Goal: Task Accomplishment & Management: Manage account settings

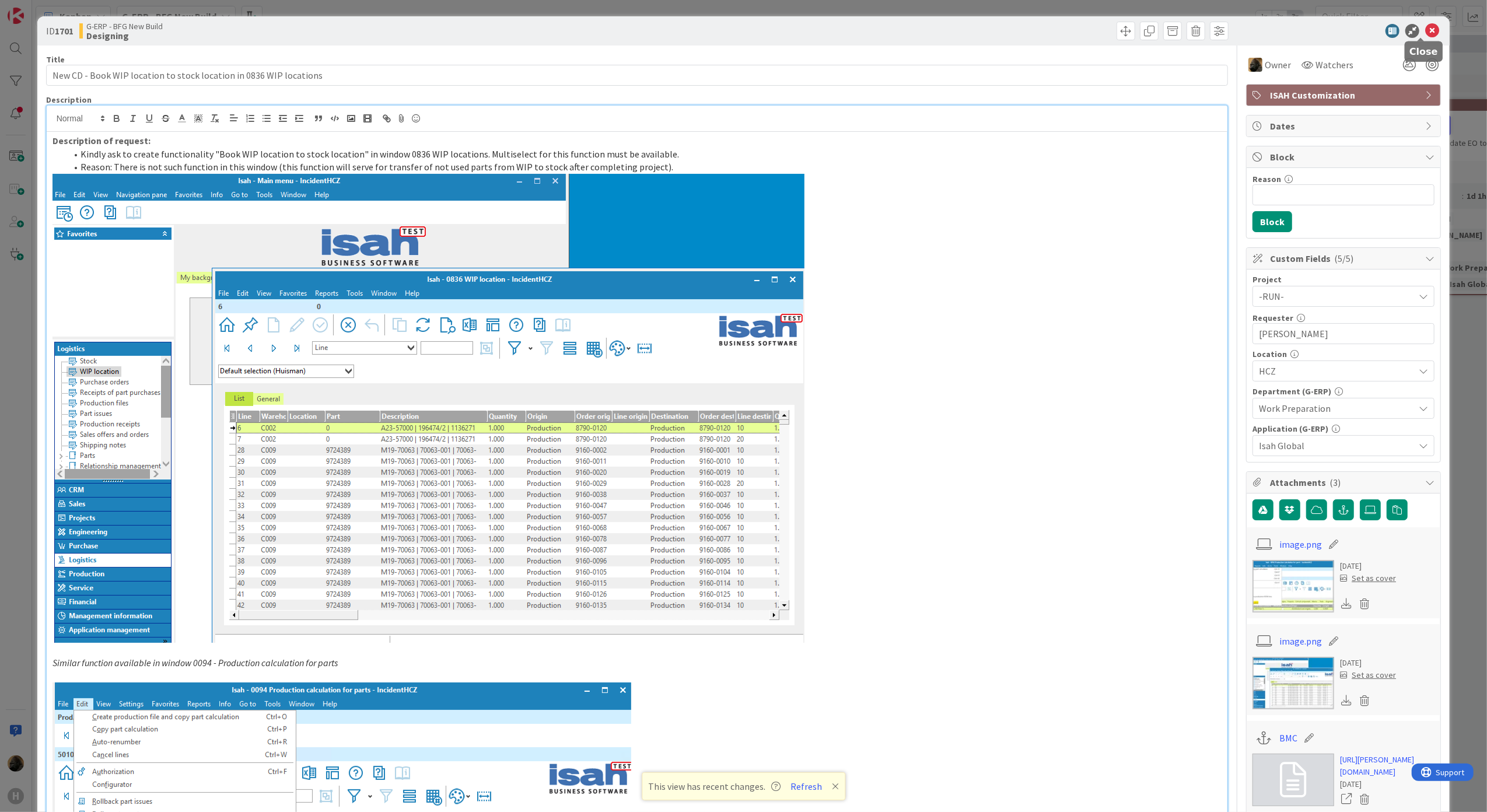
click at [1428, 33] on icon at bounding box center [1432, 31] width 14 height 14
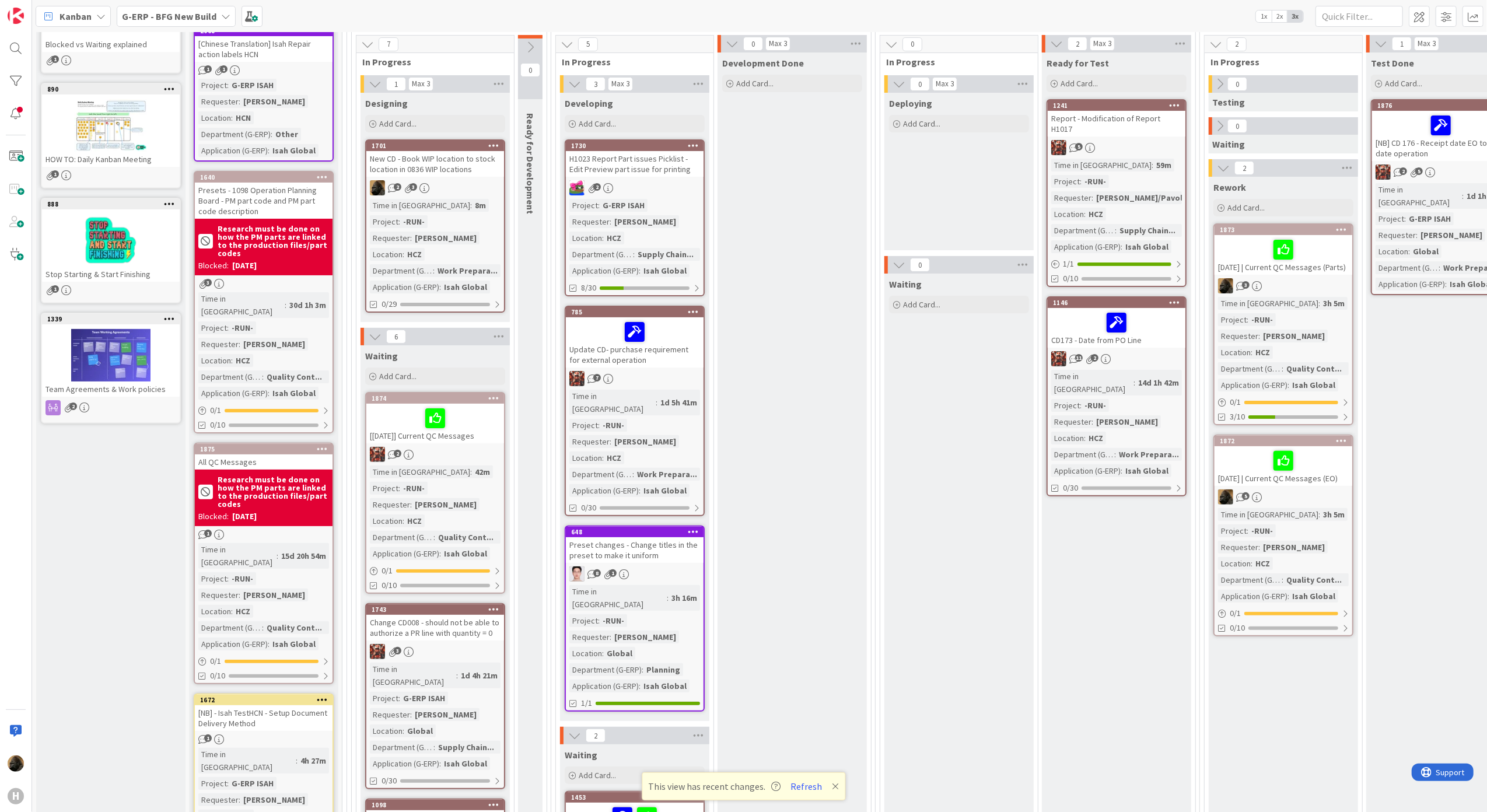
click at [442, 178] on link "1701 New CD - Book WIP location to stock location in 0836 WIP locations 2 3 Tim…" at bounding box center [435, 226] width 140 height 173
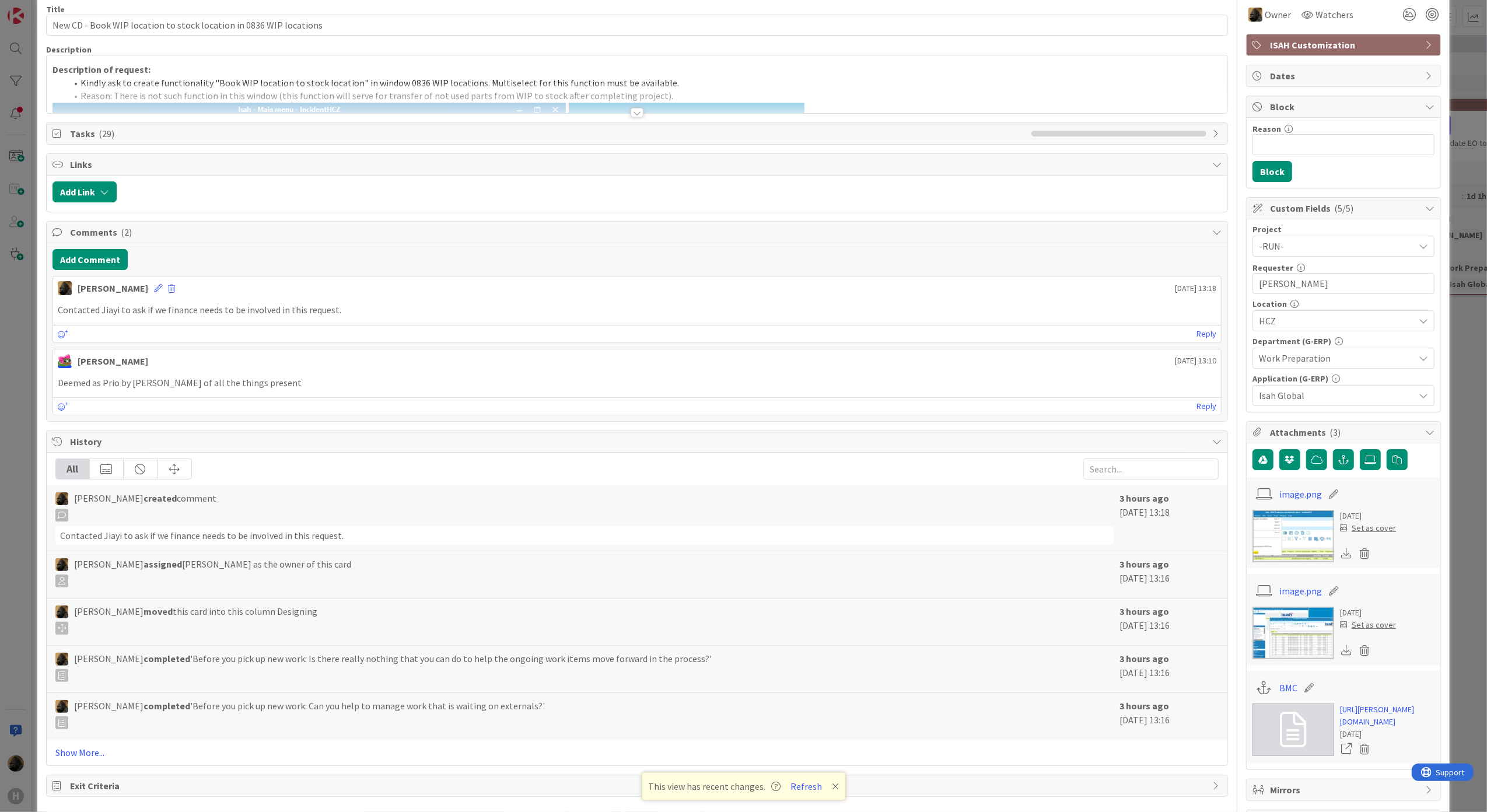
scroll to position [78, 0]
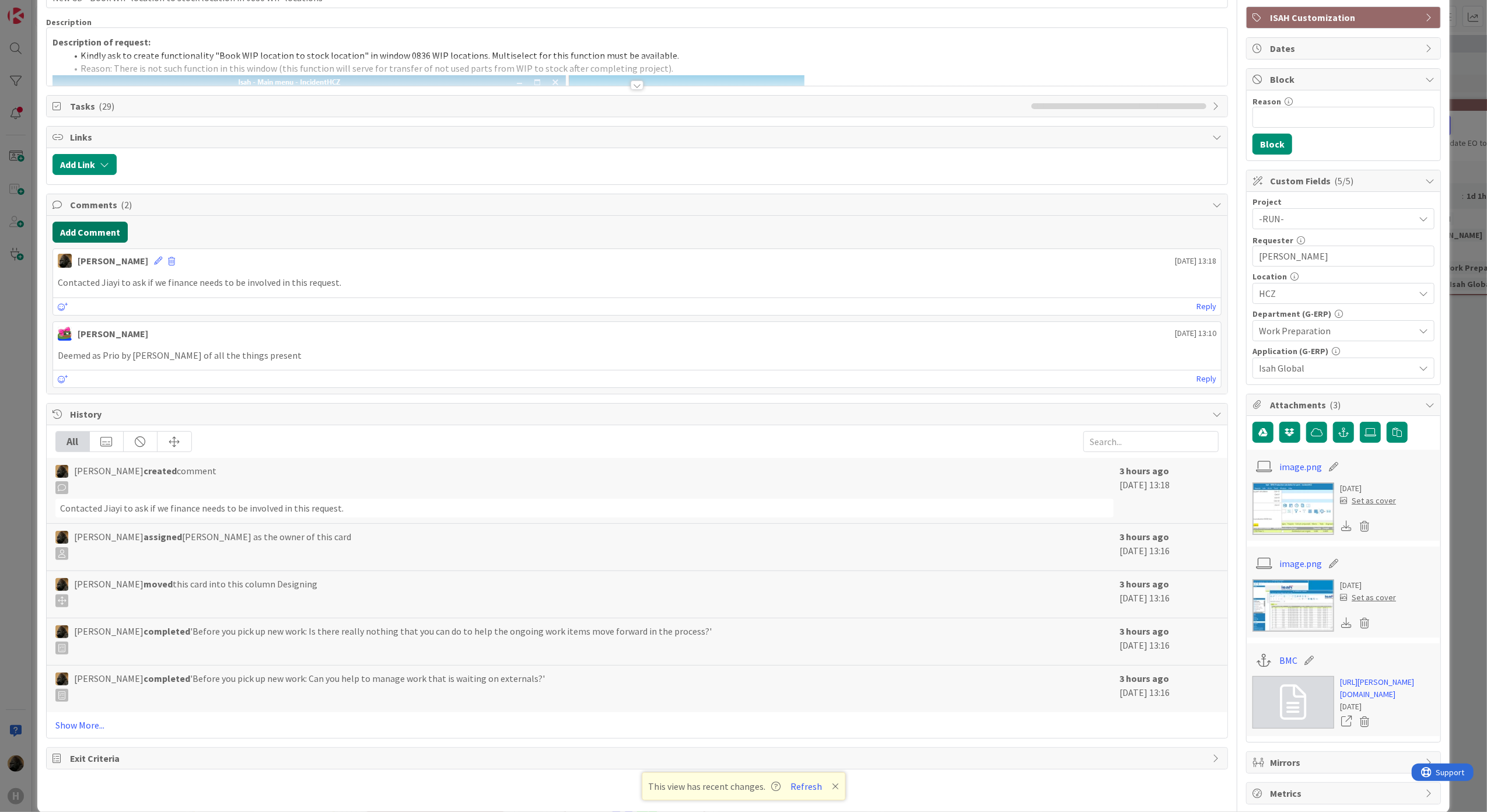
click at [95, 229] on button "Add Comment" at bounding box center [90, 231] width 76 height 21
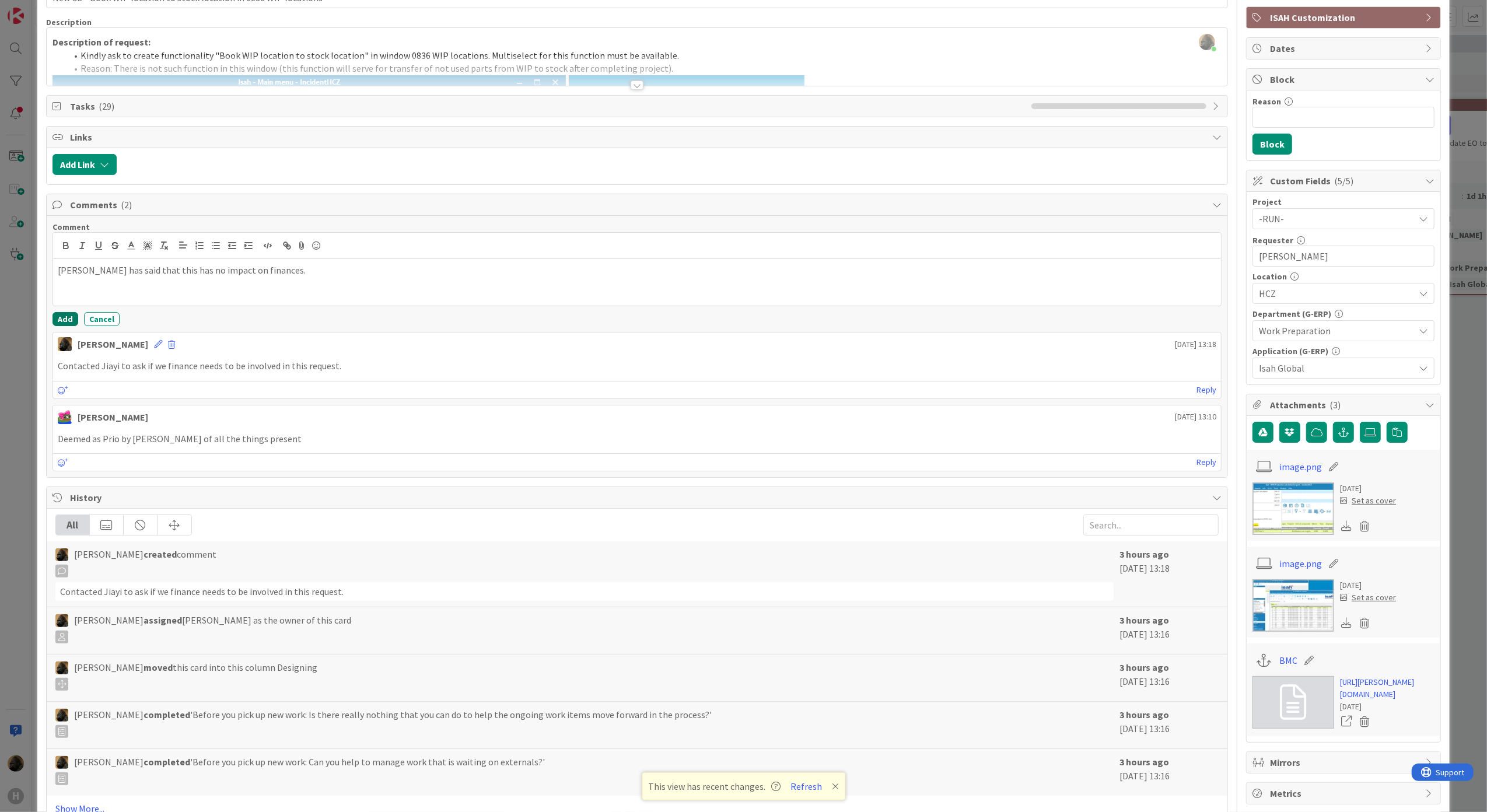
click at [61, 316] on button "Add" at bounding box center [66, 319] width 26 height 14
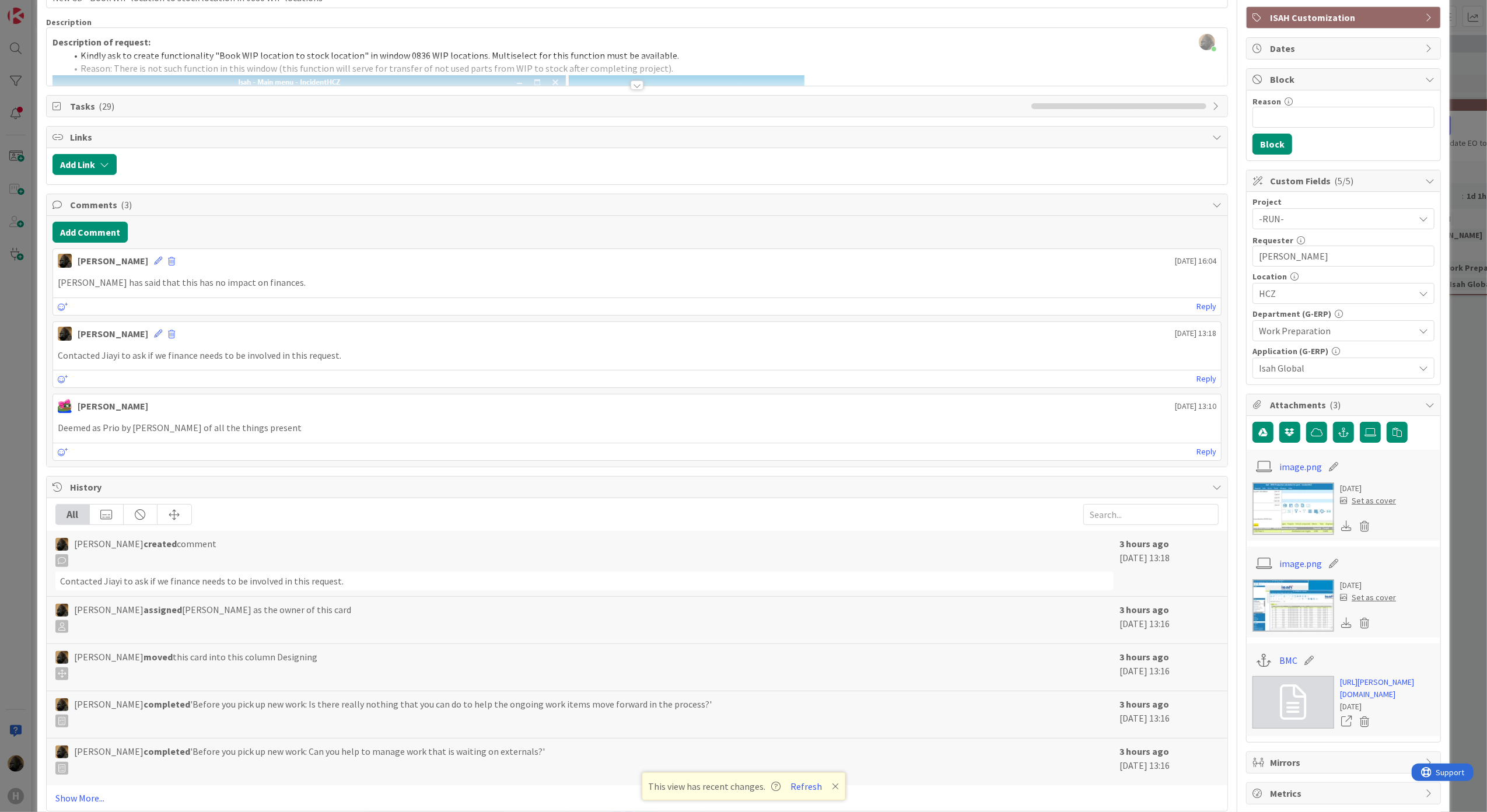
click at [5, 333] on div "ID 1701 G-ERP - BFG New Build Designing Title 66 / 128 New CD - Book WIP locati…" at bounding box center [743, 406] width 1487 height 812
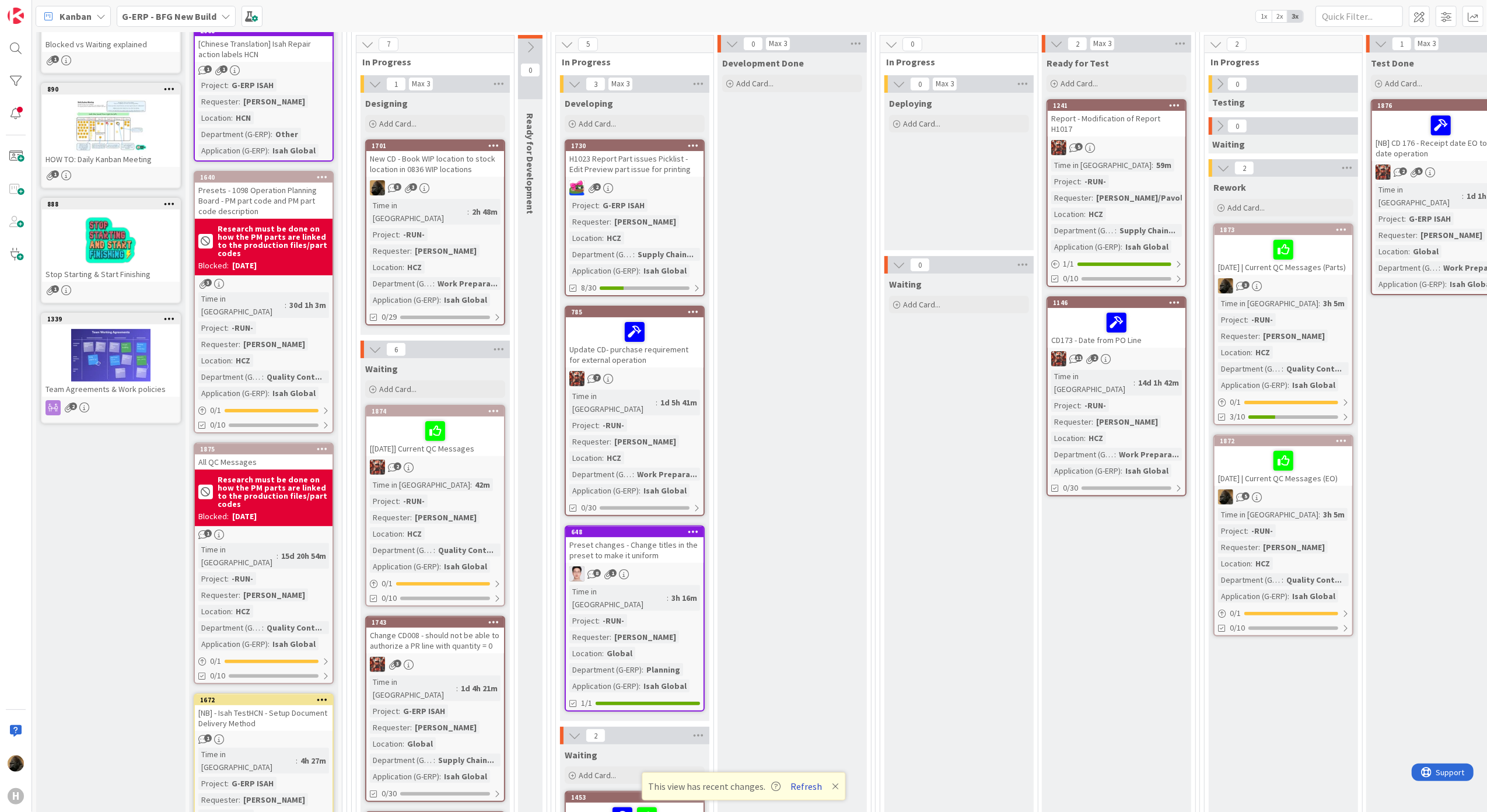
click at [797, 780] on button "Refresh" at bounding box center [807, 786] width 40 height 15
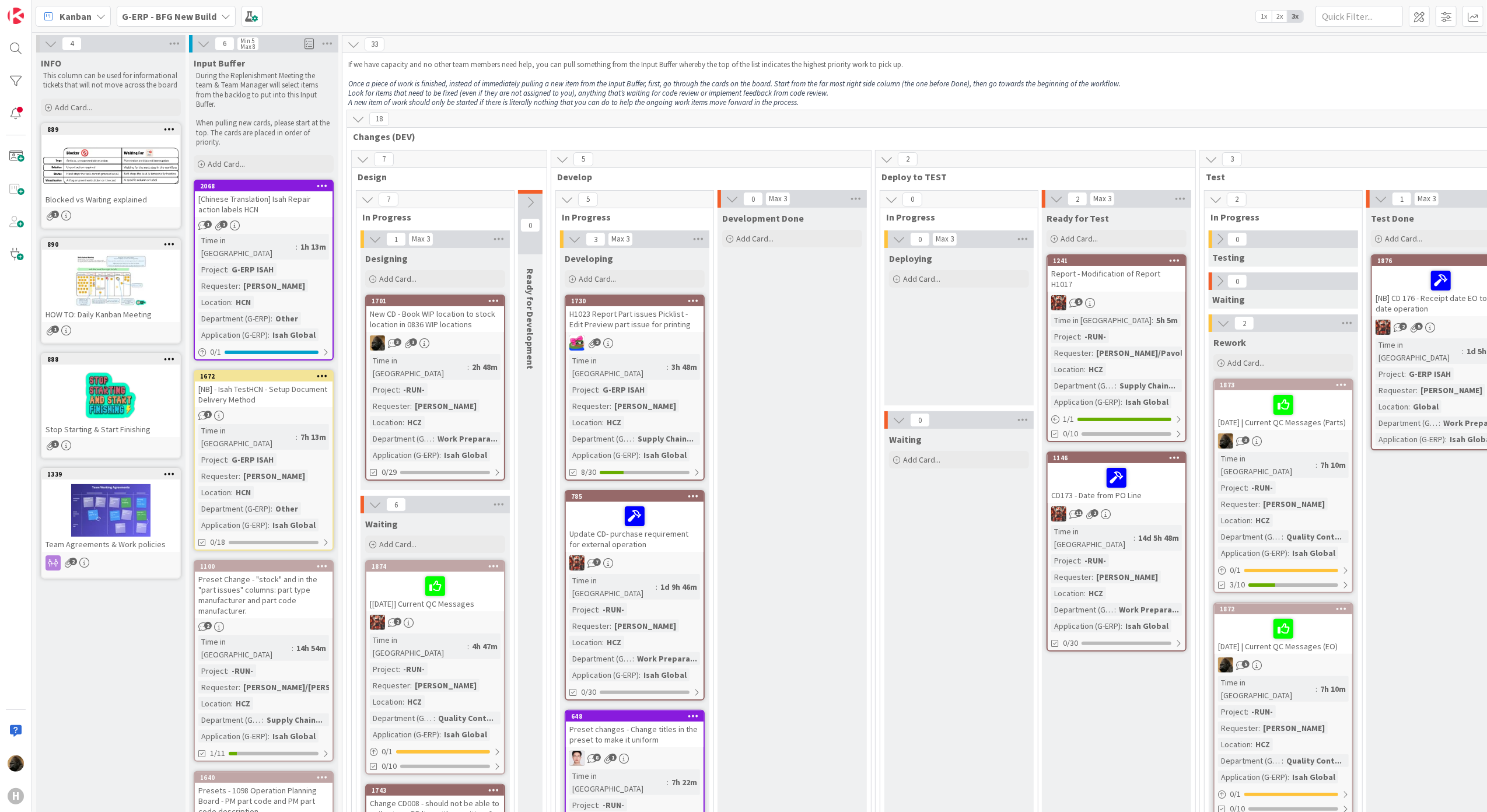
click at [299, 218] on link "2068 [Chinese Translation] Isah Repair action labels HCN 1 1 Time in Column : 1…" at bounding box center [264, 270] width 140 height 181
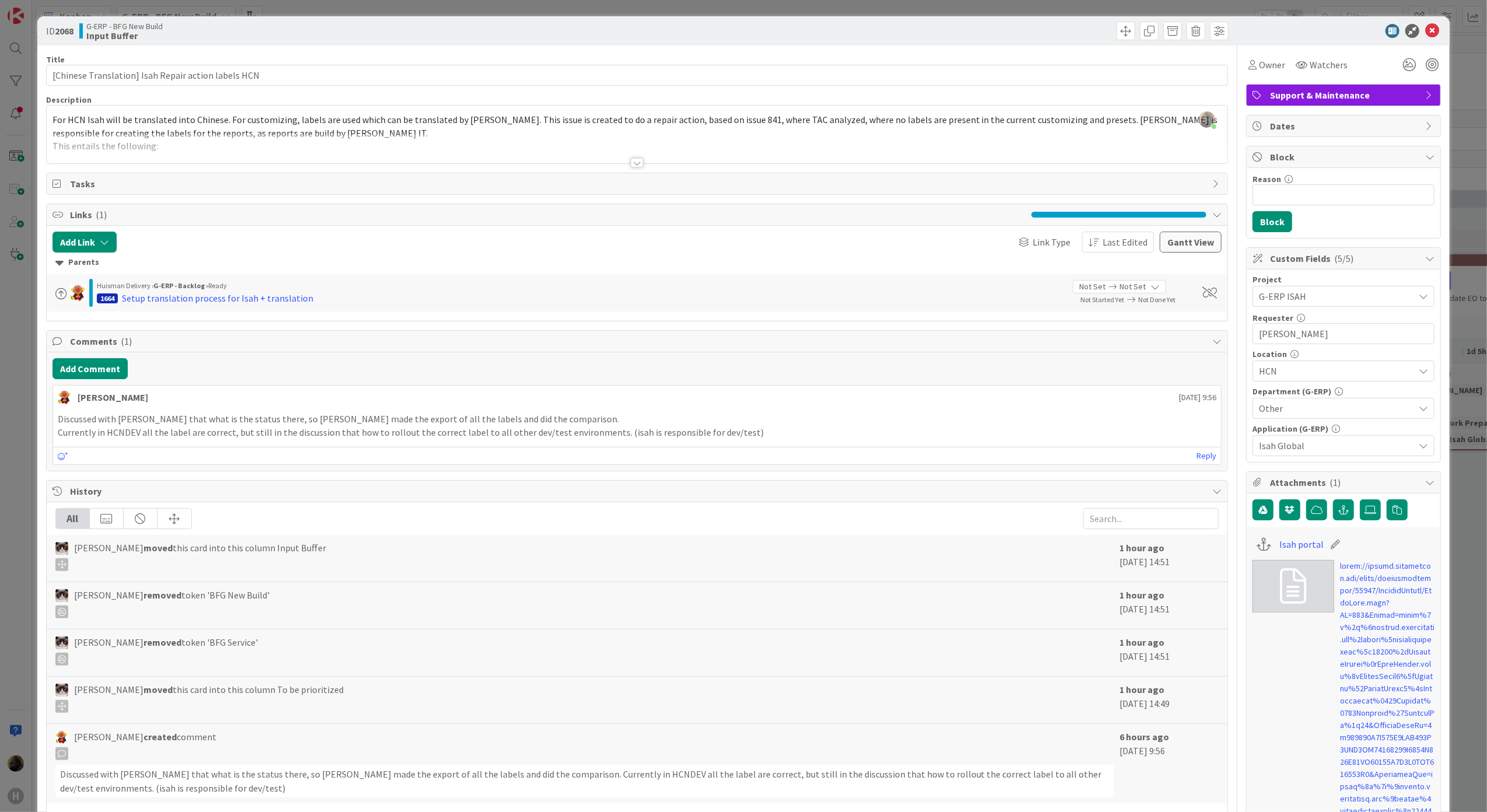
click at [31, 441] on div "ID 2068 G-ERP - BFG New Build Input Buffer Title 51 / 128 [Chinese Translation]…" at bounding box center [743, 406] width 1487 height 812
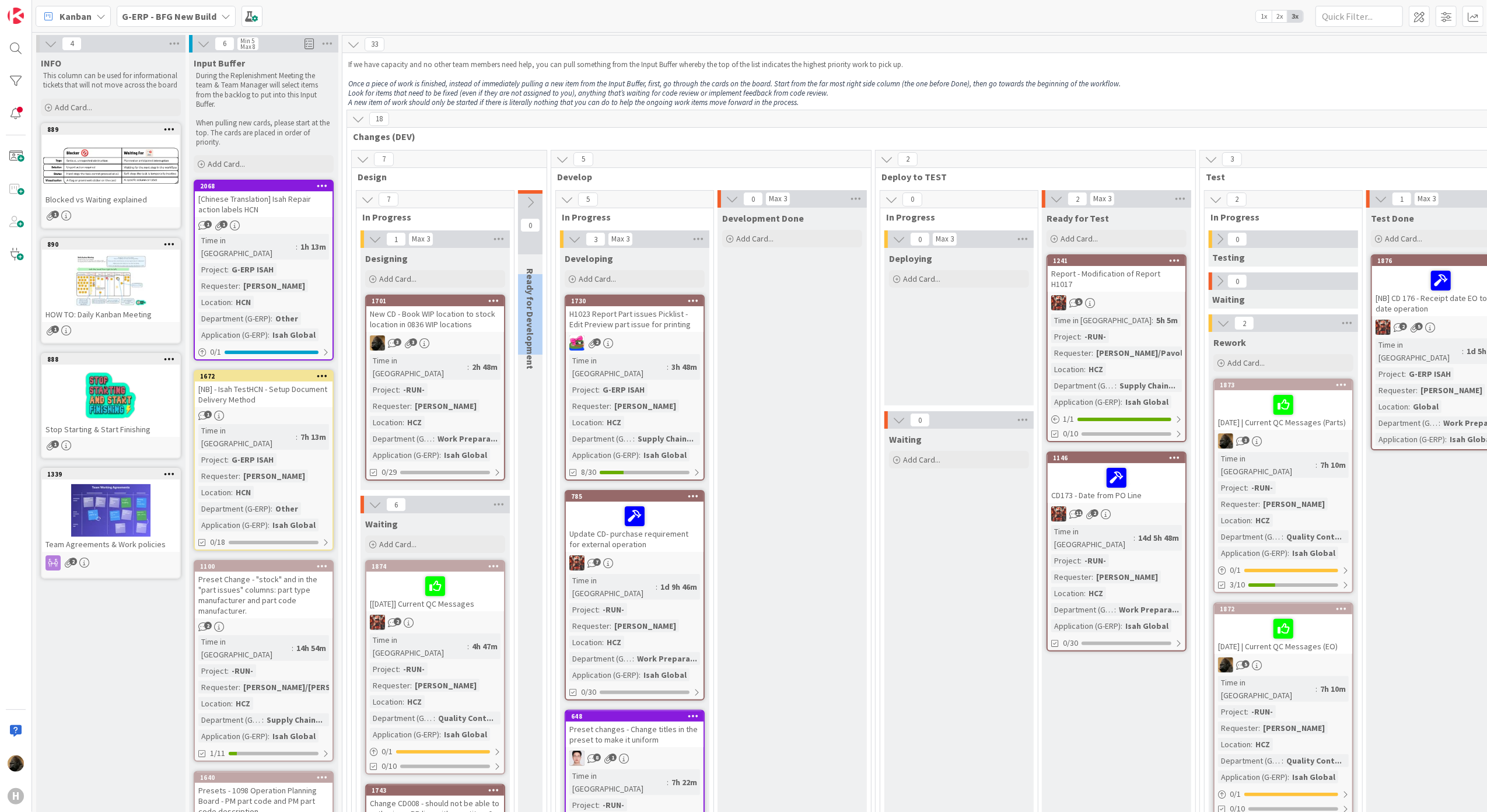
drag, startPoint x: 527, startPoint y: 274, endPoint x: 519, endPoint y: 349, distance: 75.4
click at [519, 349] on div "Ready for Development" at bounding box center [532, 318] width 28 height 113
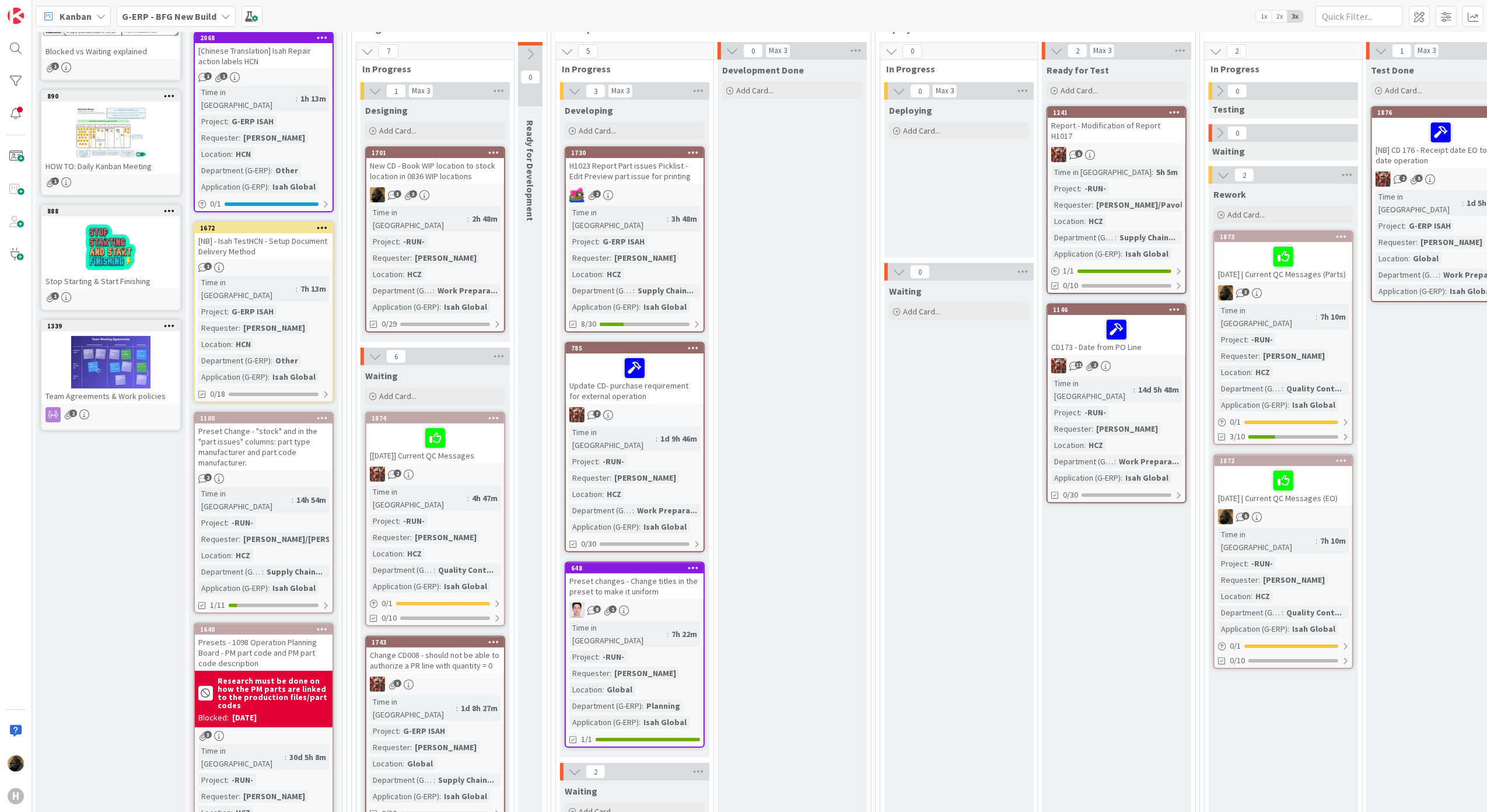
scroll to position [155, 0]
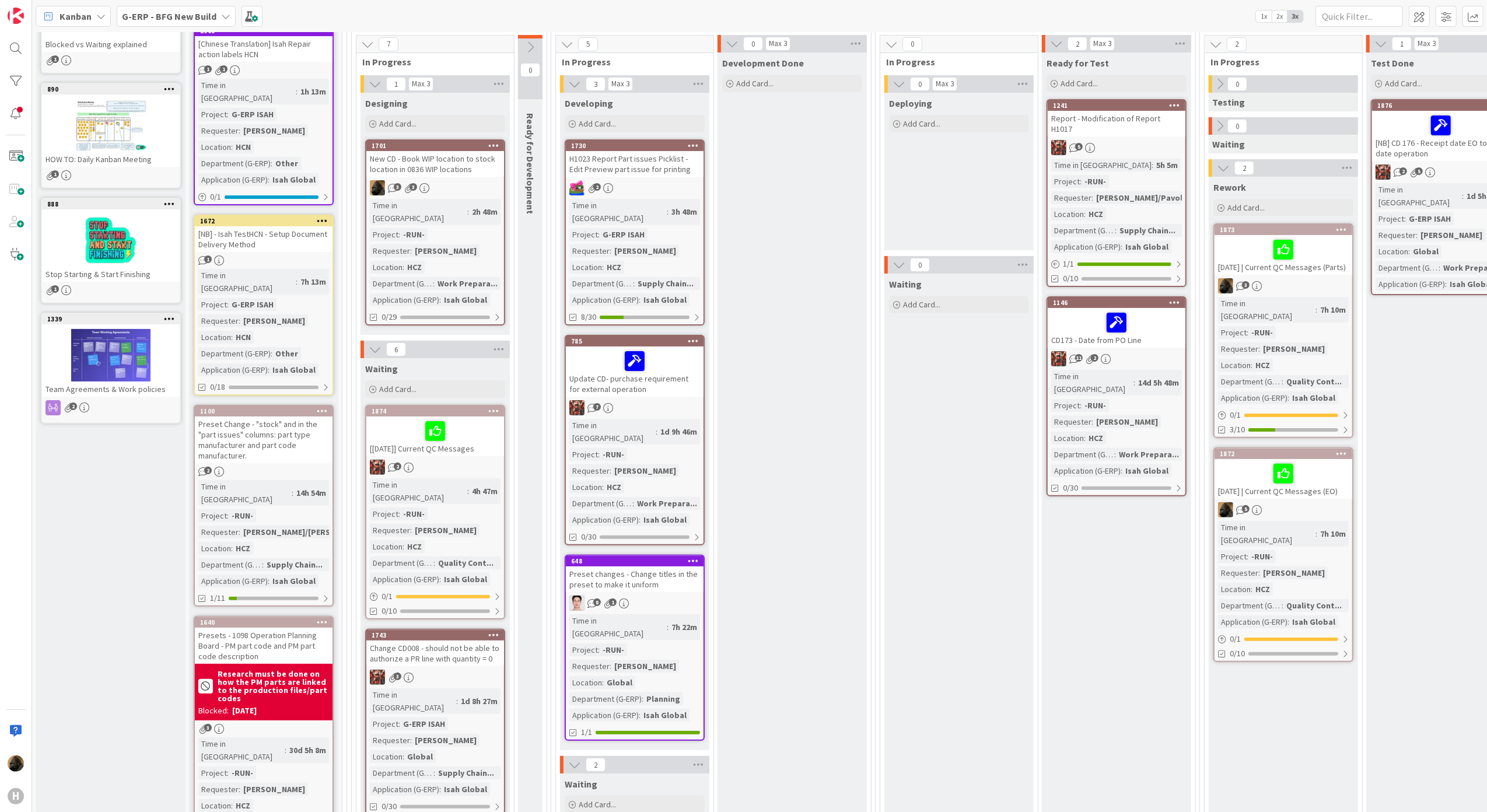
click at [835, 407] on div "Development Done Add Card..." at bounding box center [792, 827] width 150 height 1548
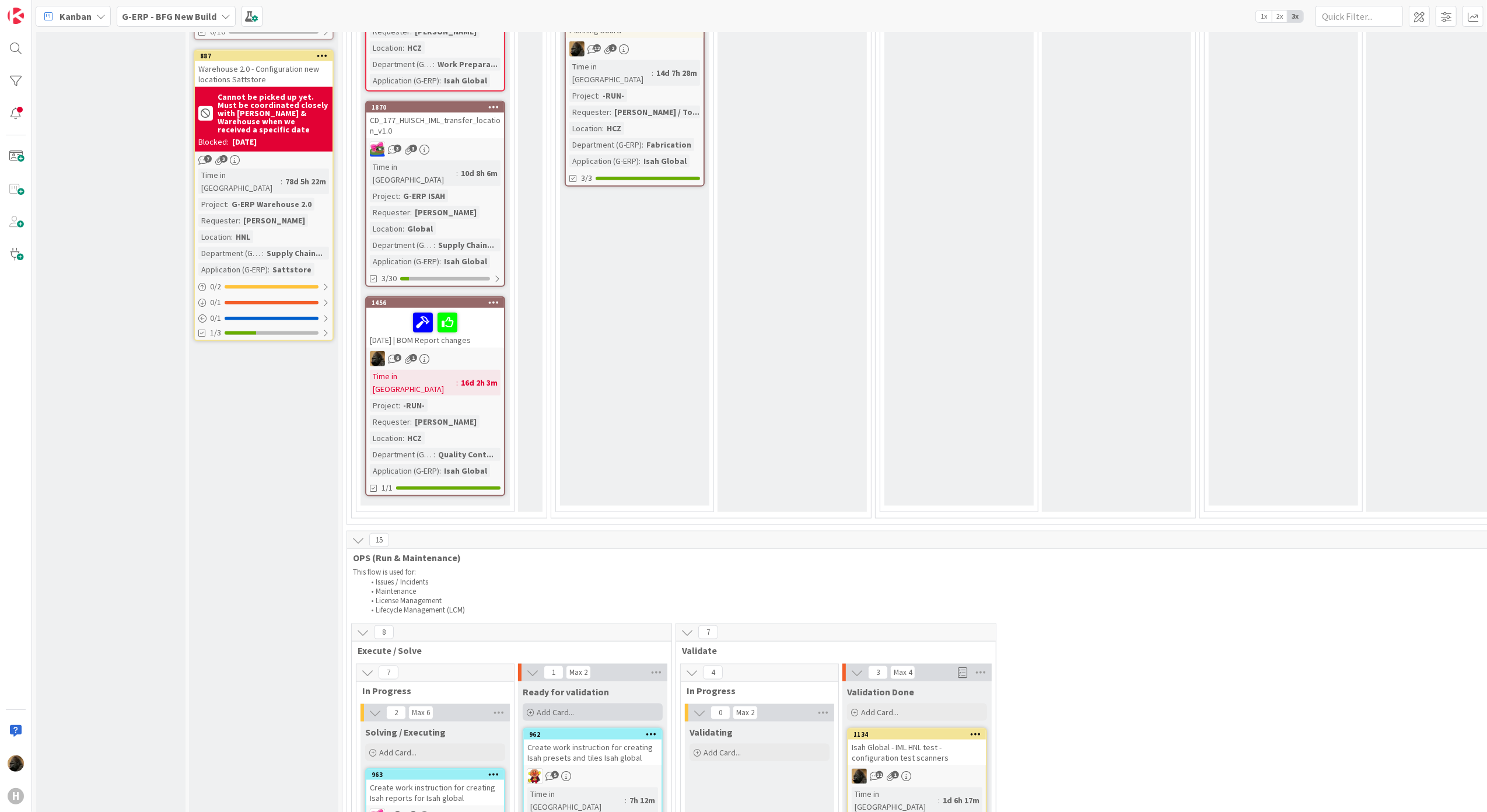
scroll to position [1788, 0]
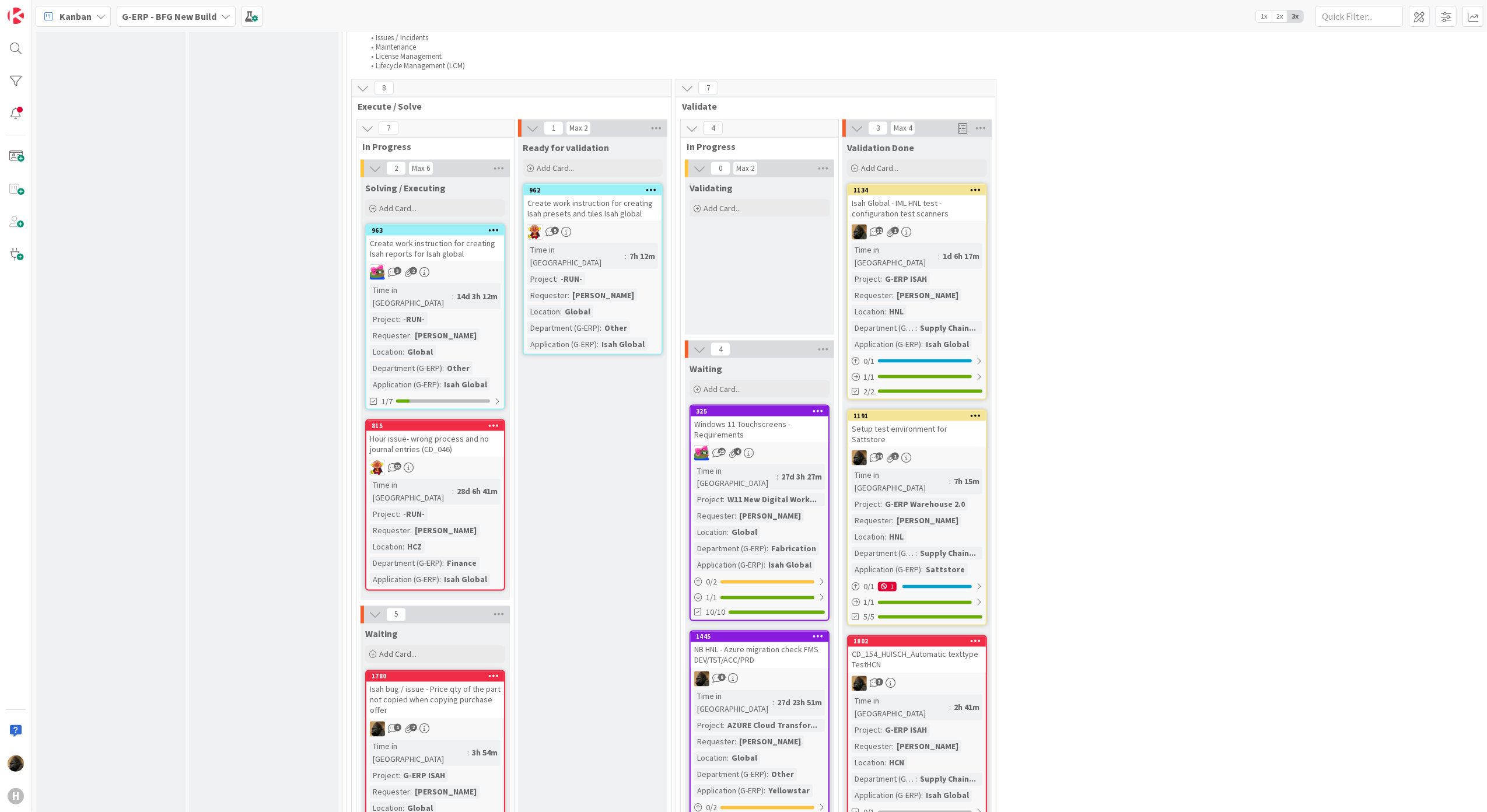
click at [442, 682] on div "Isah bug / issue - Price qty of the part not copied when copying purchase offer" at bounding box center [435, 699] width 138 height 36
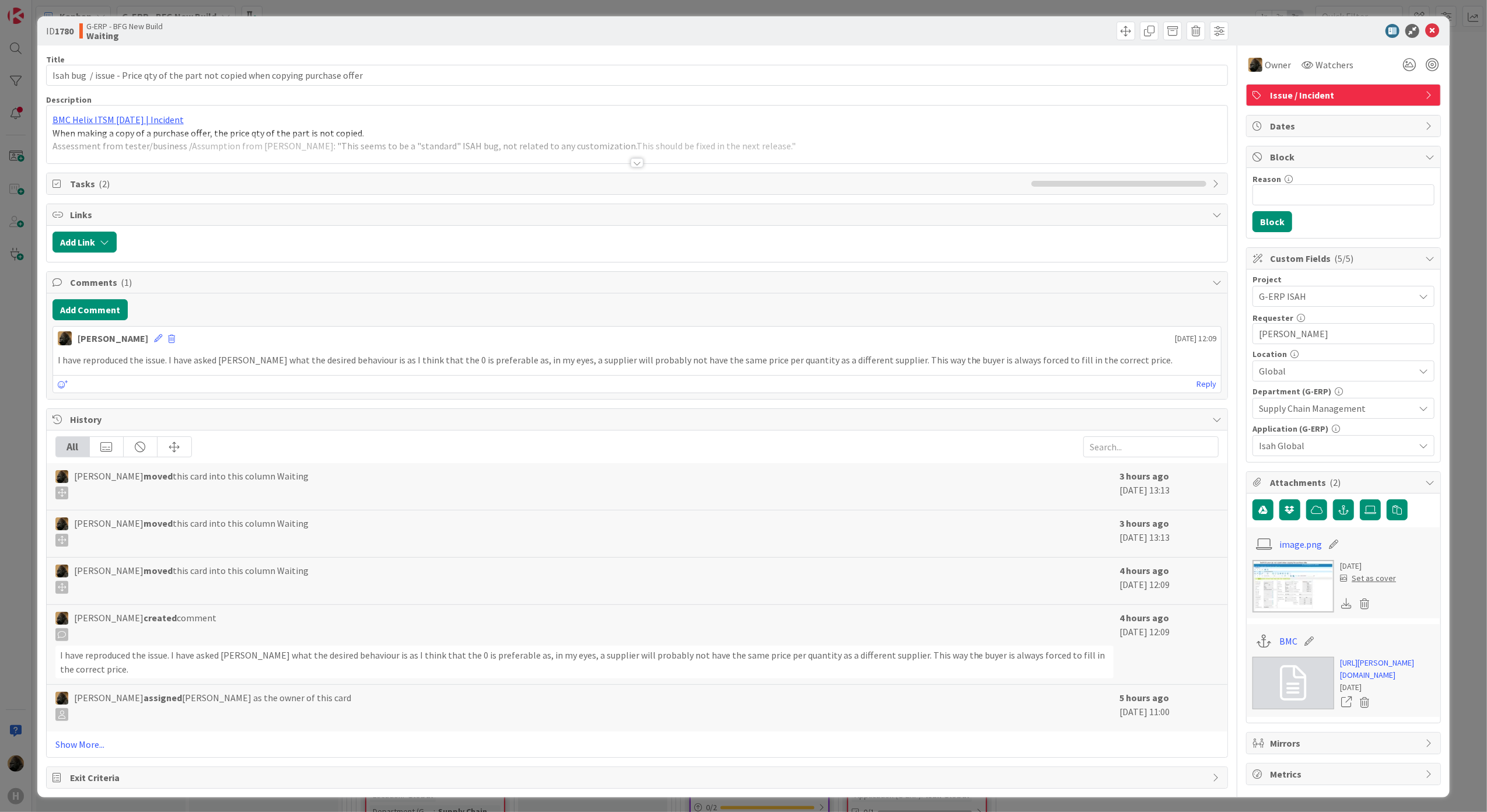
click at [1267, 579] on img at bounding box center [1293, 586] width 82 height 53
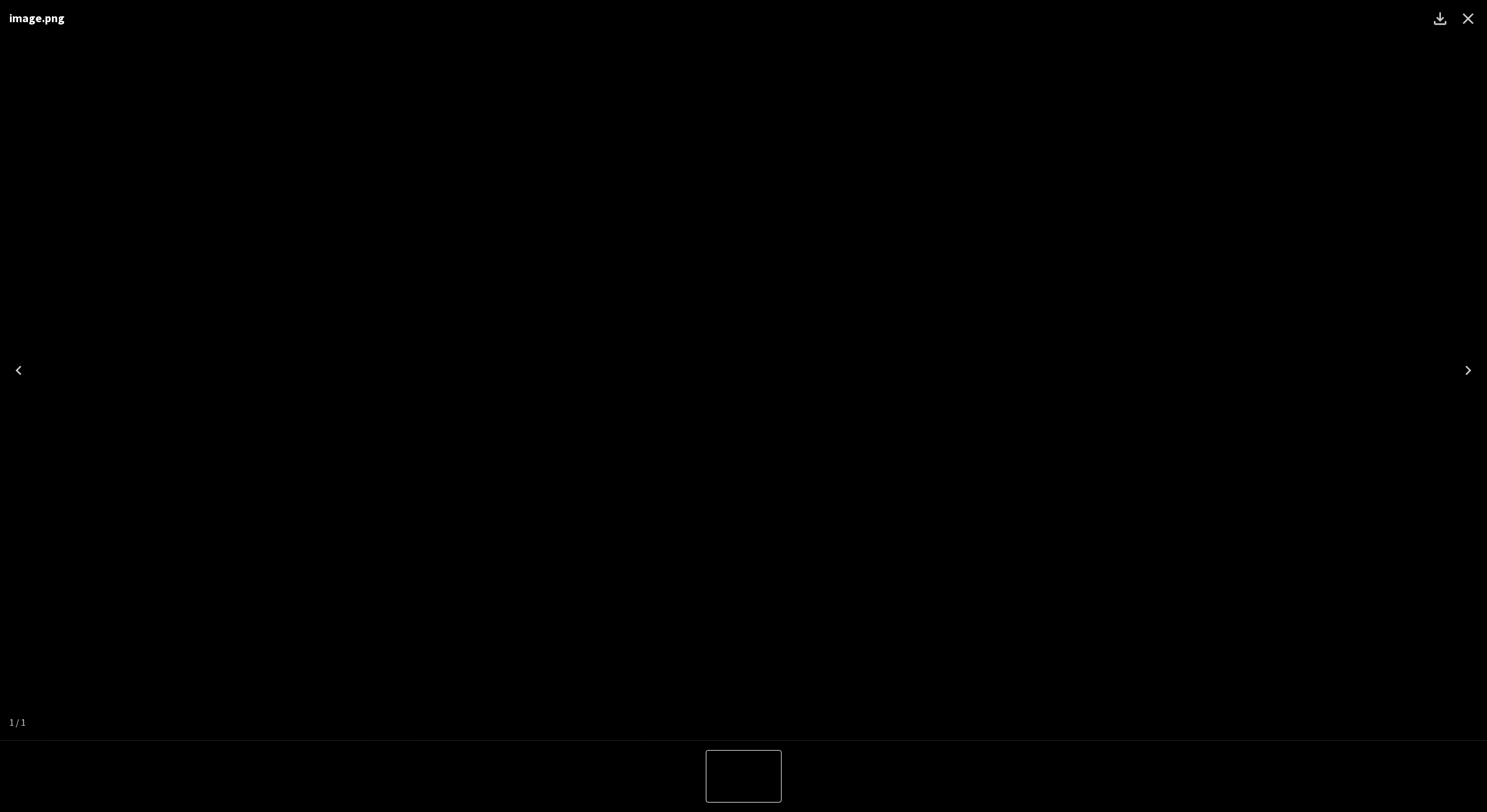
click at [1440, 15] on icon "Download" at bounding box center [1439, 18] width 12 height 12
click at [218, 452] on div "image.png" at bounding box center [743, 370] width 1487 height 741
click at [1478, 16] on button "Close" at bounding box center [1468, 19] width 28 height 28
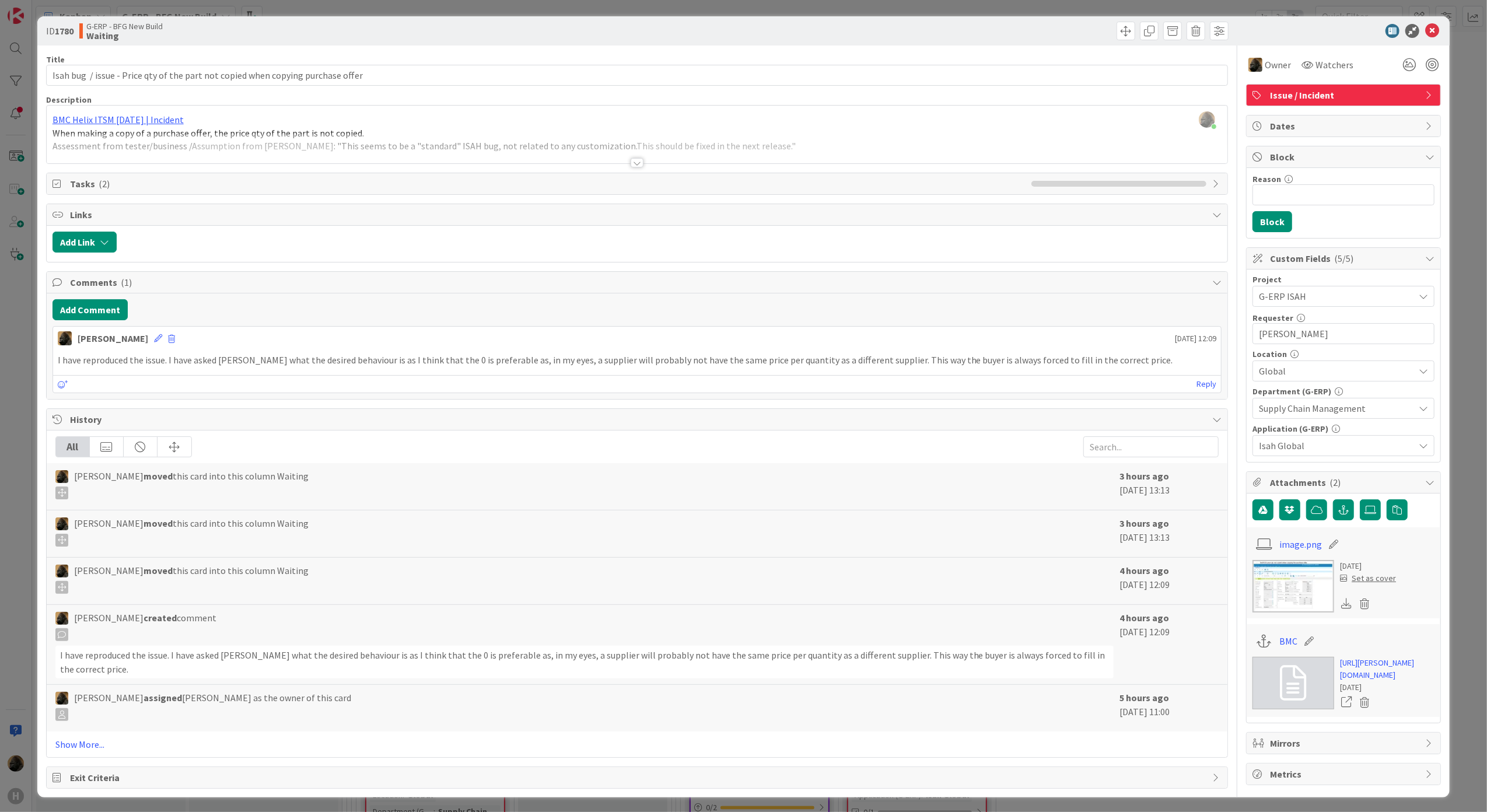
click at [623, 162] on div at bounding box center [638, 148] width 1181 height 30
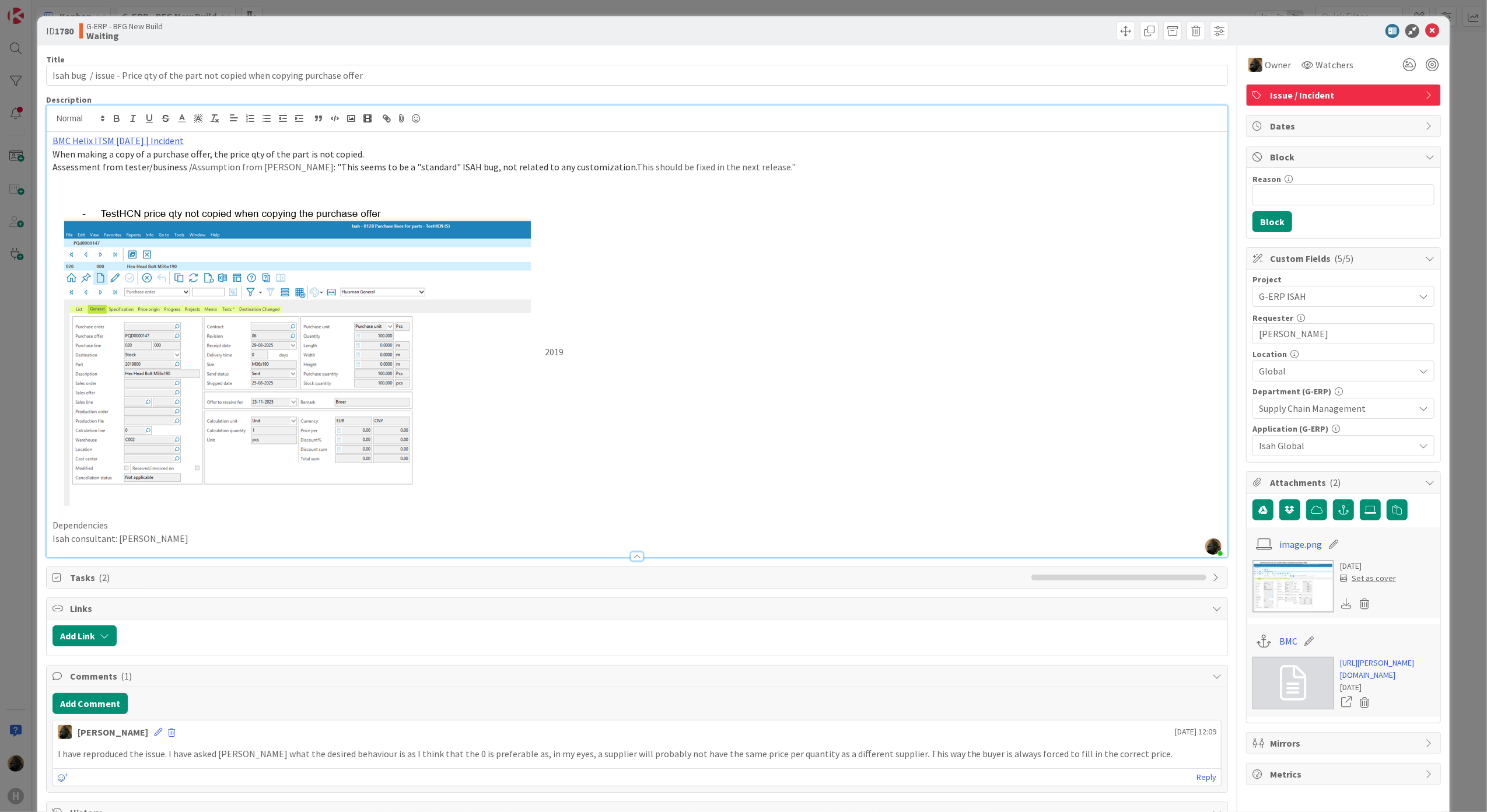
click at [638, 561] on div "Title 80 / 128 Isah bug / issue - Price qty of the part not copied when copying…" at bounding box center [638, 613] width 1183 height 1136
click at [631, 553] on div at bounding box center [637, 556] width 13 height 9
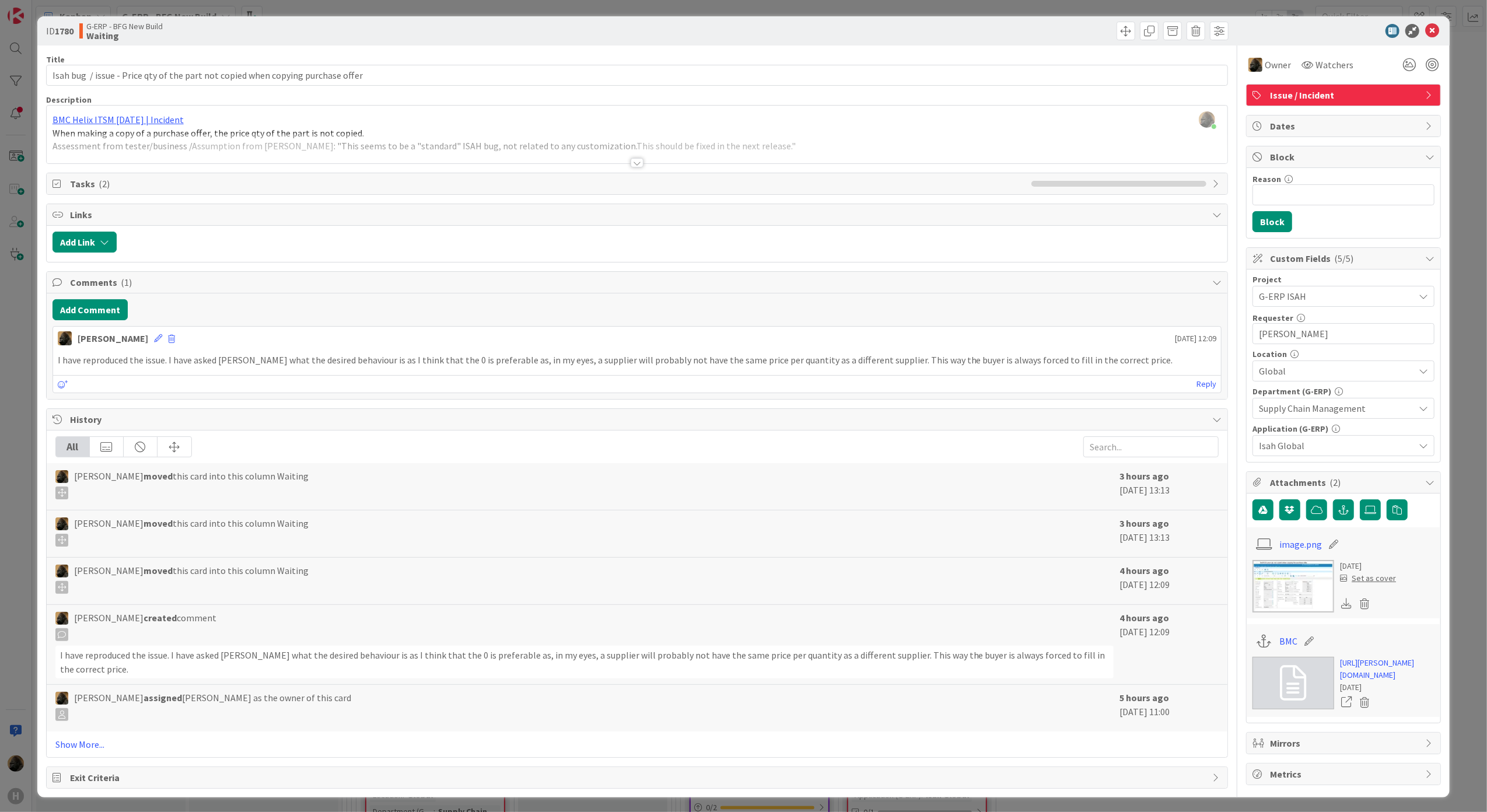
click at [395, 551] on div "Noah Dezaire moved this card into this column Waiting" at bounding box center [585, 533] width 1059 height 35
click at [96, 320] on button "Add Comment" at bounding box center [90, 309] width 76 height 21
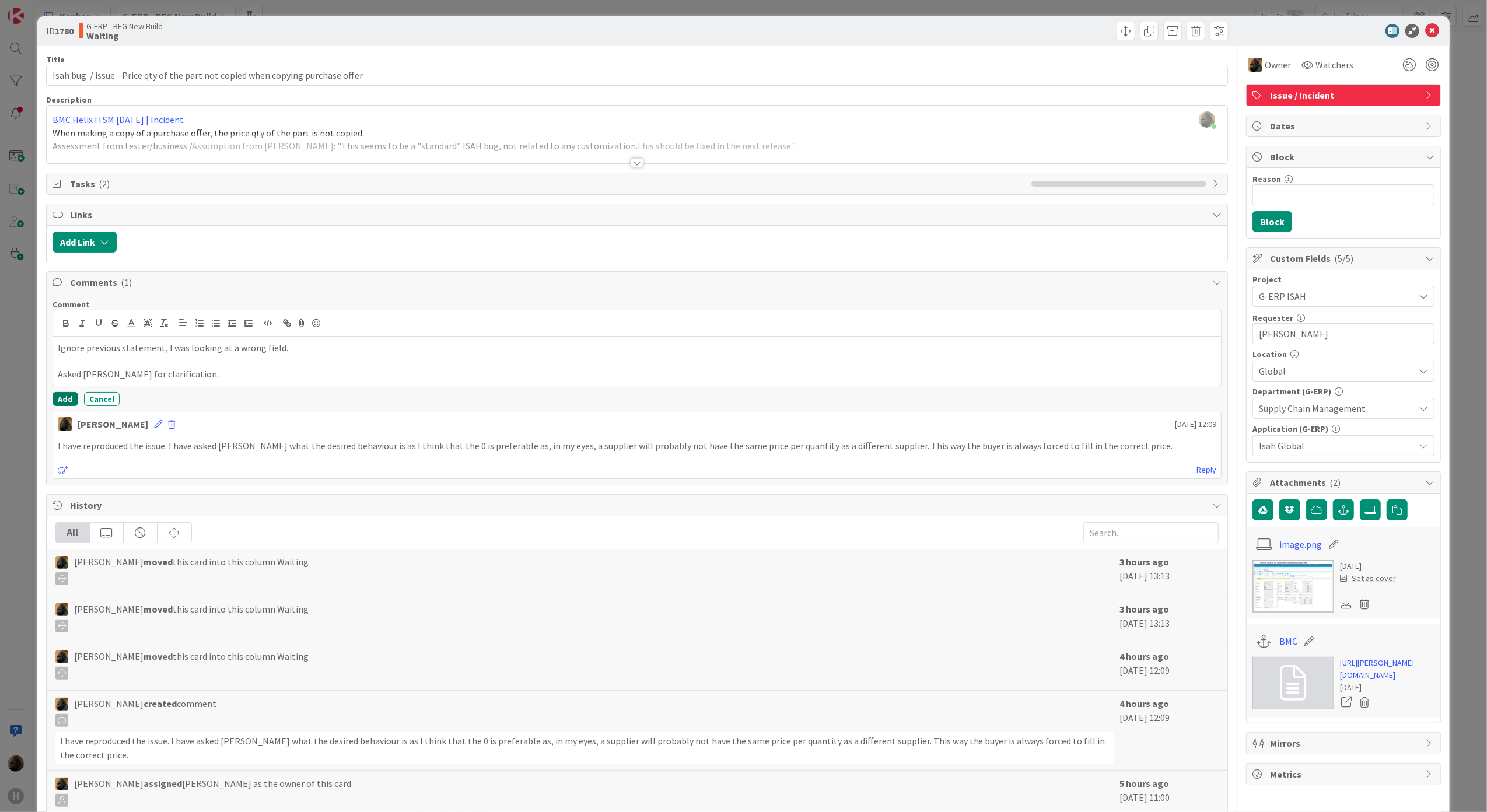
click at [61, 402] on button "Add" at bounding box center [66, 399] width 26 height 14
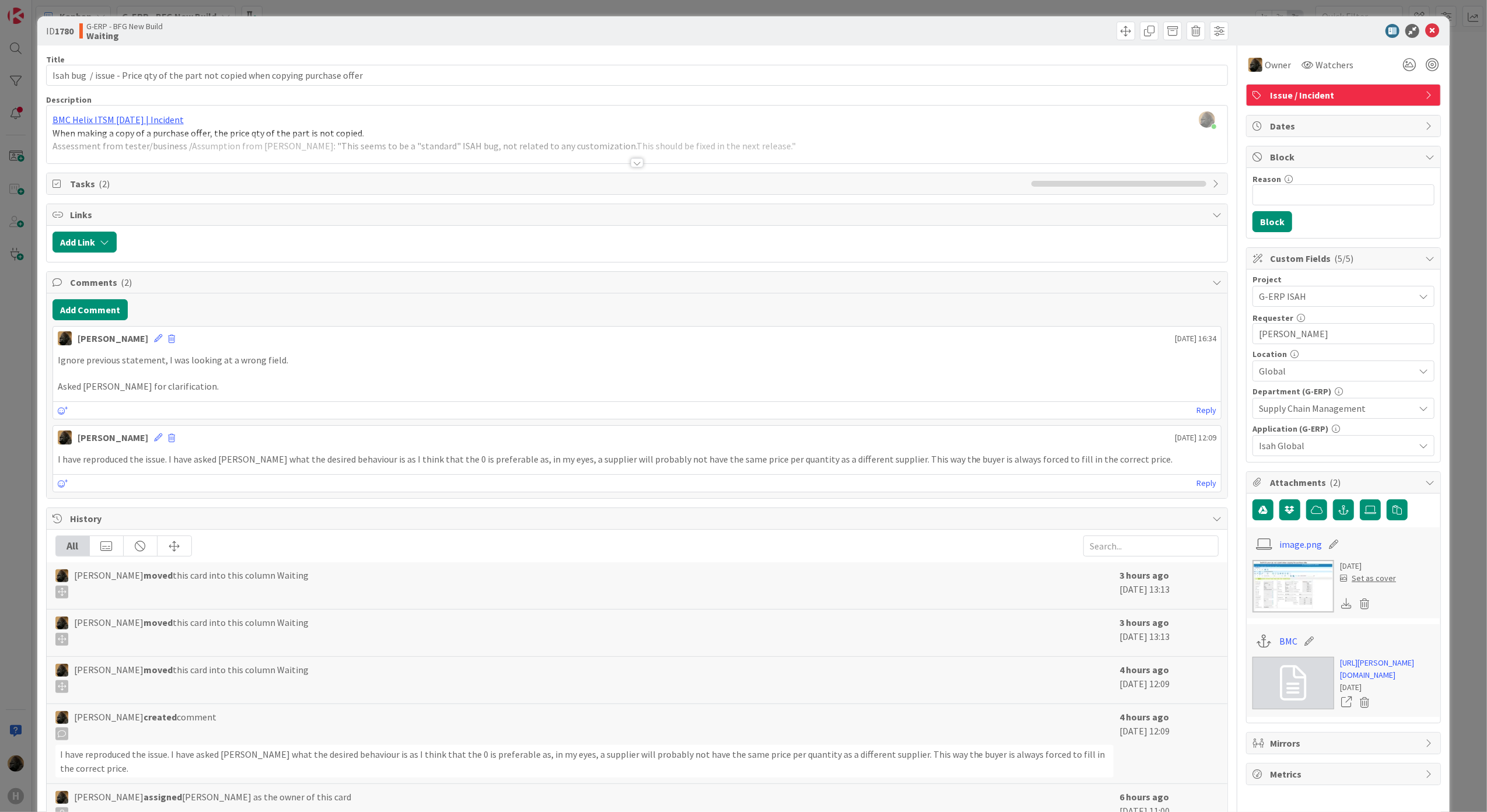
click at [10, 408] on div "ID 1780 G-ERP - BFG New Build Waiting Title 80 / 128 Isah bug / issue - Price q…" at bounding box center [743, 406] width 1487 height 812
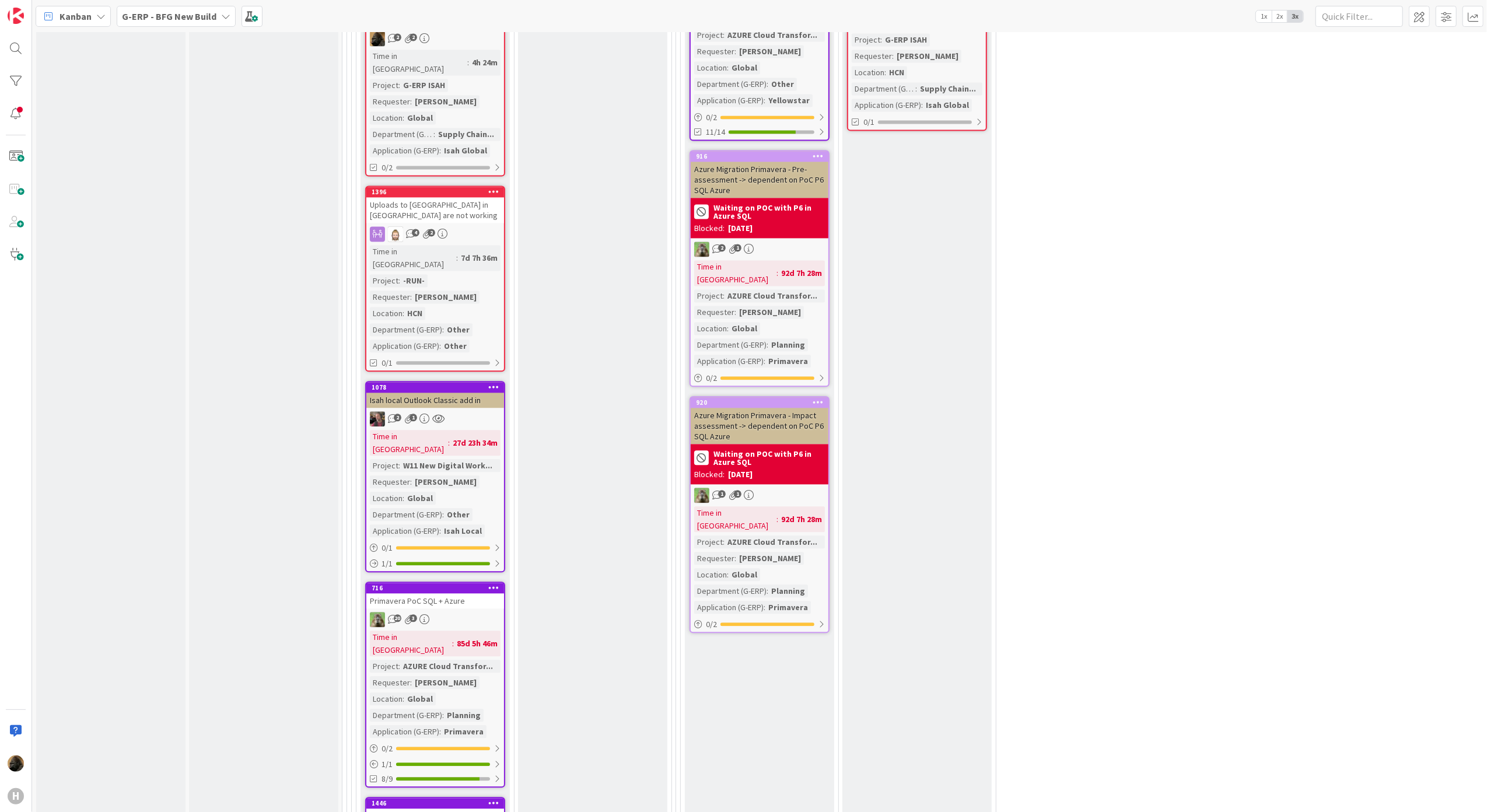
scroll to position [2488, 0]
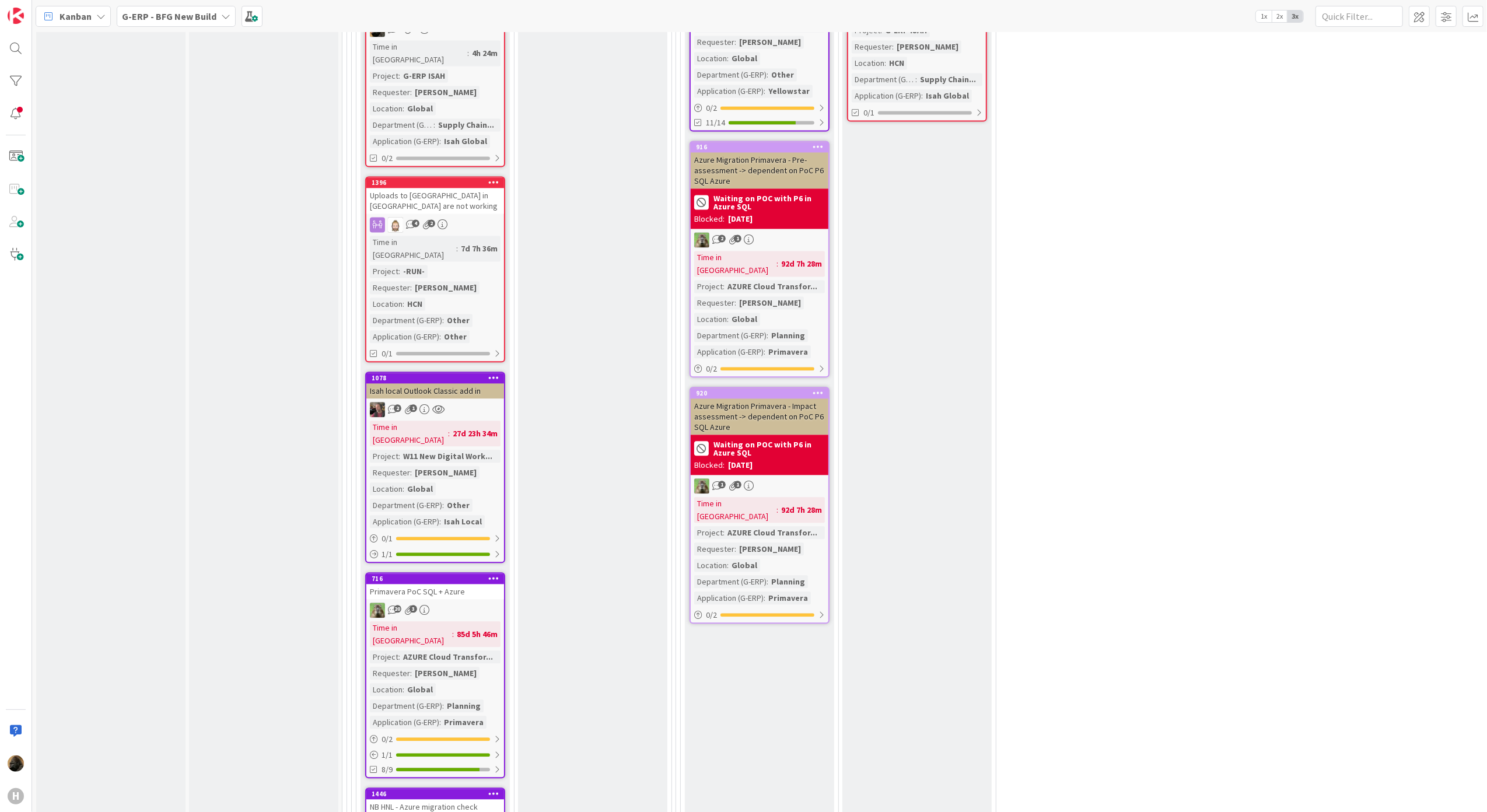
click at [70, 11] on span "Kanban" at bounding box center [76, 16] width 32 height 14
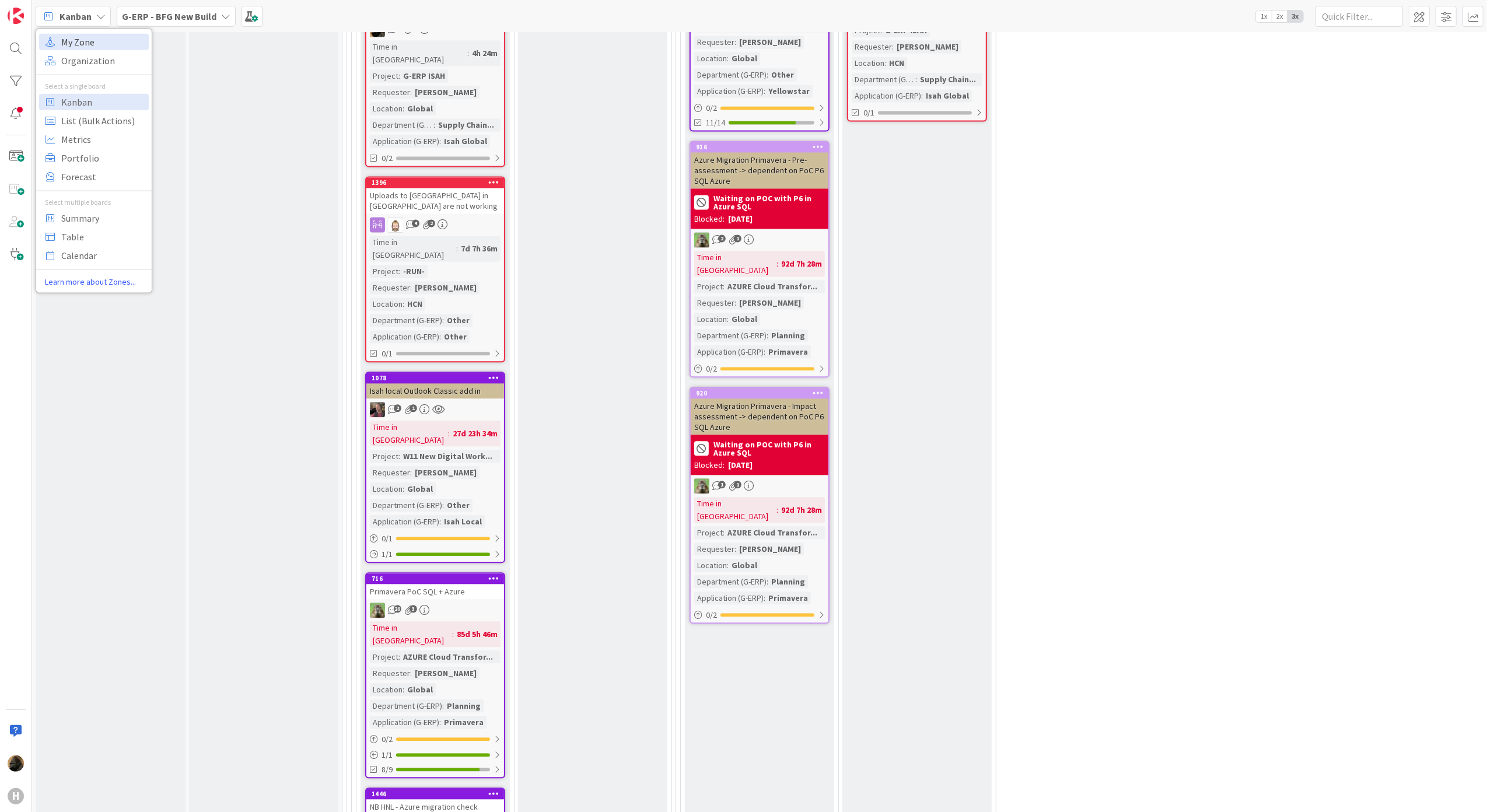
click at [81, 41] on span "My Zone" at bounding box center [103, 41] width 84 height 18
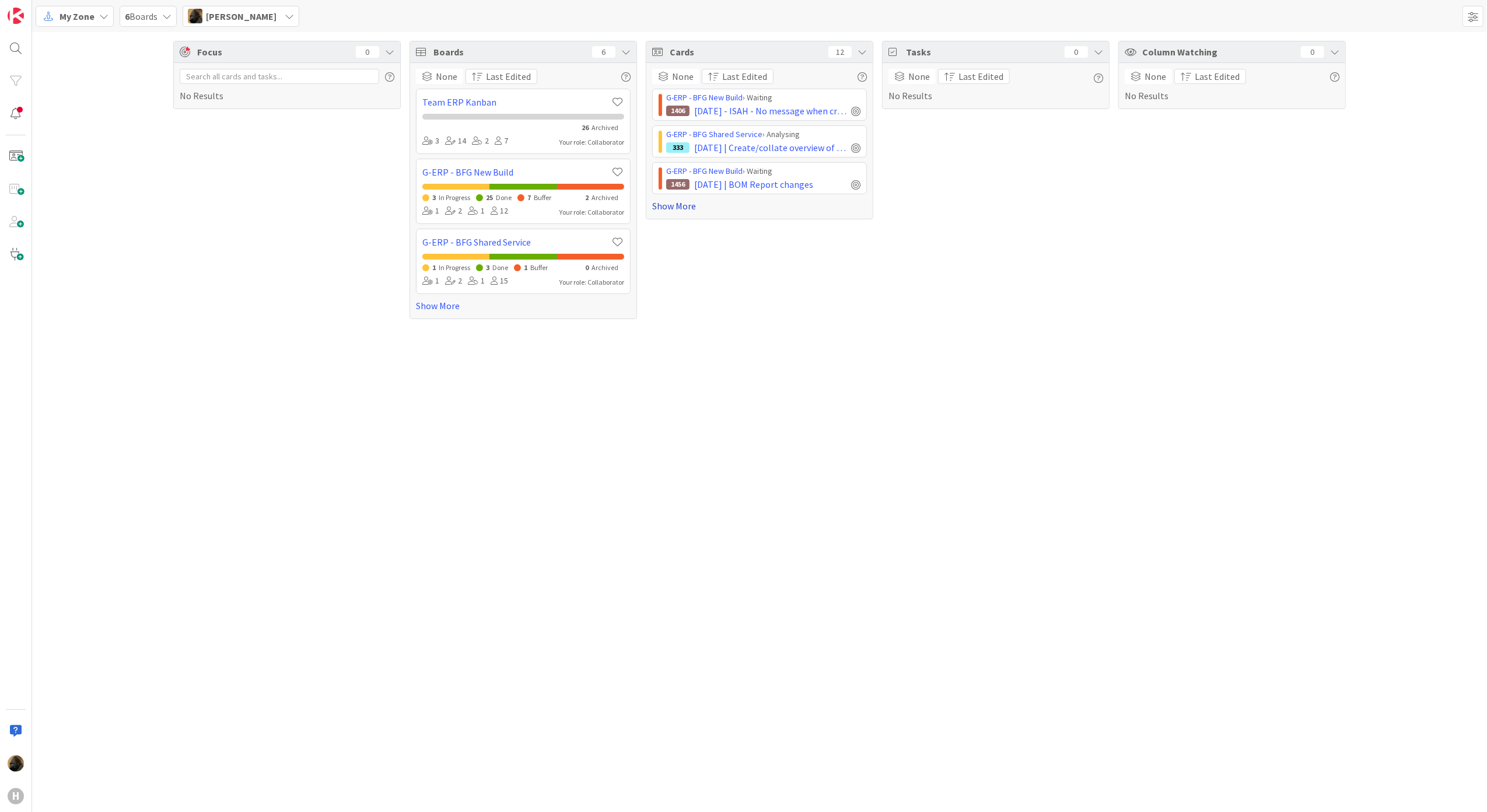
click at [670, 207] on link "Show More" at bounding box center [759, 206] width 214 height 14
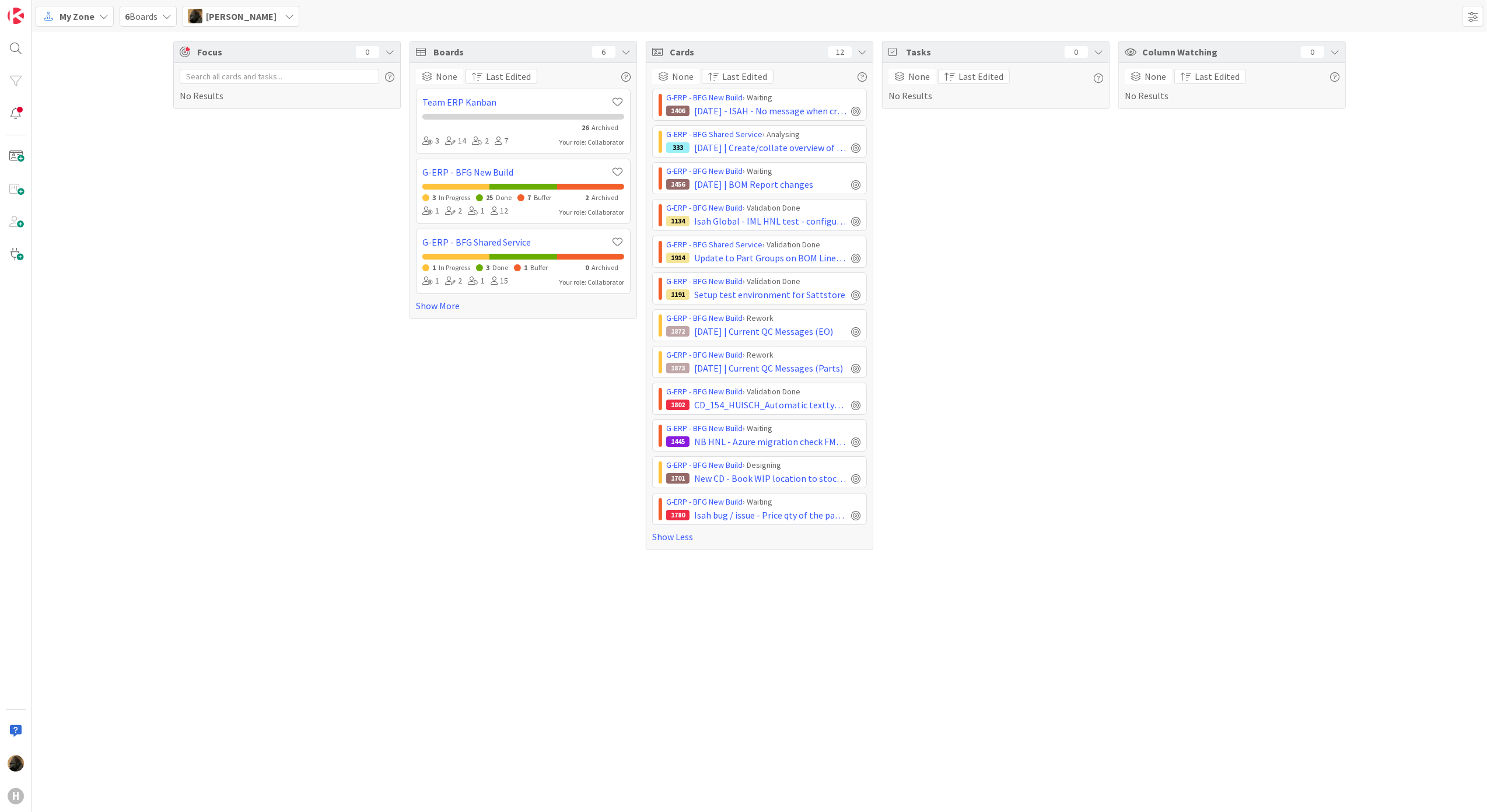
click at [316, 459] on div "Focus 0 No Results" at bounding box center [286, 295] width 227 height 509
click at [805, 150] on span "2025-09-24 | Create/collate overview of Facility applications" at bounding box center [770, 147] width 152 height 14
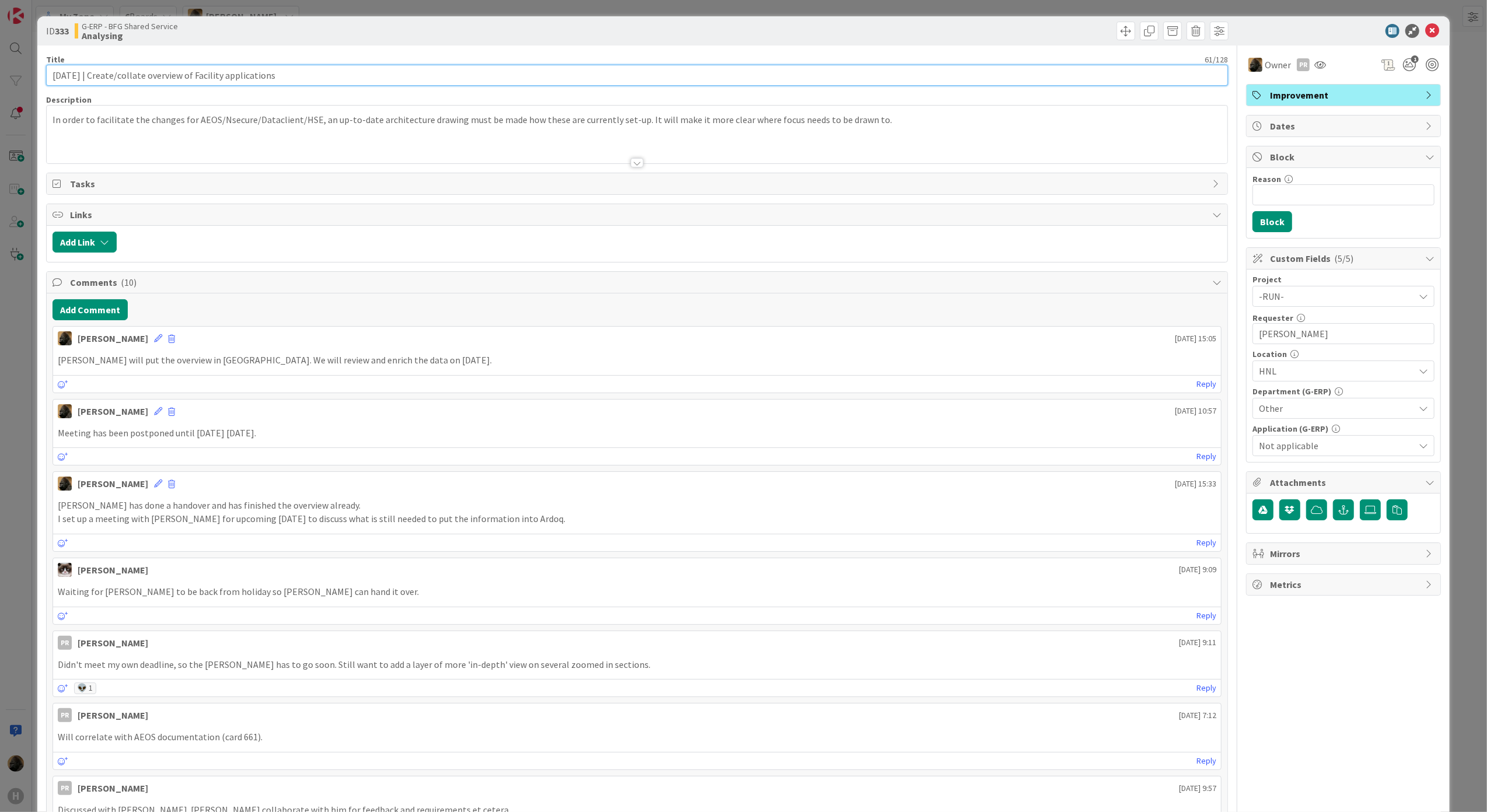
drag, startPoint x: 99, startPoint y: 78, endPoint x: 28, endPoint y: 71, distance: 71.3
click at [28, 71] on div "ID 333 G-ERP - BFG Shared Service Analysing Title 61 / 128 2025-09-24 | Create/…" at bounding box center [743, 406] width 1487 height 812
type input "Create/collate overview of Facility applications"
click at [76, 307] on button "Add Comment" at bounding box center [90, 309] width 76 height 21
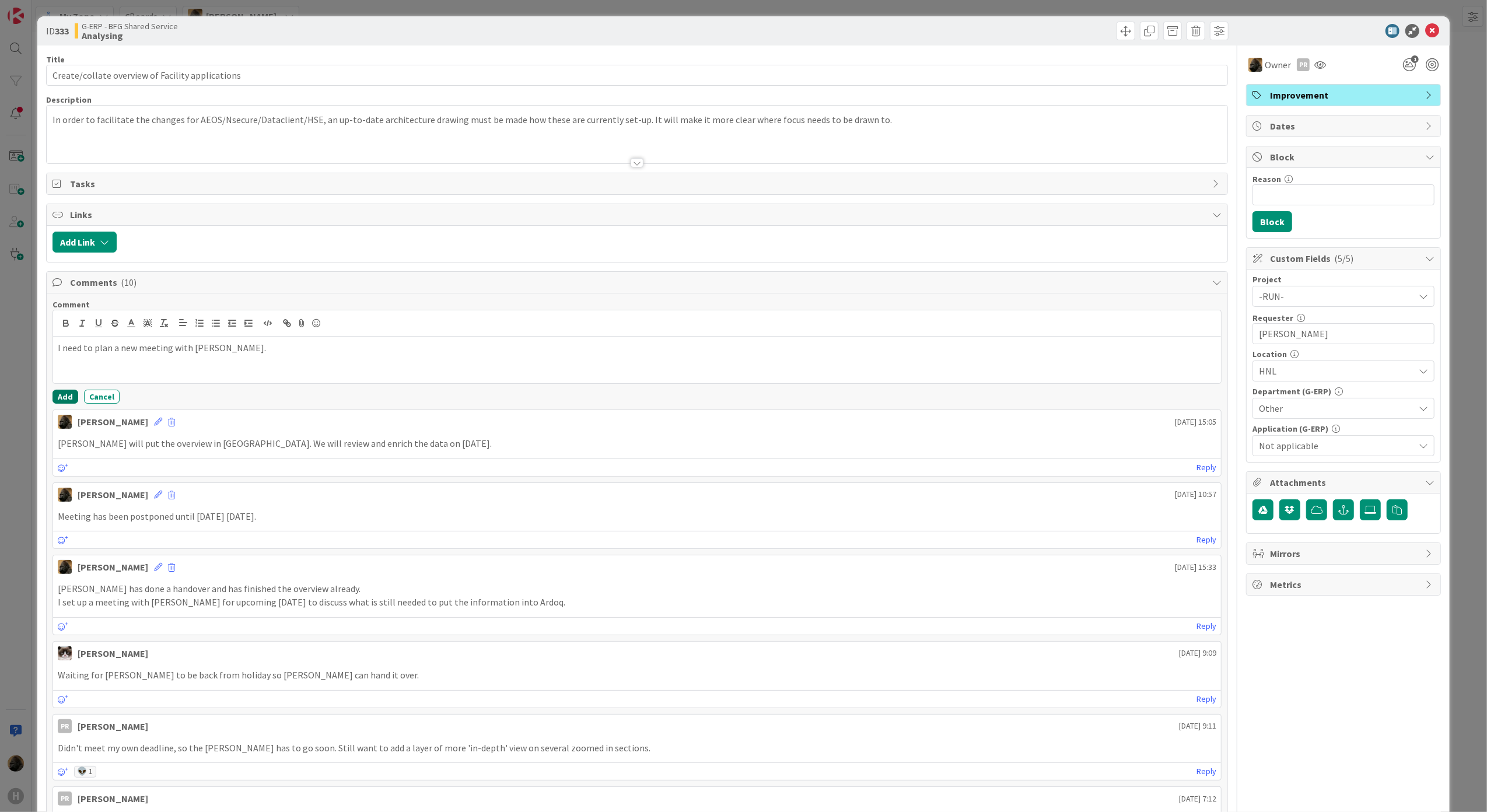
click at [75, 401] on button "Add" at bounding box center [66, 397] width 26 height 14
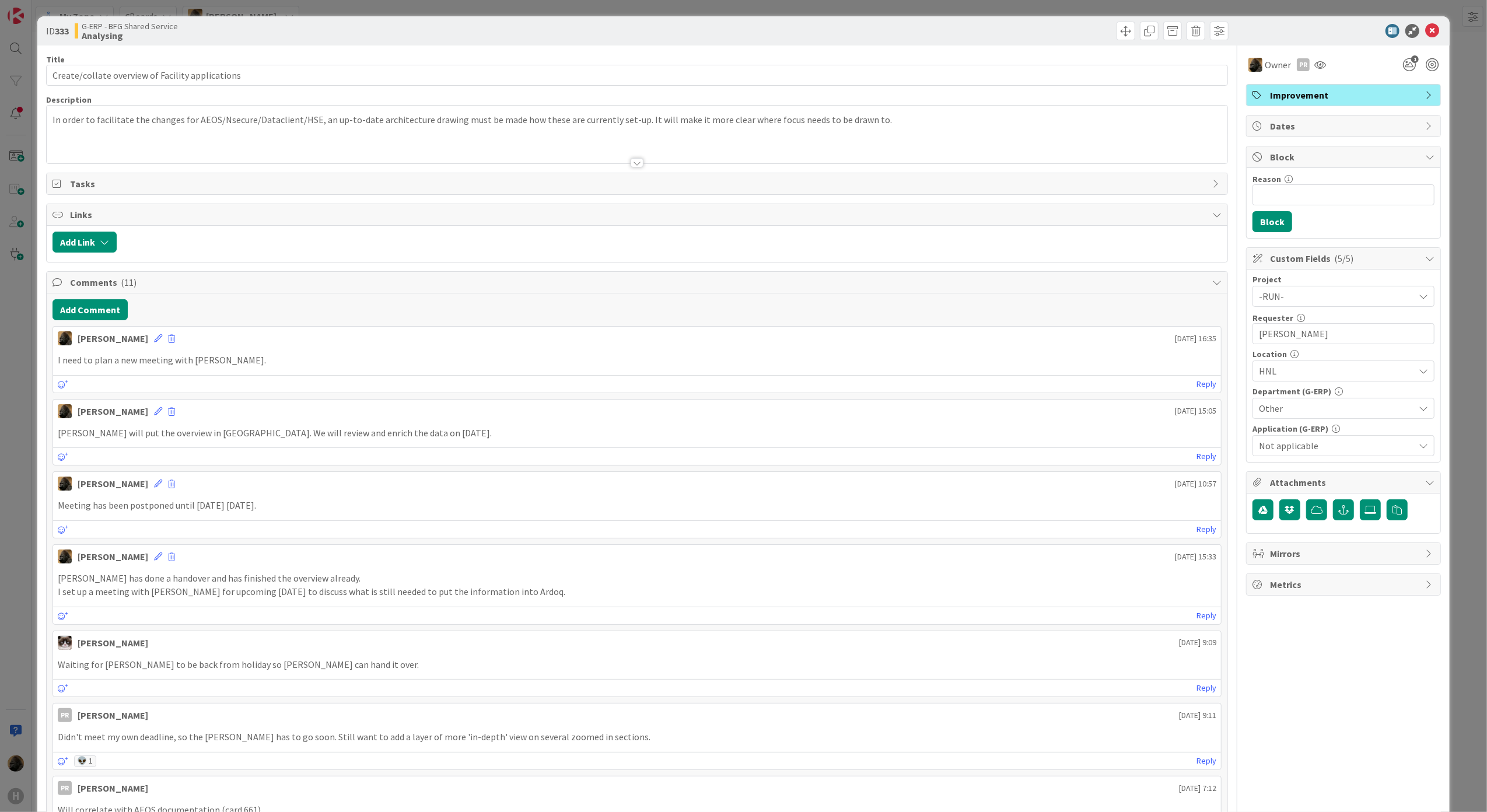
click at [542, 351] on div "Noah Dezaire September 25 2025 16:35 I need to plan a new meeting with Kevin. S…" at bounding box center [638, 360] width 1170 height 67
click at [1425, 33] on icon at bounding box center [1432, 31] width 14 height 14
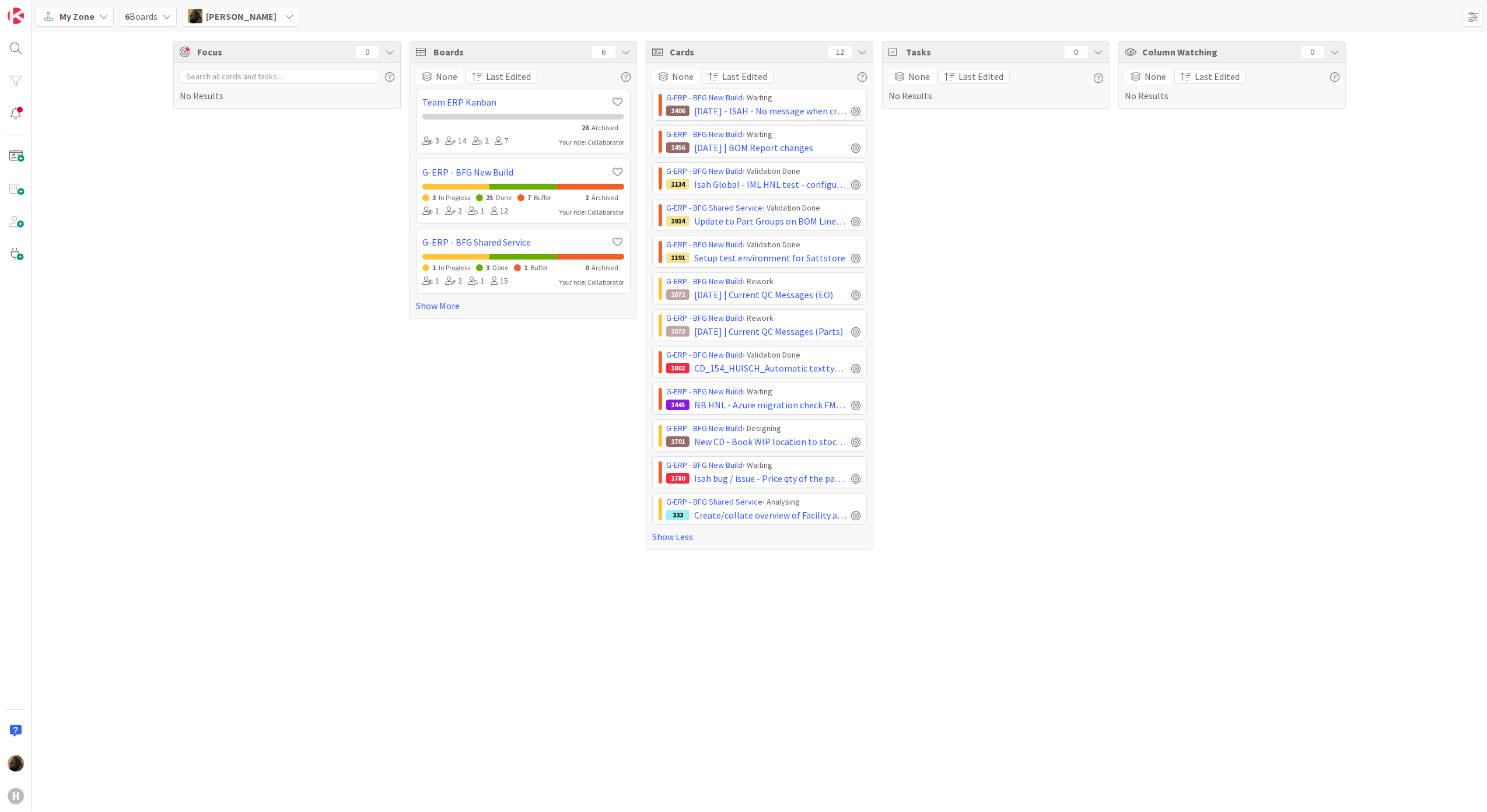
click at [480, 401] on div "Boards 6 None Last Edited Team ERP Kanban 26 Archived 3 14 2 7 Your role: Colla…" at bounding box center [523, 295] width 227 height 509
click at [782, 189] on span "Isah Global - IML HNL test - configuration test scanners" at bounding box center [770, 184] width 152 height 14
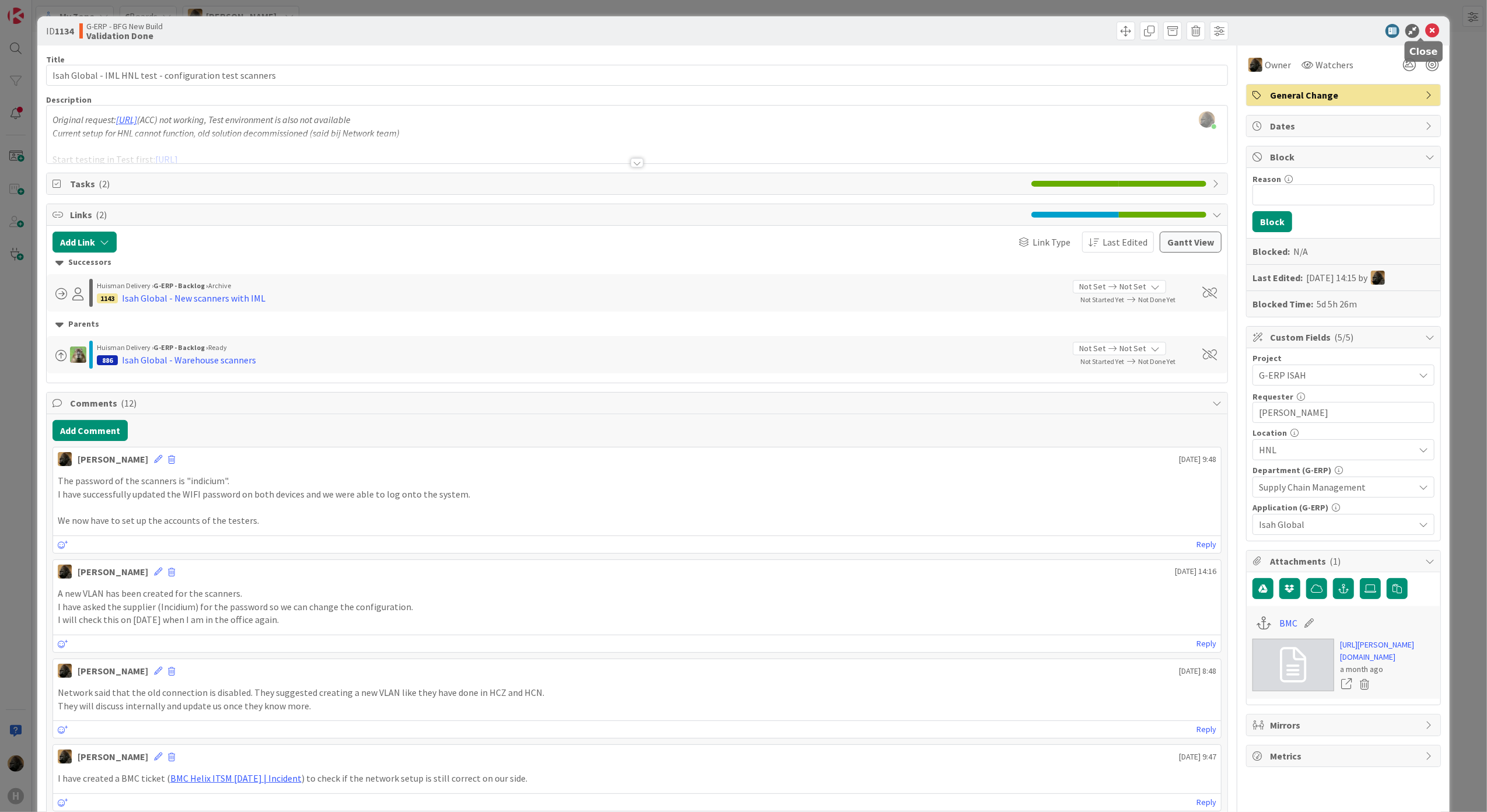
click at [1425, 31] on icon at bounding box center [1432, 31] width 14 height 14
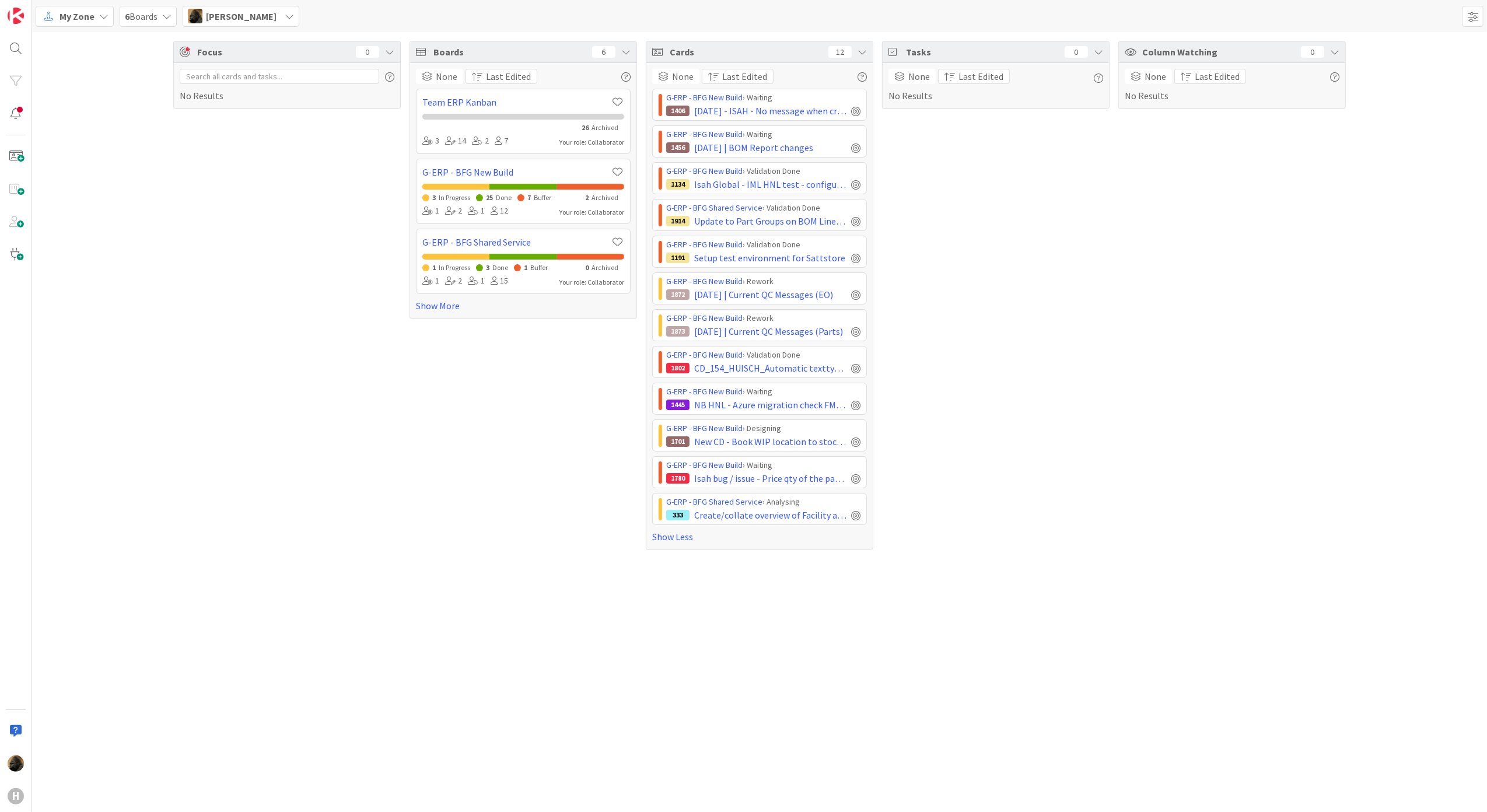
click at [938, 333] on div "Tasks 0 None Last Edited No Results" at bounding box center [995, 295] width 227 height 509
click at [827, 446] on span "New CD - Book WIP location to stock location in 0836 WIP locations" at bounding box center [770, 442] width 152 height 14
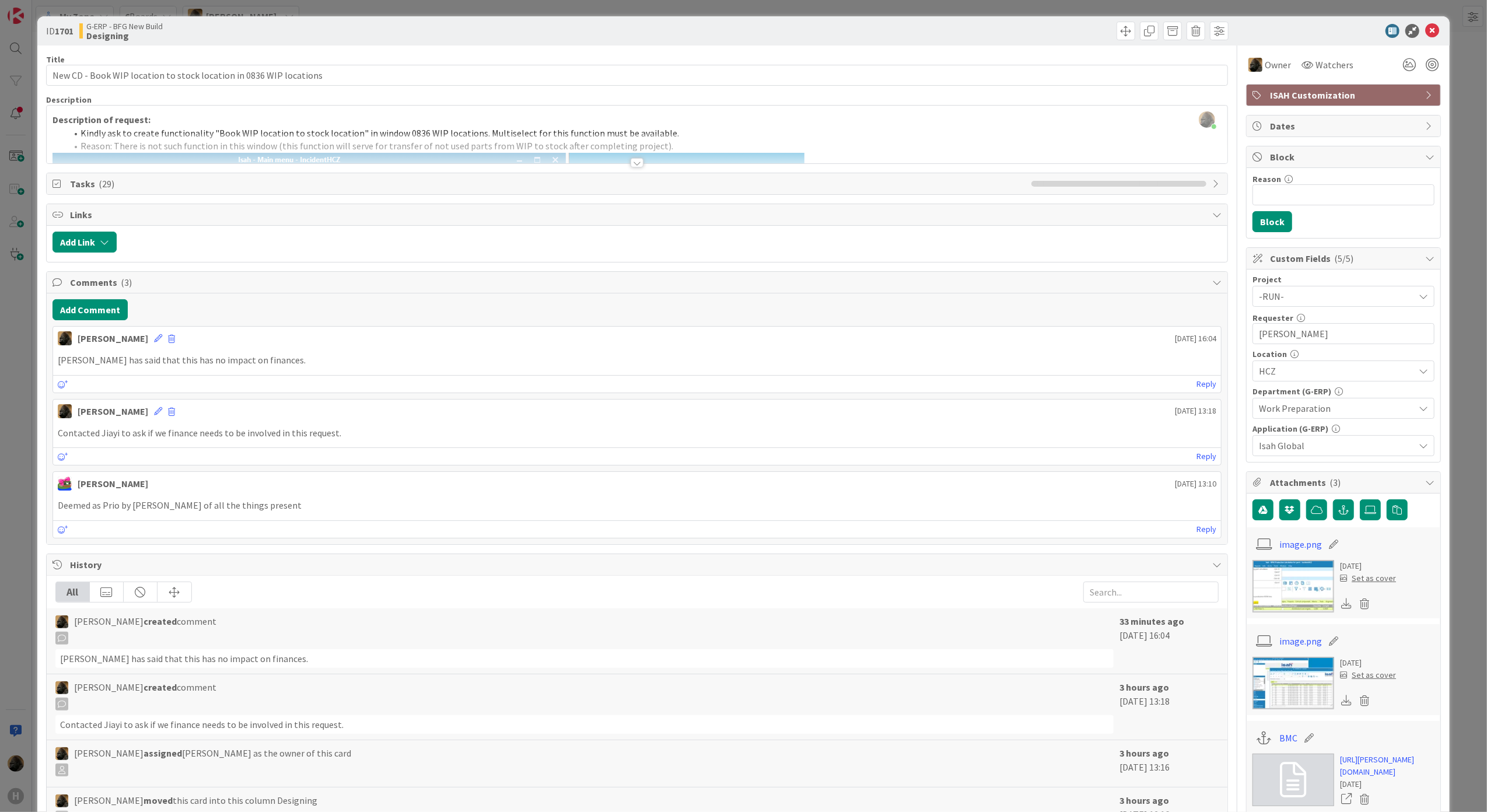
click at [631, 165] on div at bounding box center [637, 162] width 13 height 9
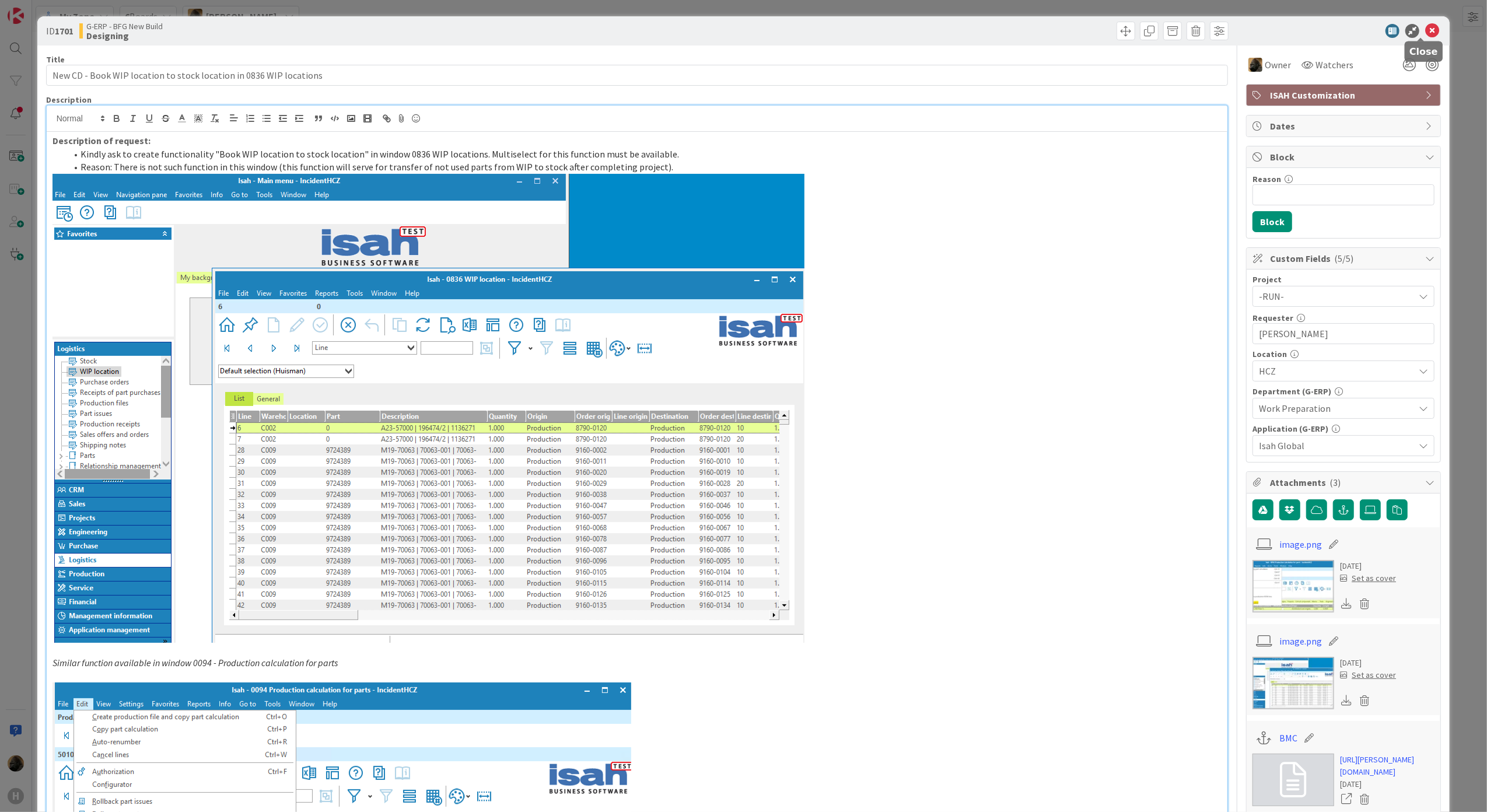
click at [1425, 35] on icon at bounding box center [1432, 31] width 14 height 14
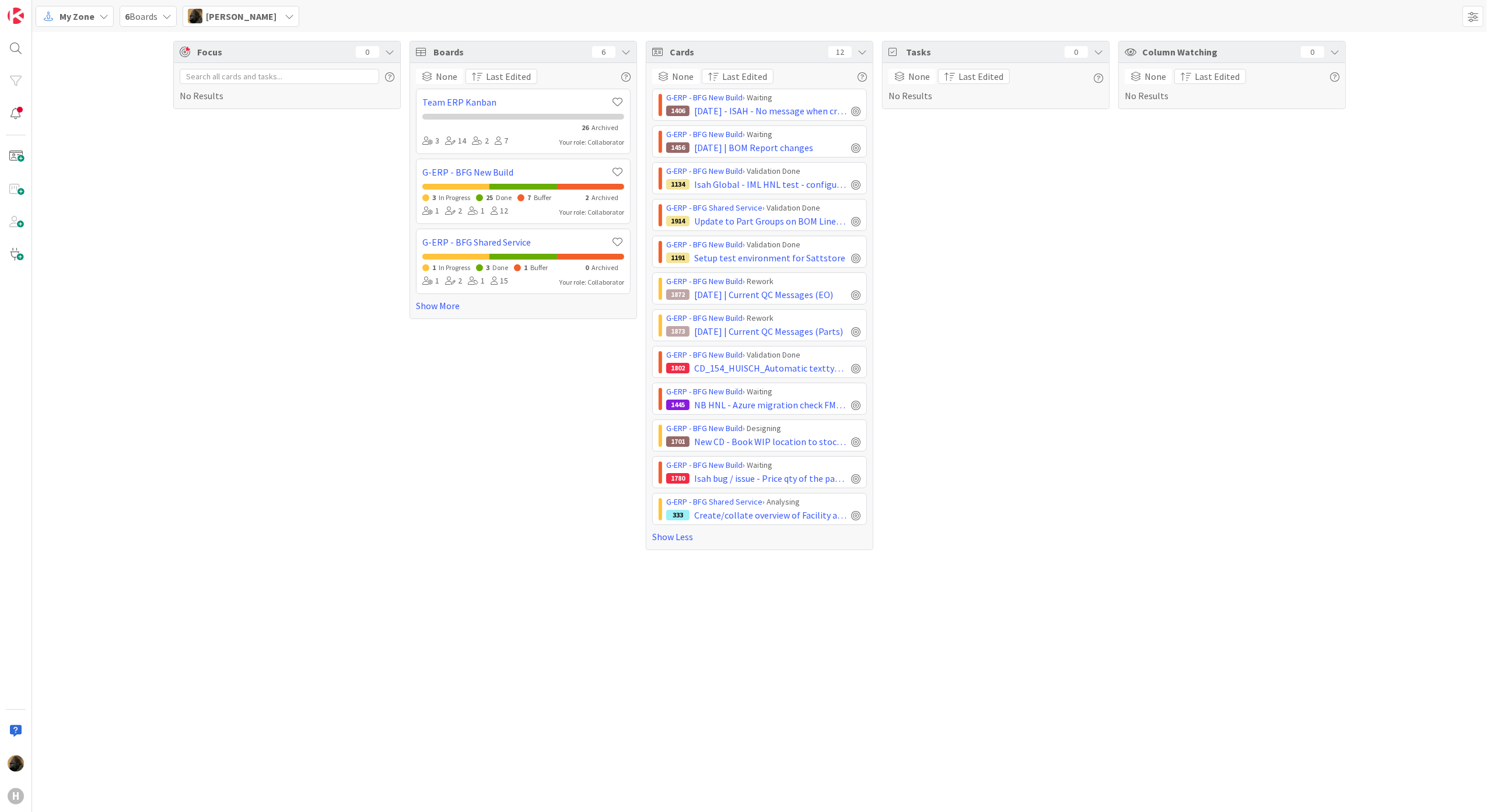
click at [85, 11] on span "My Zone" at bounding box center [77, 16] width 35 height 14
click at [91, 103] on span "Kanban" at bounding box center [103, 101] width 84 height 18
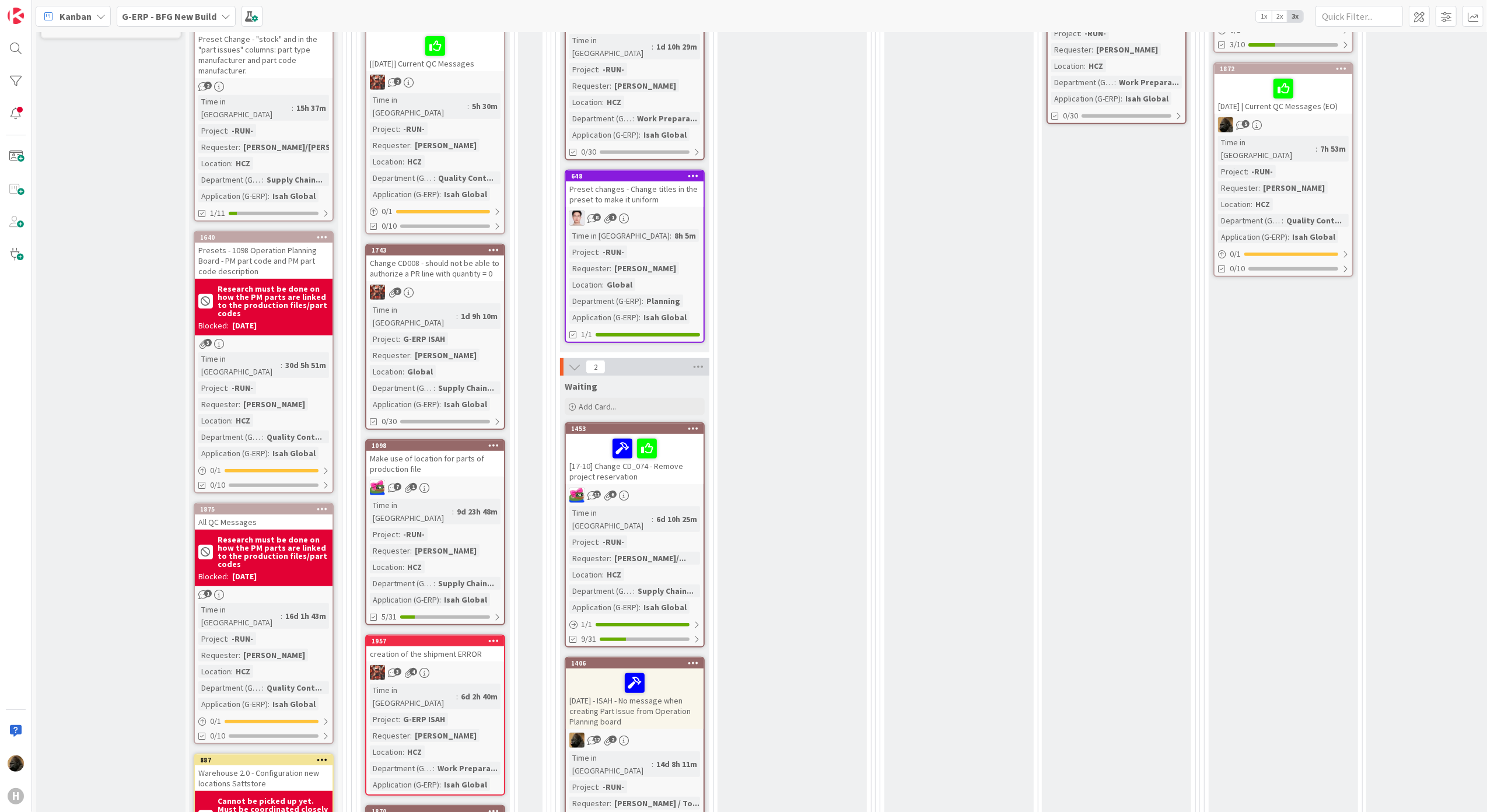
scroll to position [622, 0]
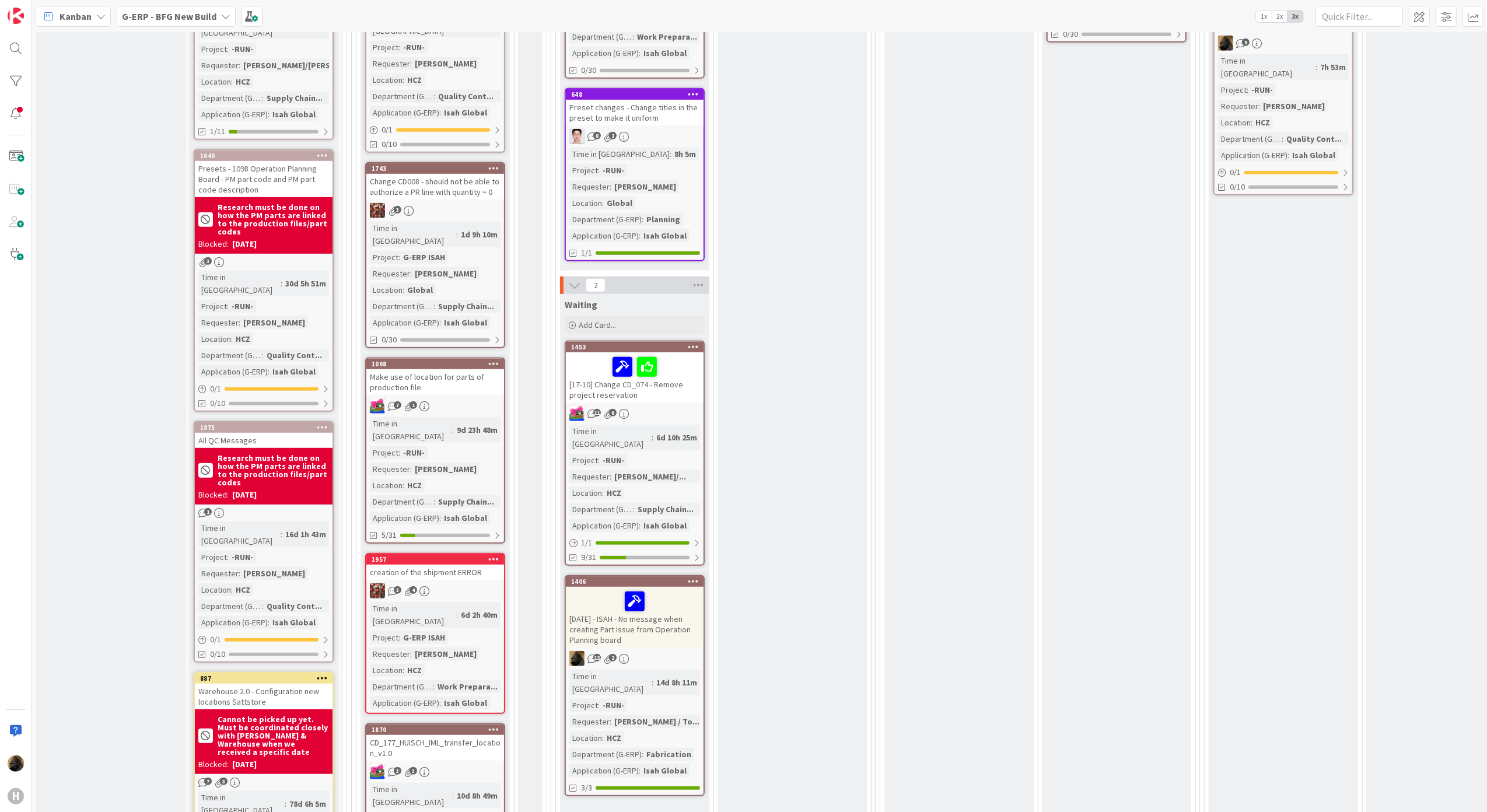
click at [435, 369] on div "Make use of location for parts of production file" at bounding box center [435, 382] width 138 height 26
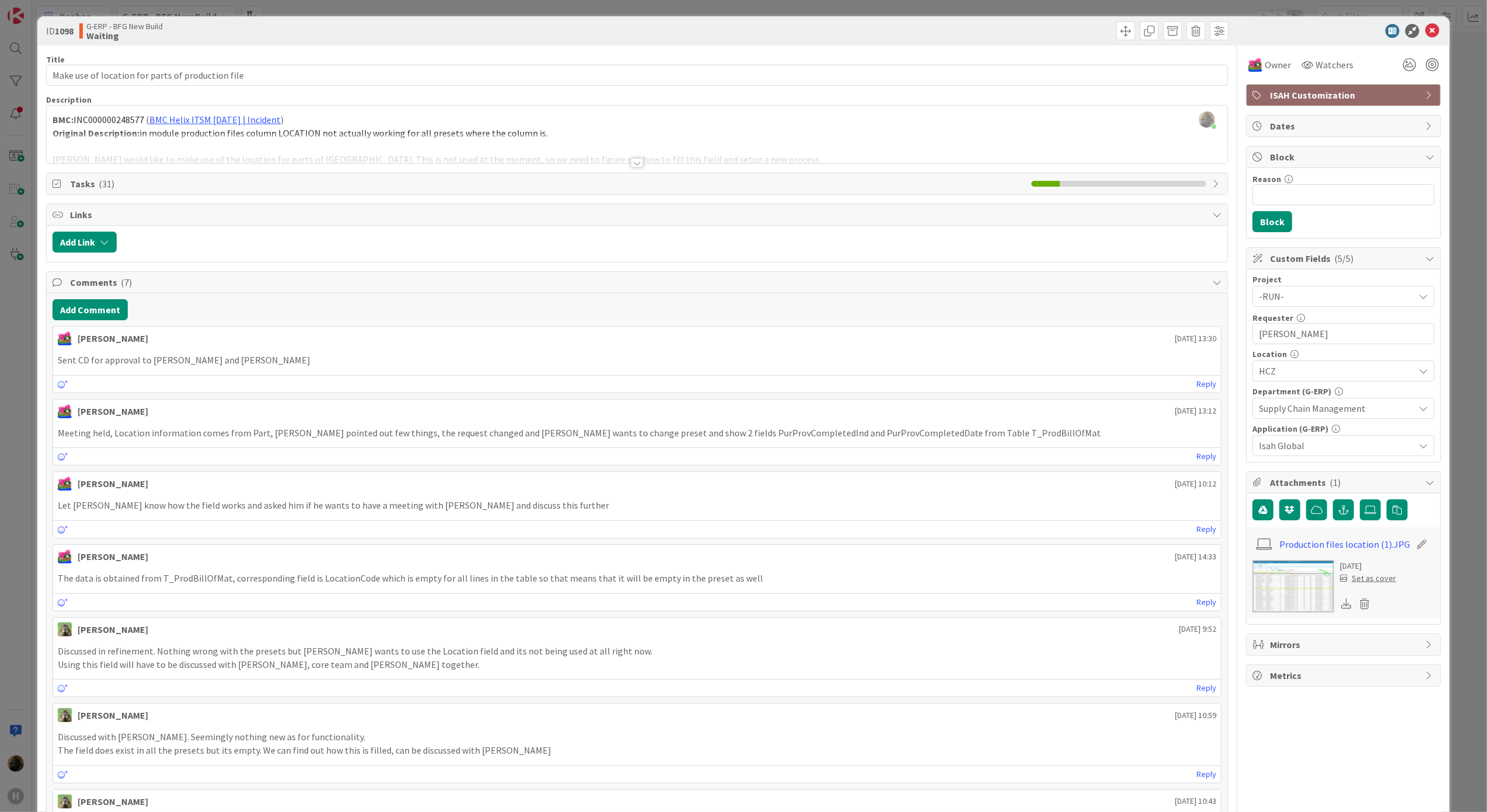
click at [29, 422] on div "ID 1098 G-ERP - BFG New Build Waiting Title 49 / 128 Make use of location for p…" at bounding box center [743, 406] width 1487 height 812
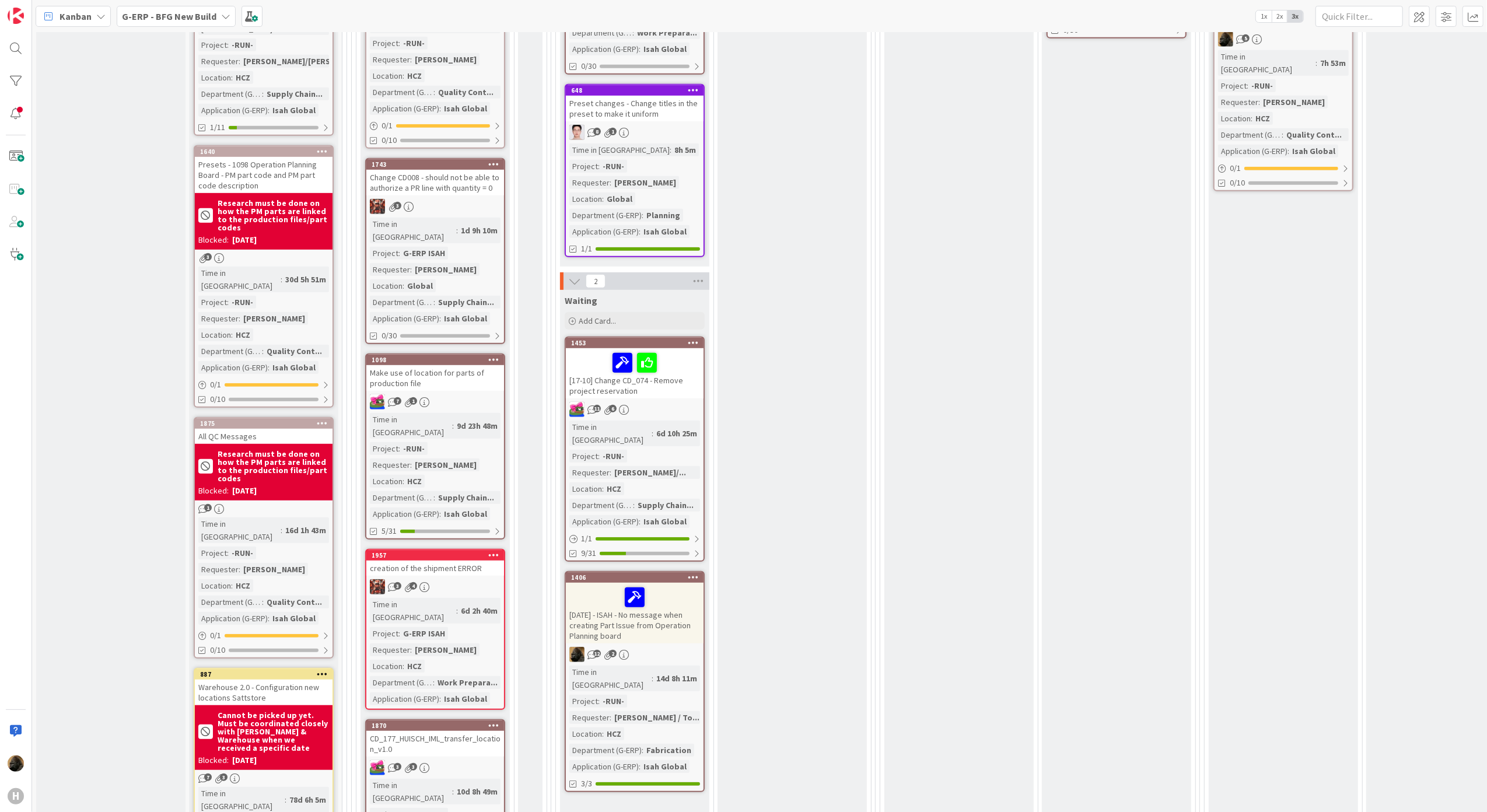
scroll to position [622, 0]
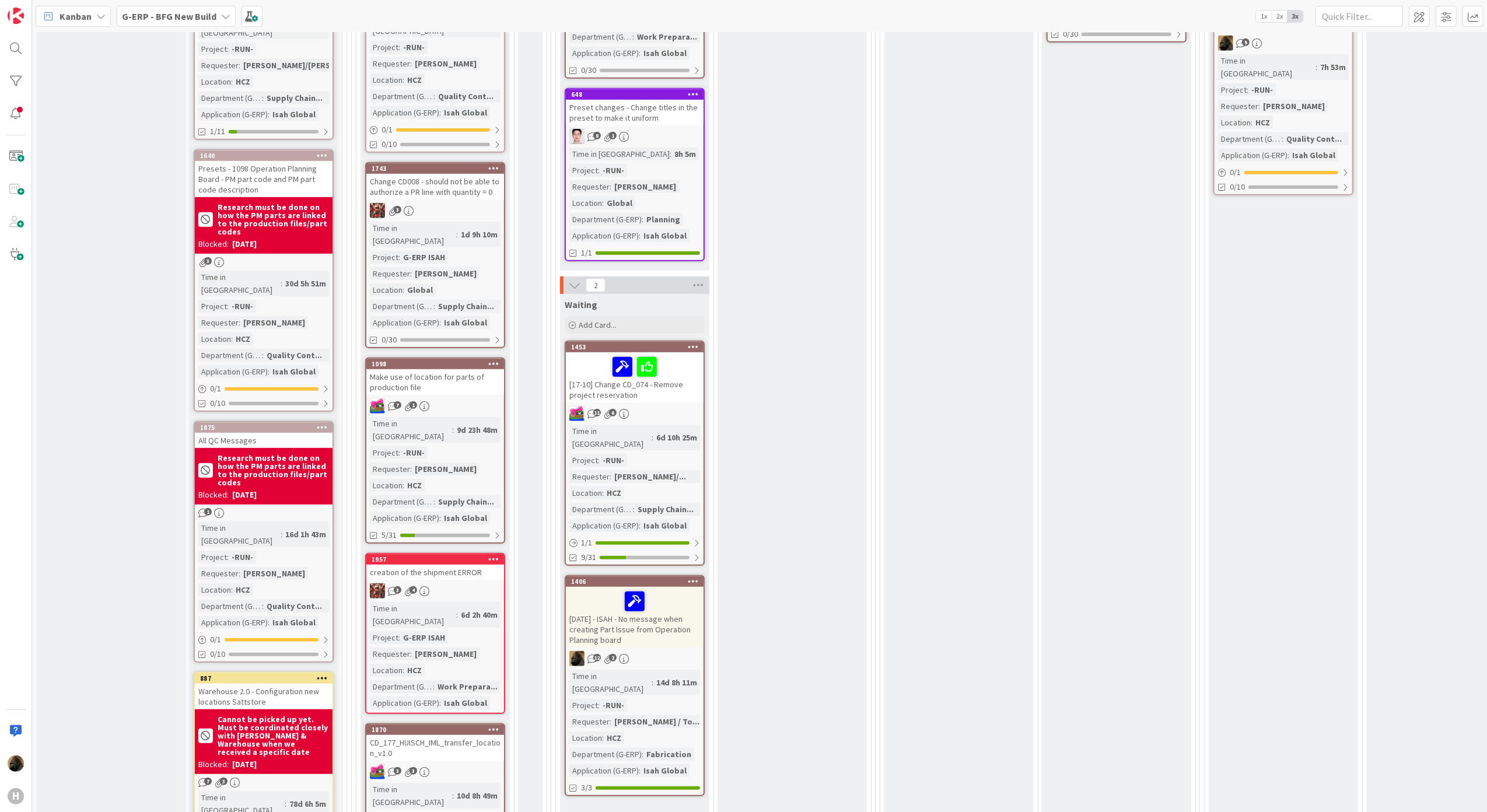
click at [454, 369] on div "Make use of location for parts of production file" at bounding box center [435, 382] width 138 height 26
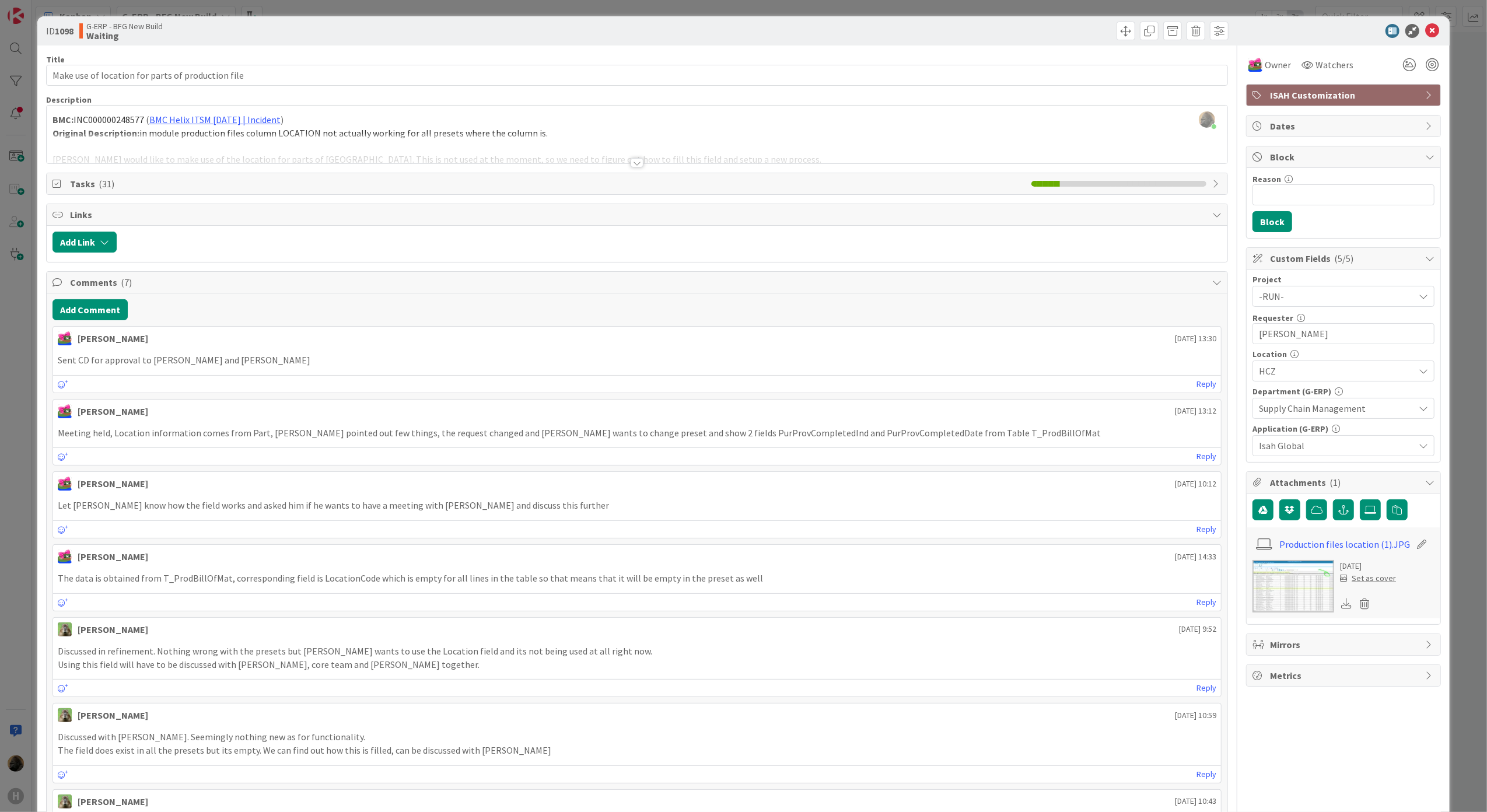
click at [1429, 19] on div "ID 1098 G-ERP - BFG New Build Waiting" at bounding box center [743, 31] width 1413 height 29
click at [1429, 26] on div at bounding box center [1337, 31] width 207 height 14
click at [1426, 29] on icon at bounding box center [1432, 31] width 14 height 14
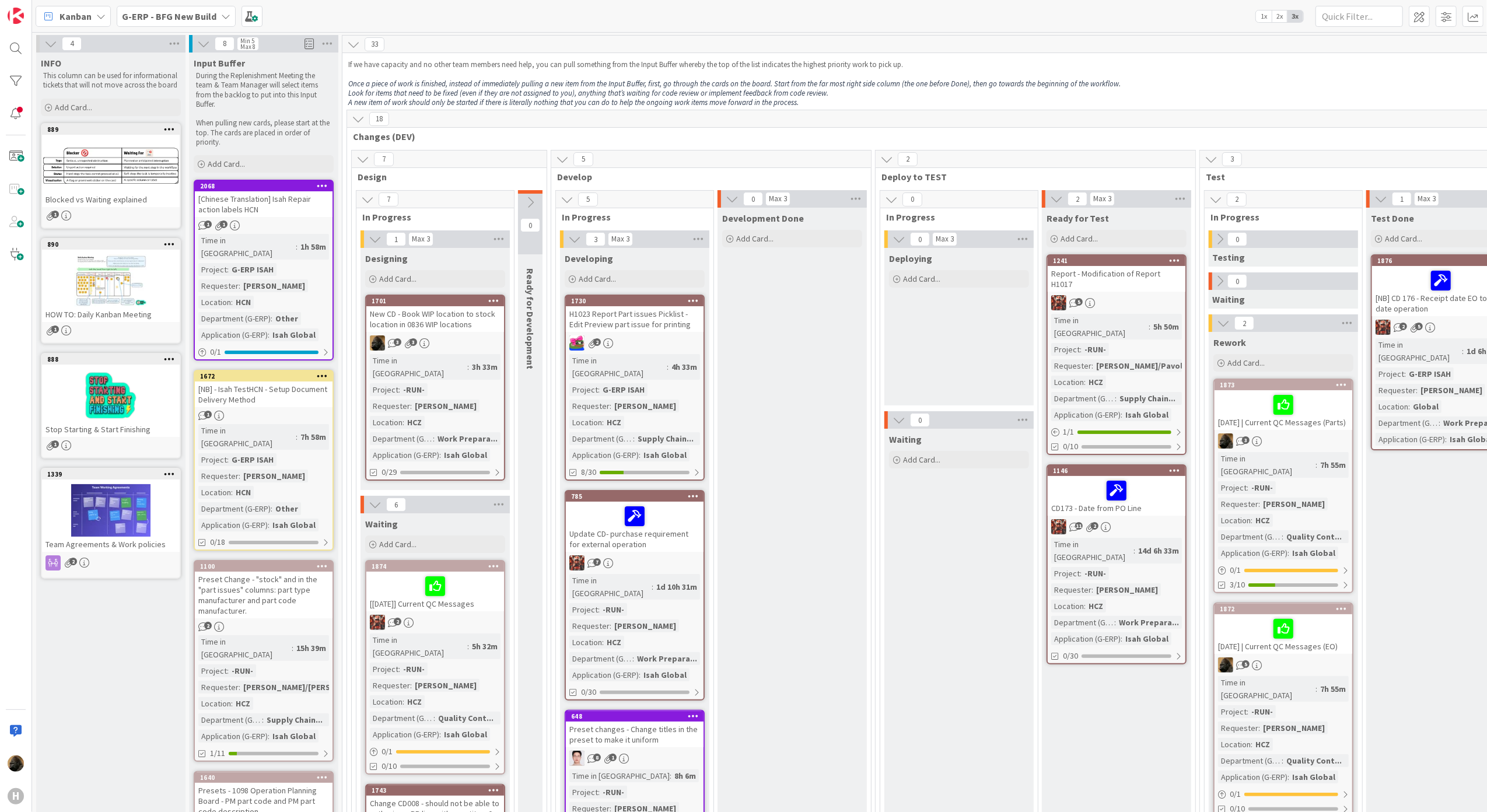
click at [200, 15] on b "G-ERP - BFG New Build" at bounding box center [169, 16] width 95 height 11
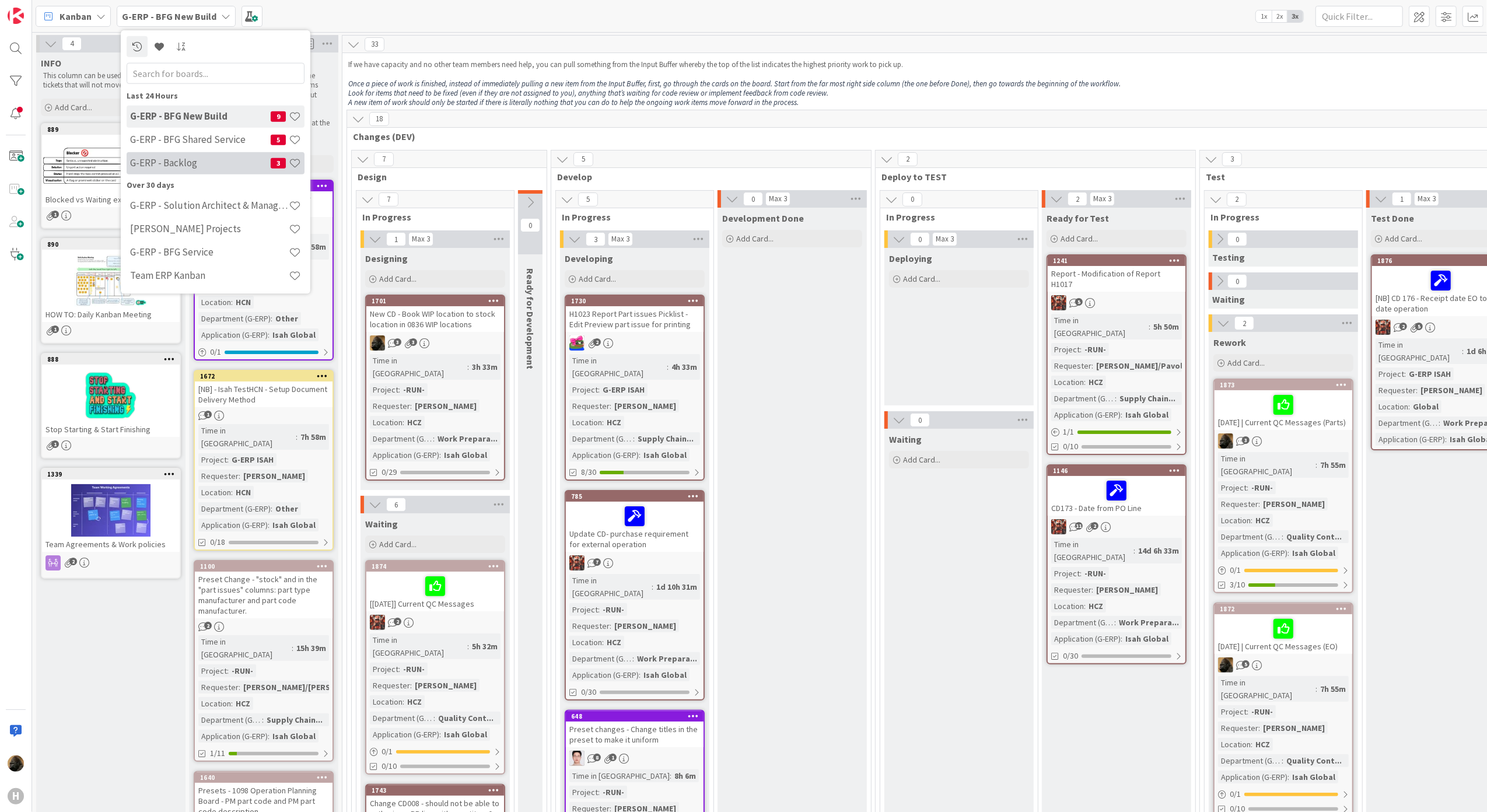
click at [192, 157] on h4 "G-ERP - Backlog" at bounding box center [200, 162] width 140 height 11
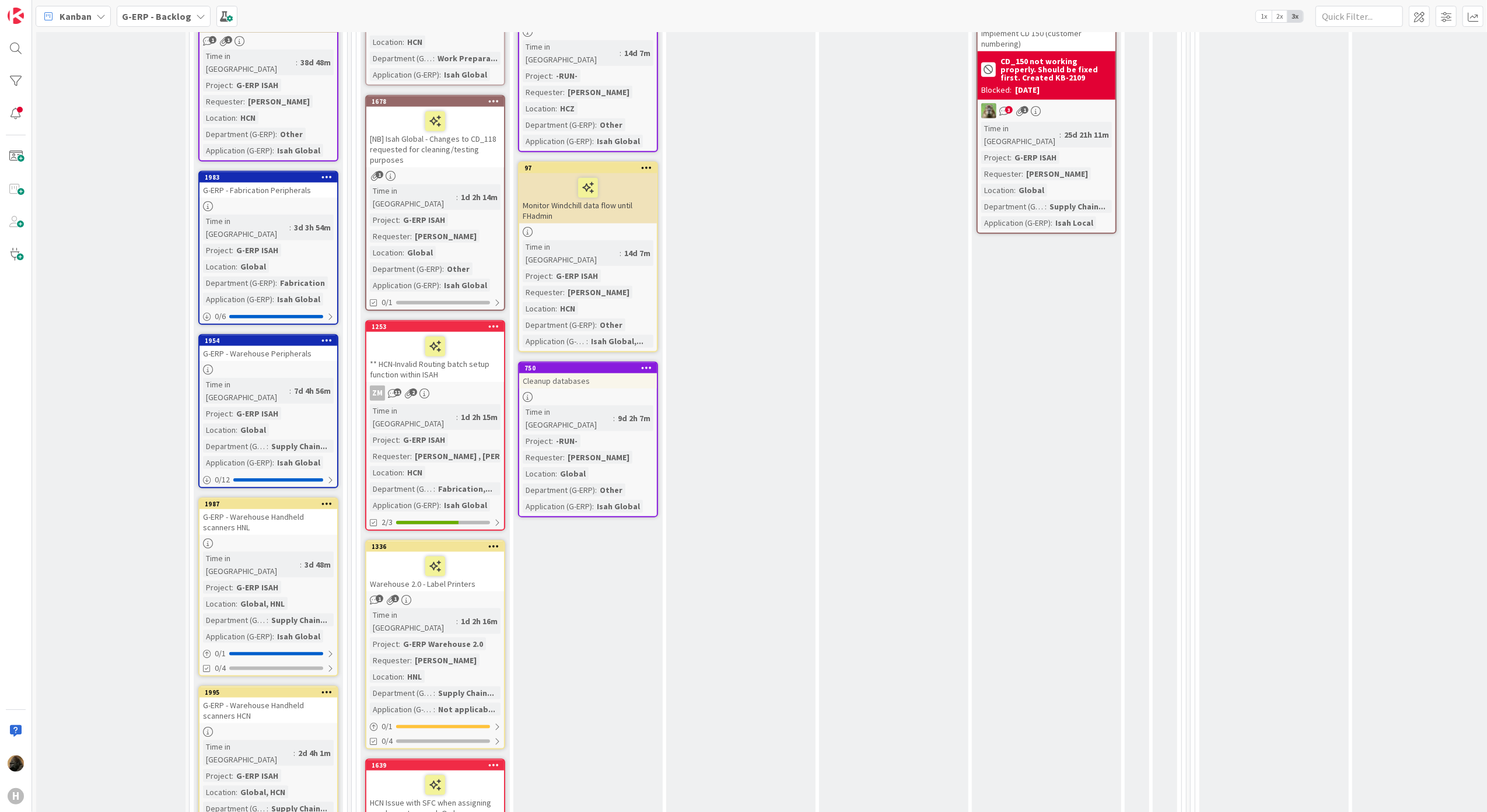
scroll to position [1321, 0]
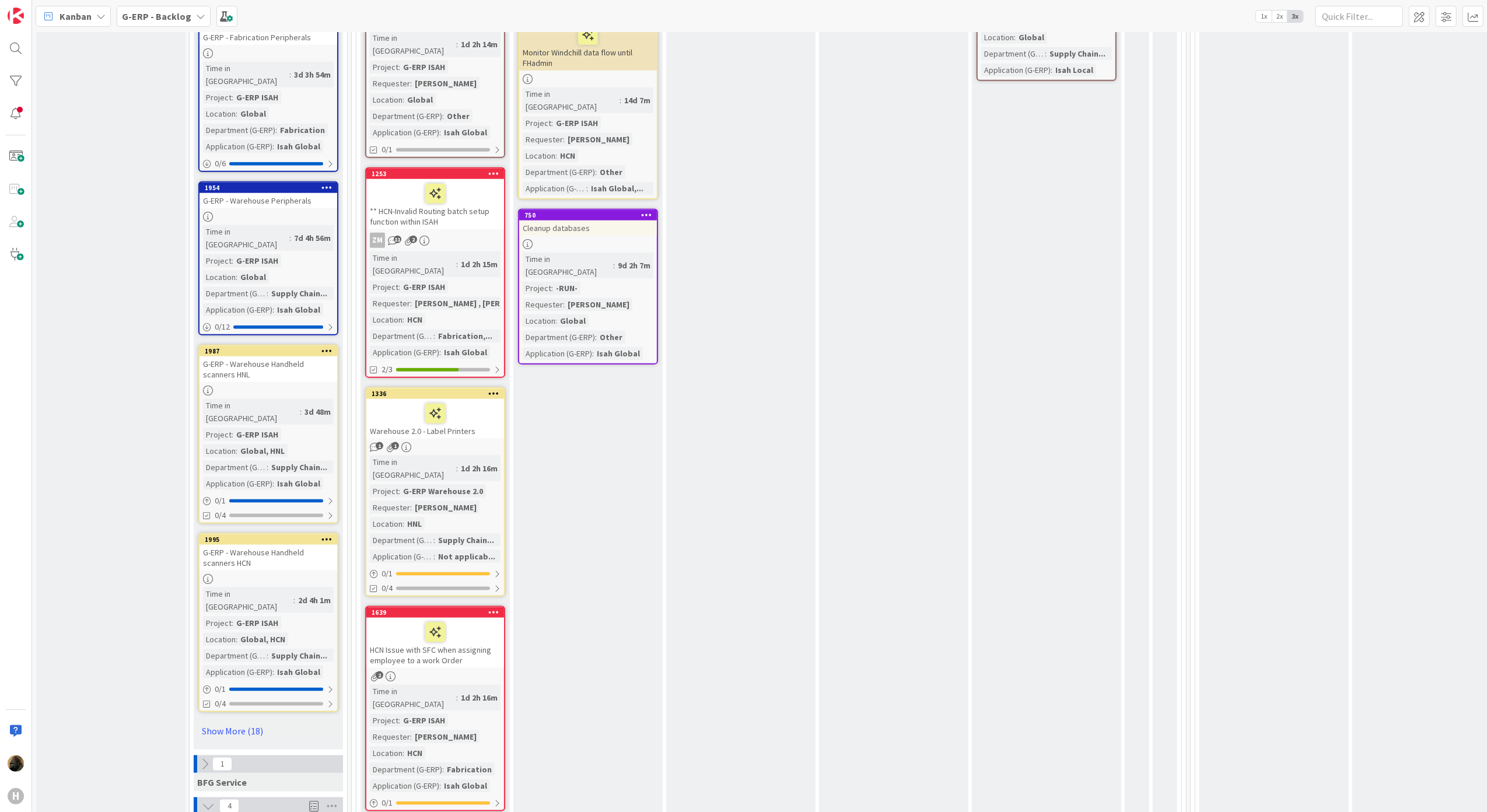
click at [284, 356] on div "G-ERP - Warehouse Handheld scanners HNL" at bounding box center [268, 369] width 138 height 26
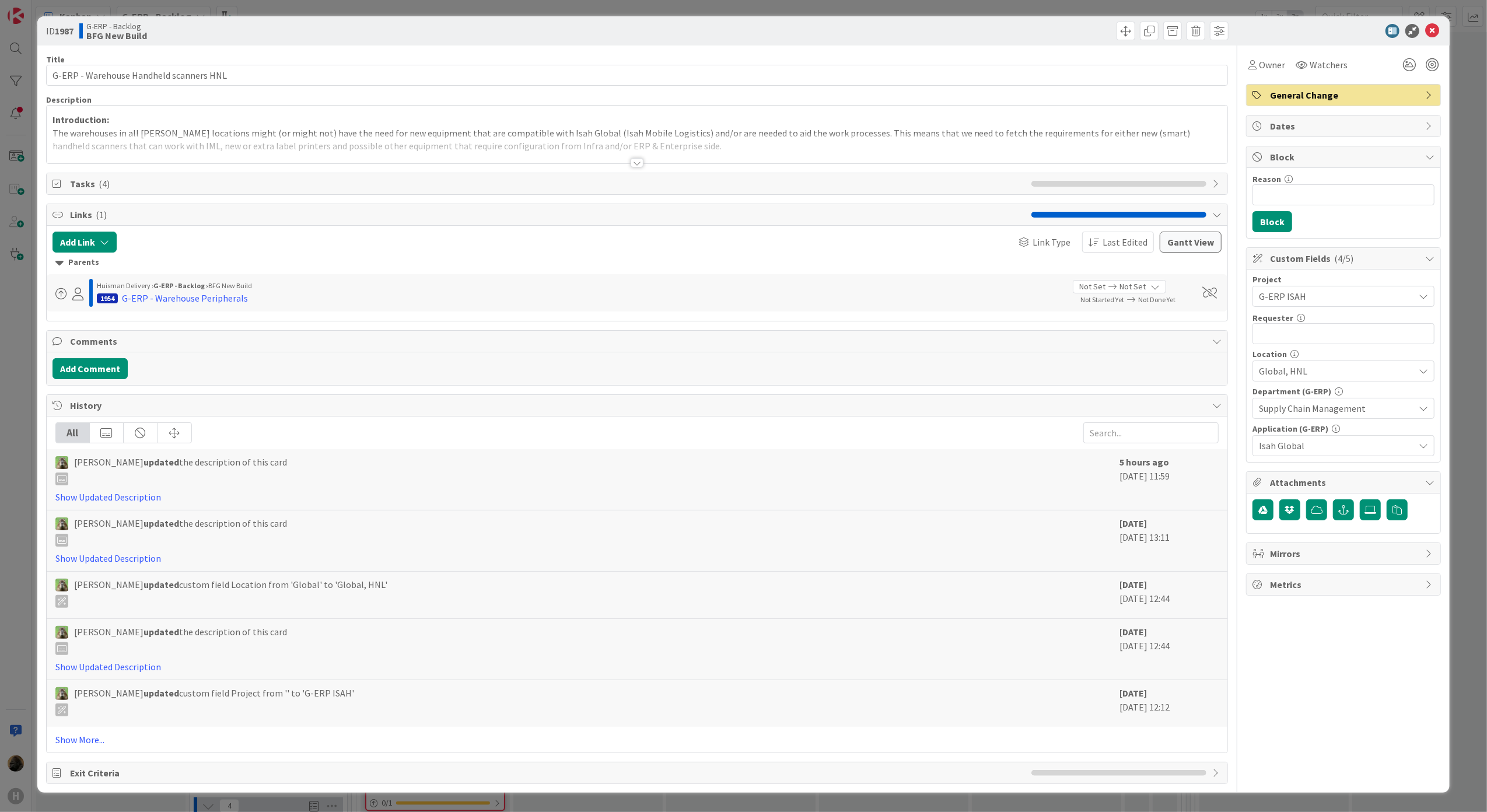
click at [633, 157] on div at bounding box center [638, 148] width 1181 height 30
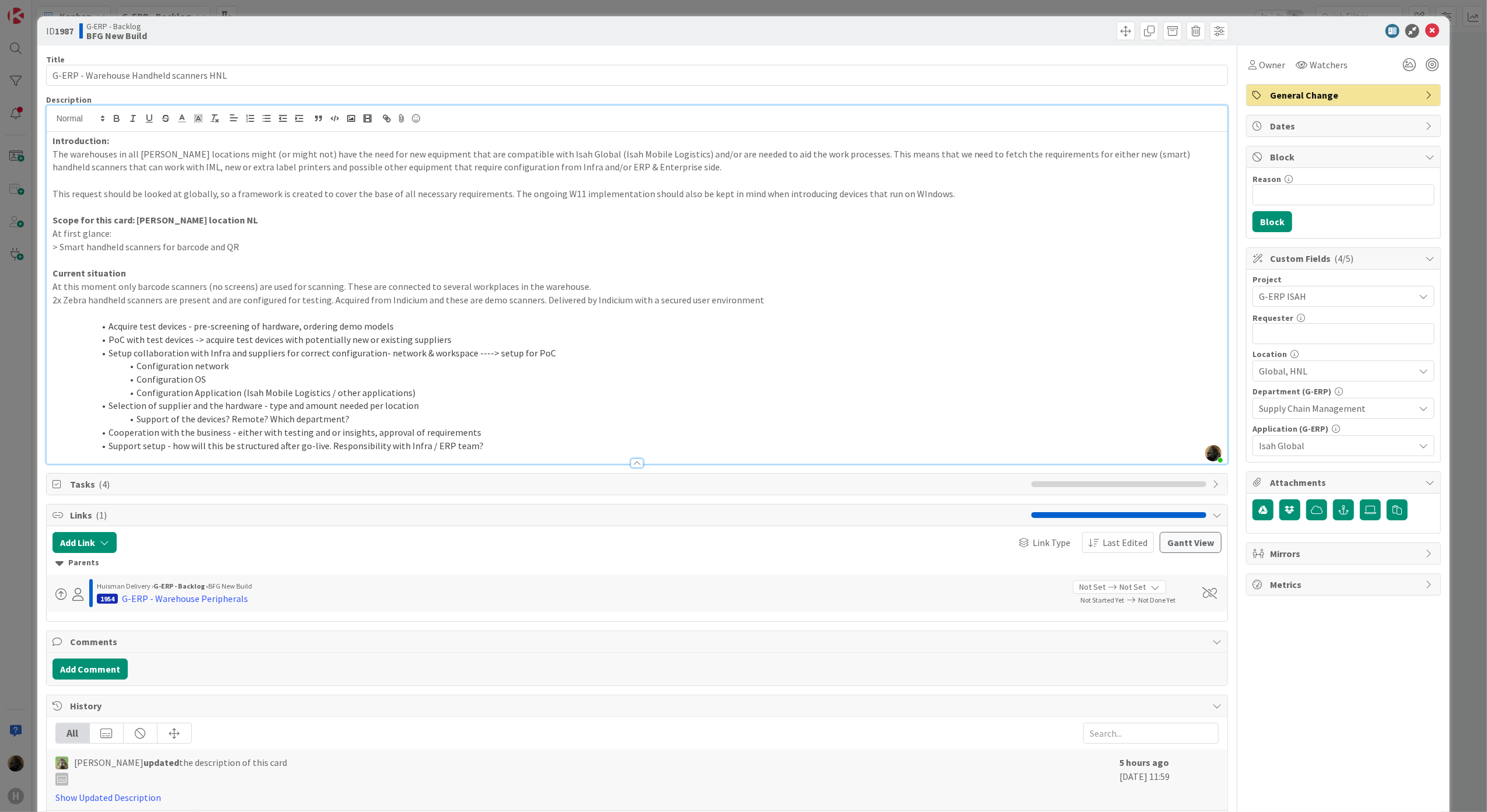
click at [13, 343] on div "ID 1987 G-ERP - Backlog BFG New Build Title 39 / 128 G-ERP - Warehouse Handheld…" at bounding box center [743, 406] width 1487 height 812
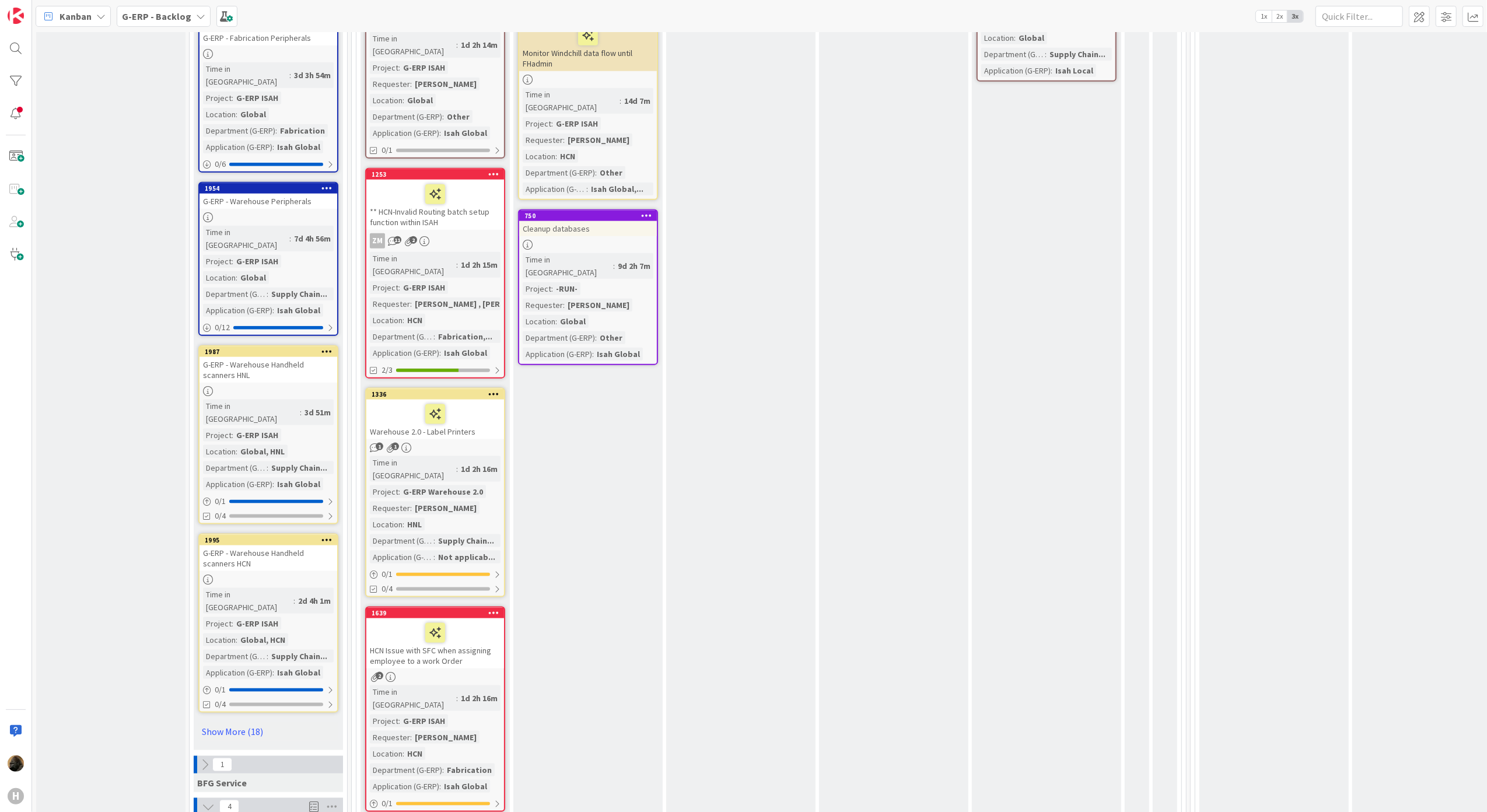
scroll to position [1321, 0]
click at [242, 545] on div "G-ERP - Warehouse Handheld scanners HCN" at bounding box center [268, 558] width 138 height 26
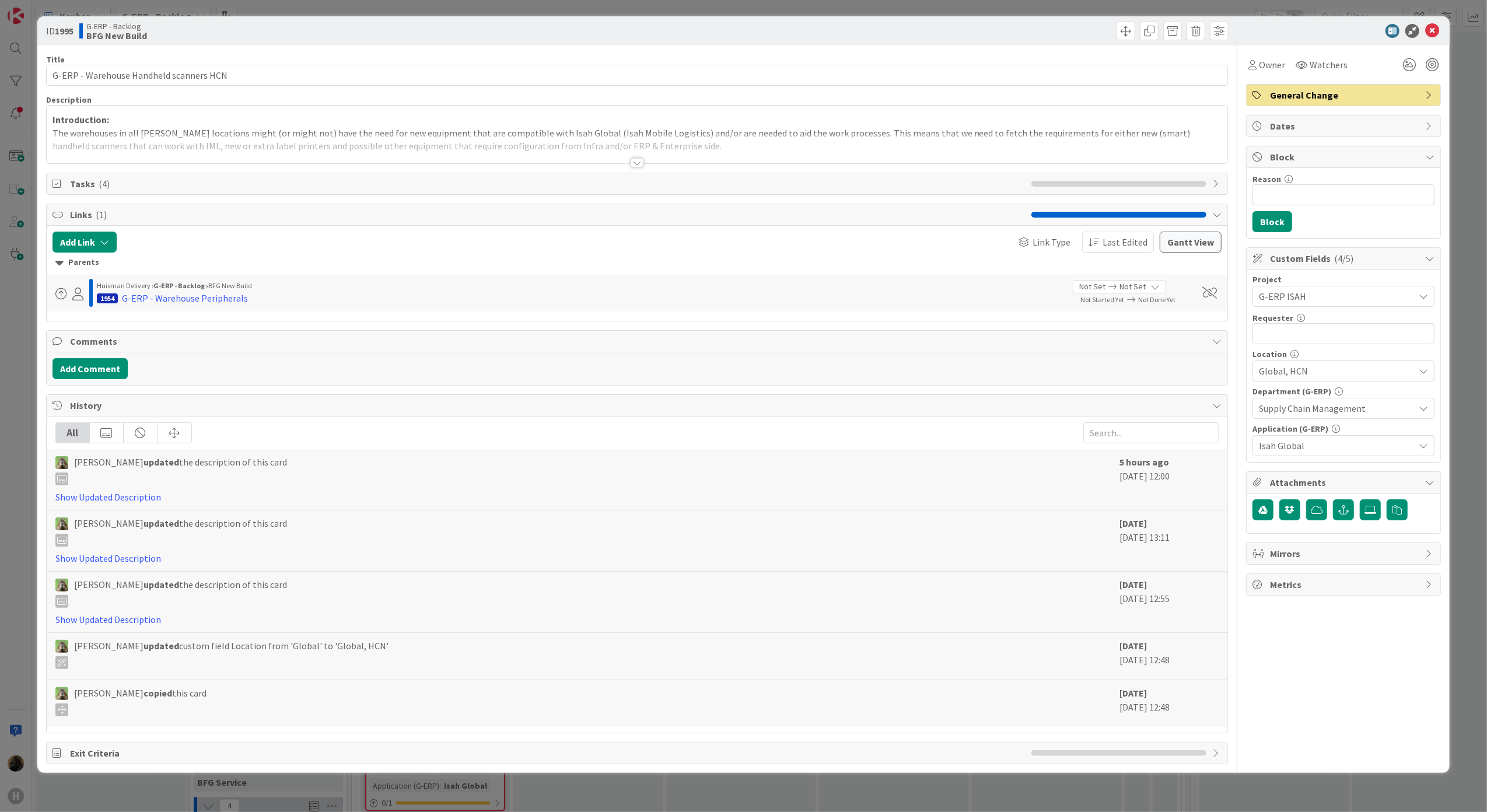
click at [0, 385] on html "H Kanban G-ERP - Backlog 1x 2x 3x 8 INFO This column contains information cards…" at bounding box center [743, 406] width 1487 height 812
click at [22, 575] on div "ID 1995 G-ERP - Backlog BFG New Build Title 39 / 128 G-ERP - Warehouse Handheld…" at bounding box center [743, 406] width 1487 height 812
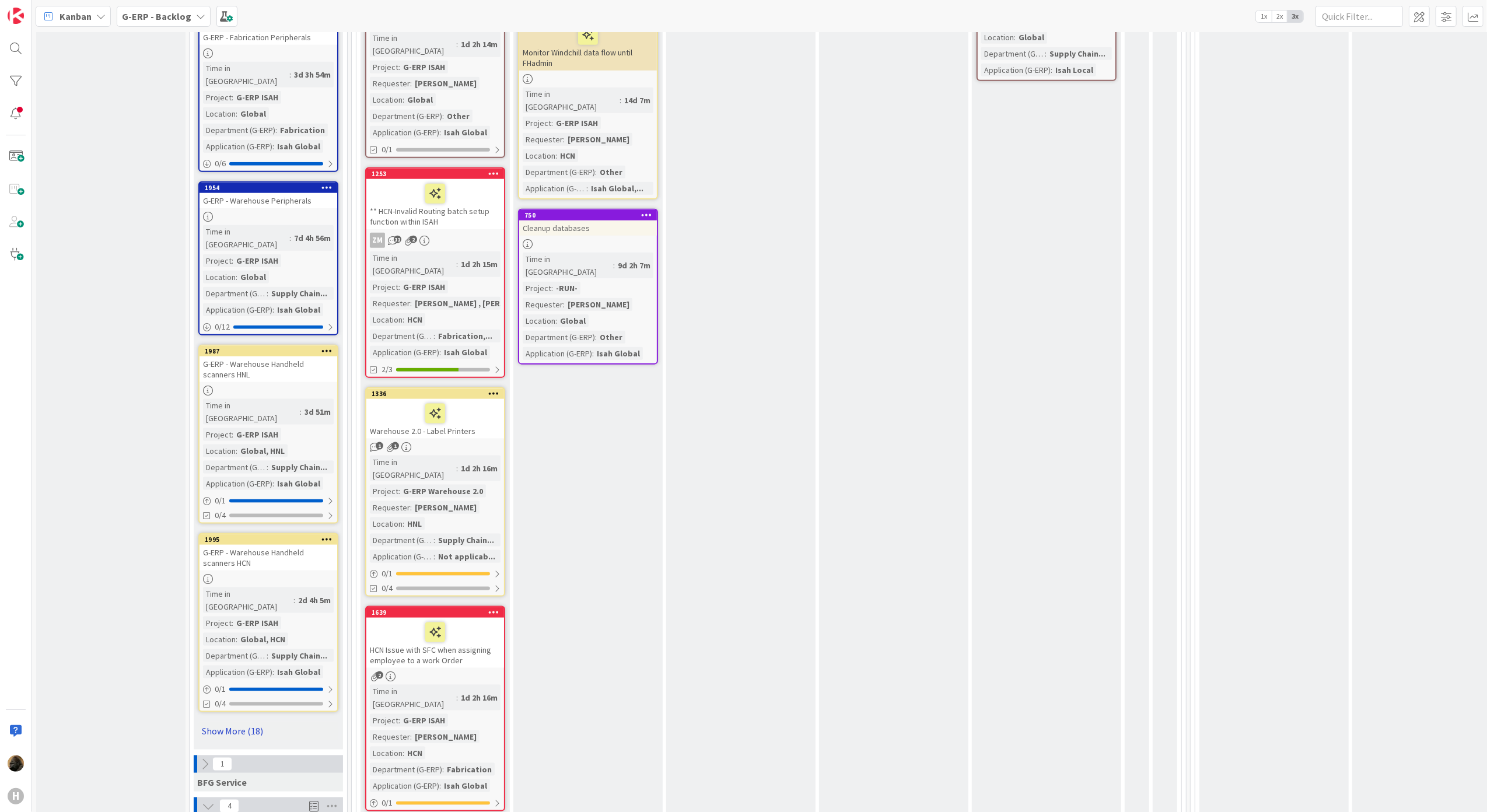
click at [237, 722] on link "Show More (18)" at bounding box center [268, 731] width 140 height 19
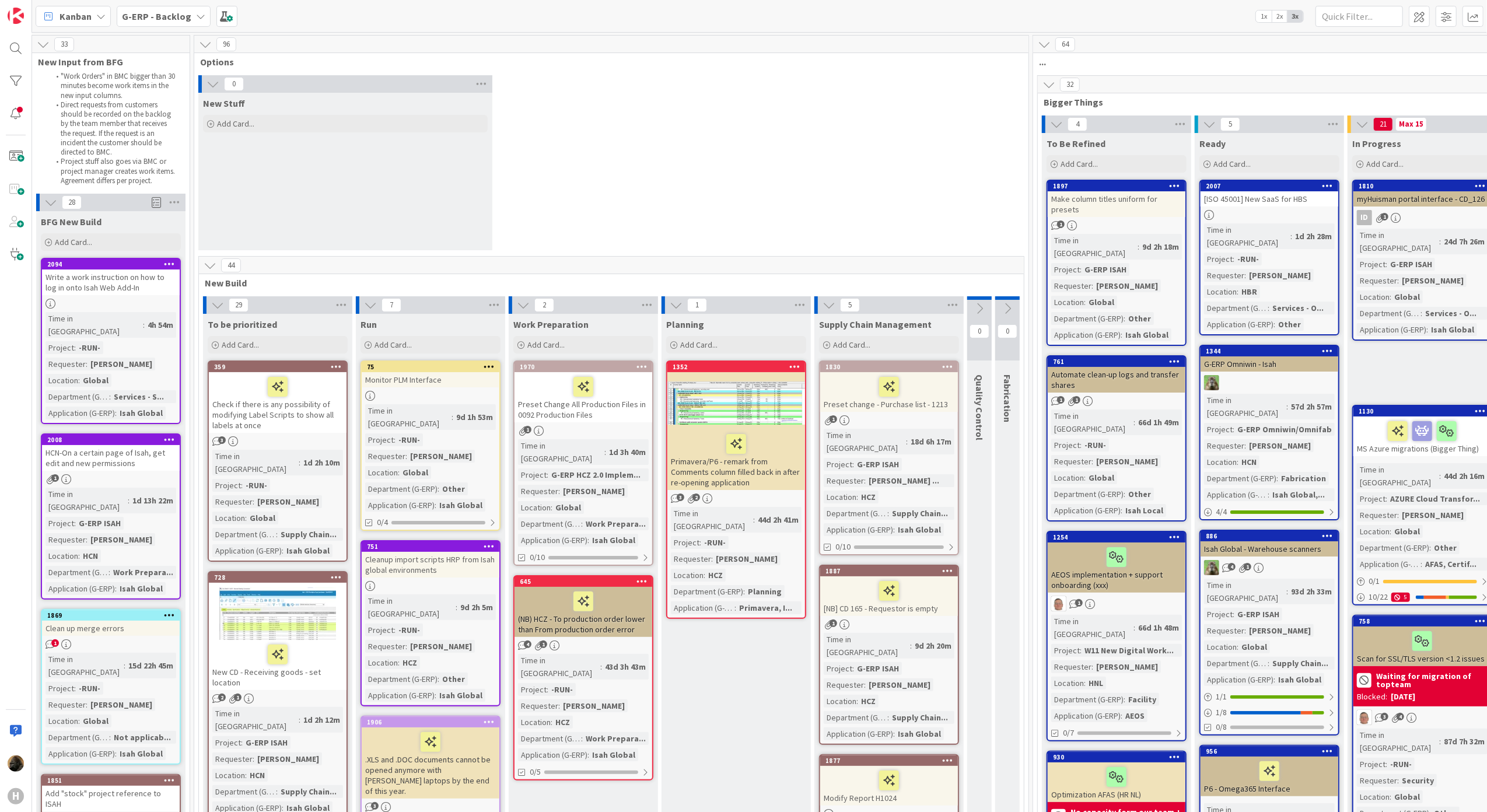
scroll to position [0, 166]
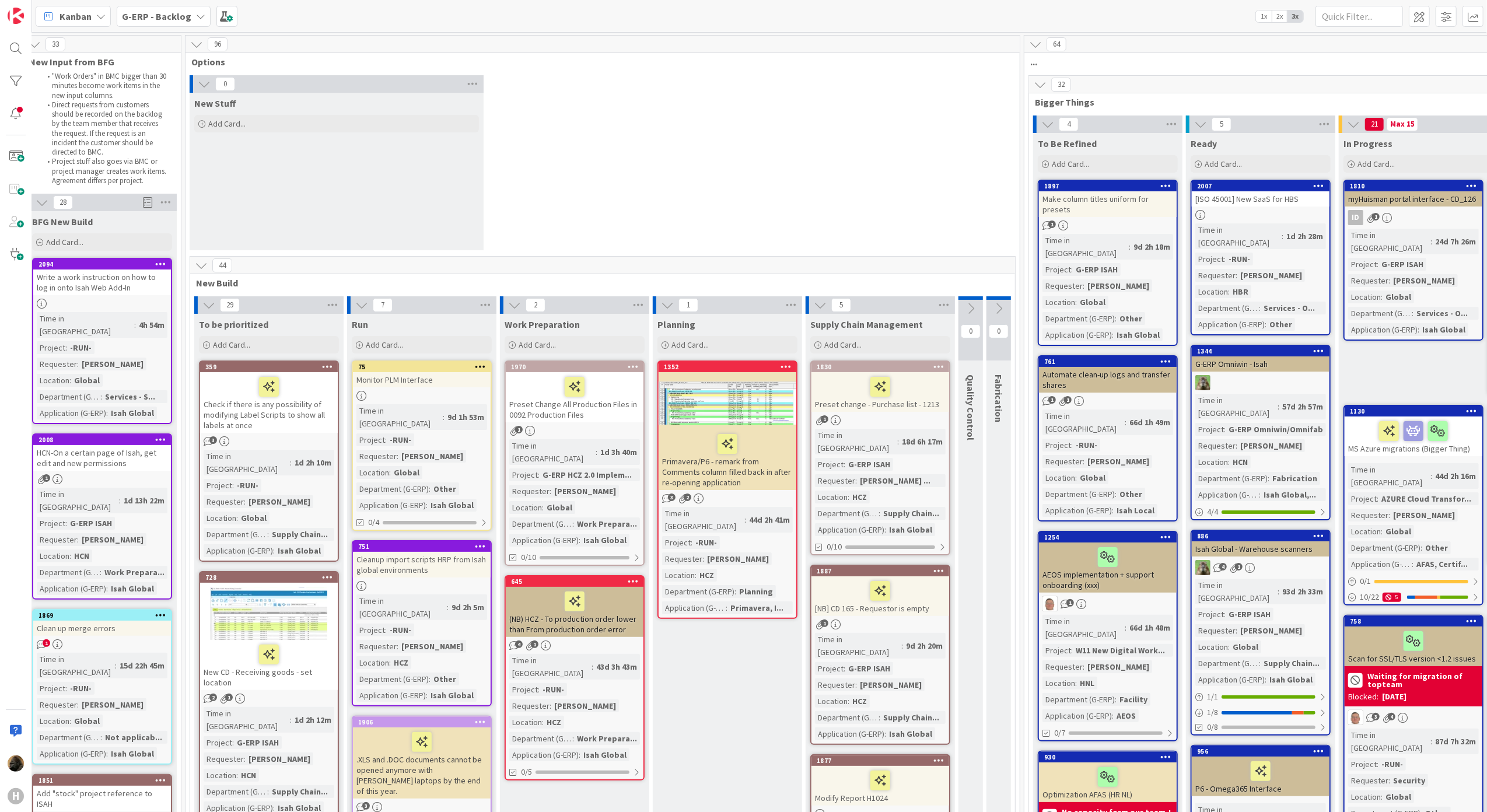
click at [197, 261] on icon at bounding box center [201, 266] width 13 height 13
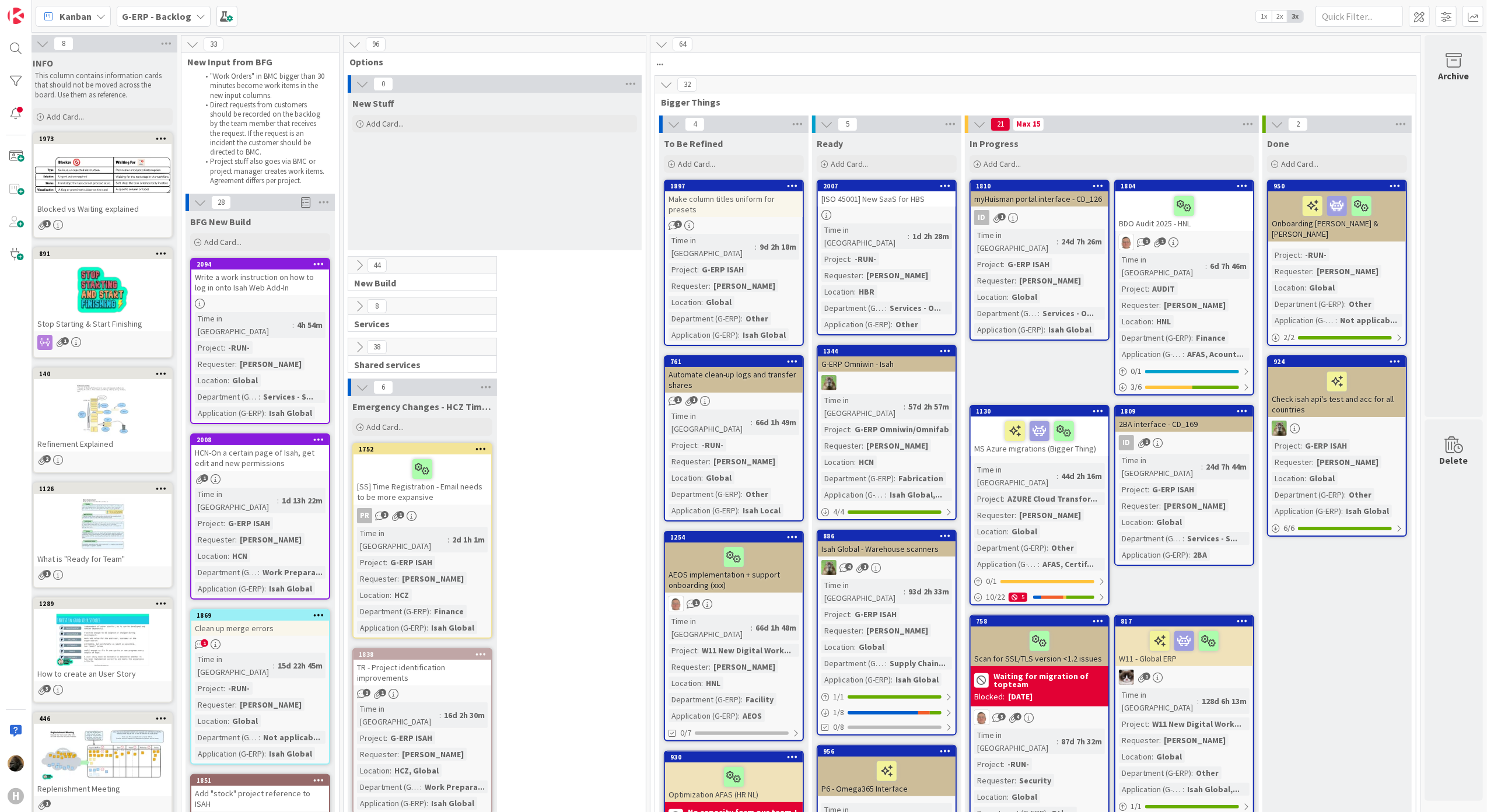
click at [356, 390] on icon at bounding box center [362, 387] width 13 height 13
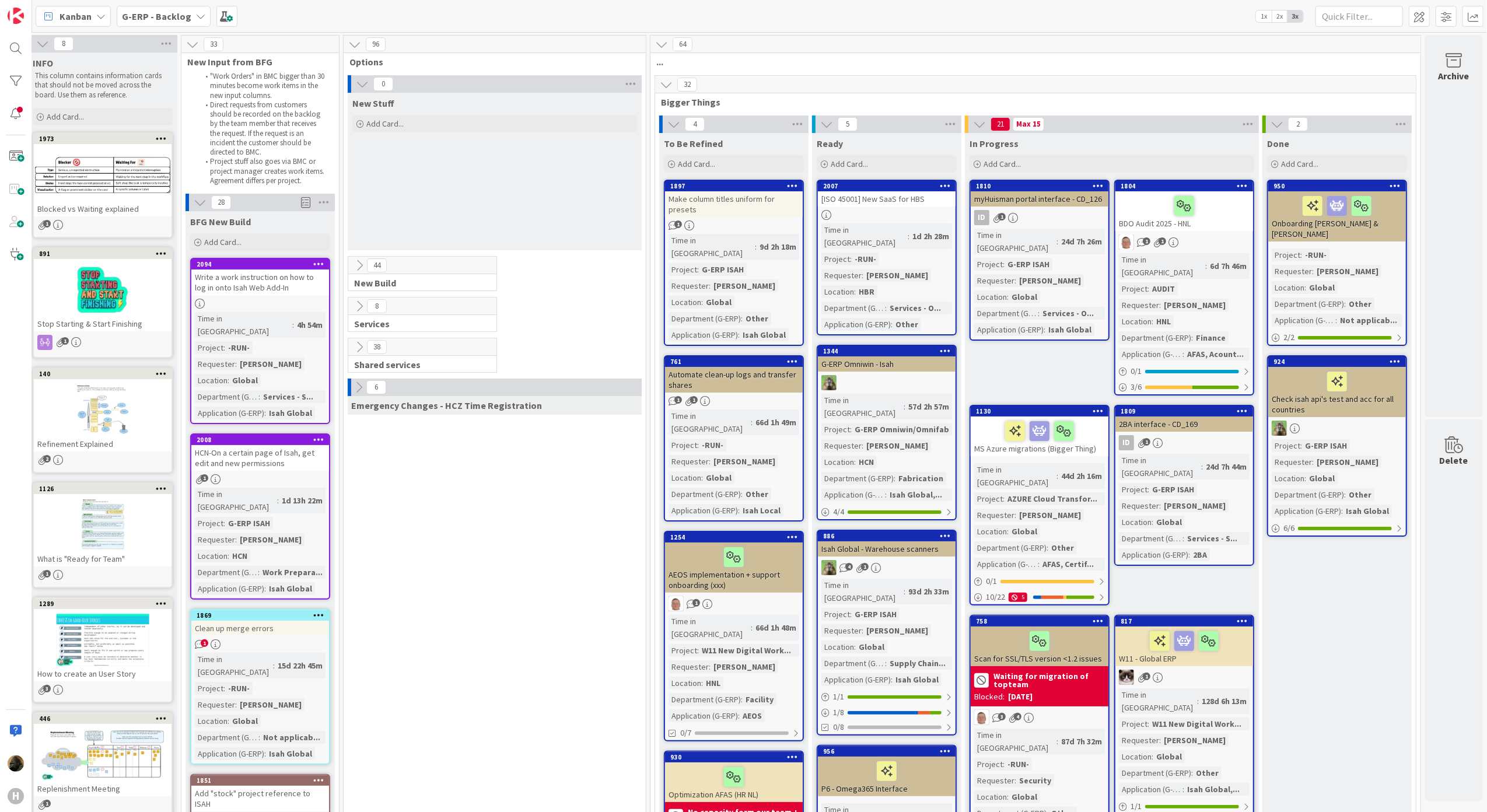
click at [353, 269] on icon at bounding box center [359, 266] width 13 height 13
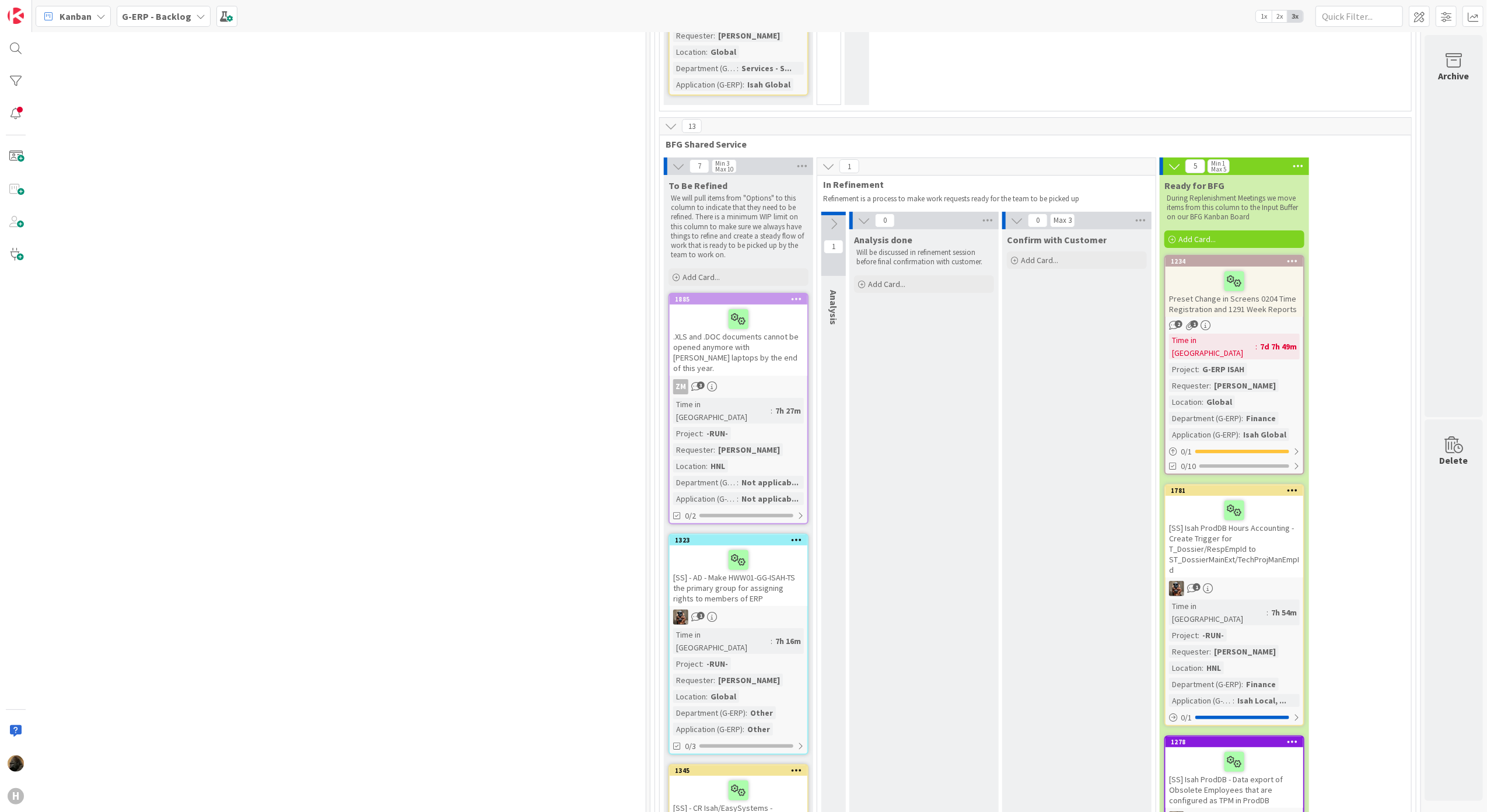
scroll to position [5132, 554]
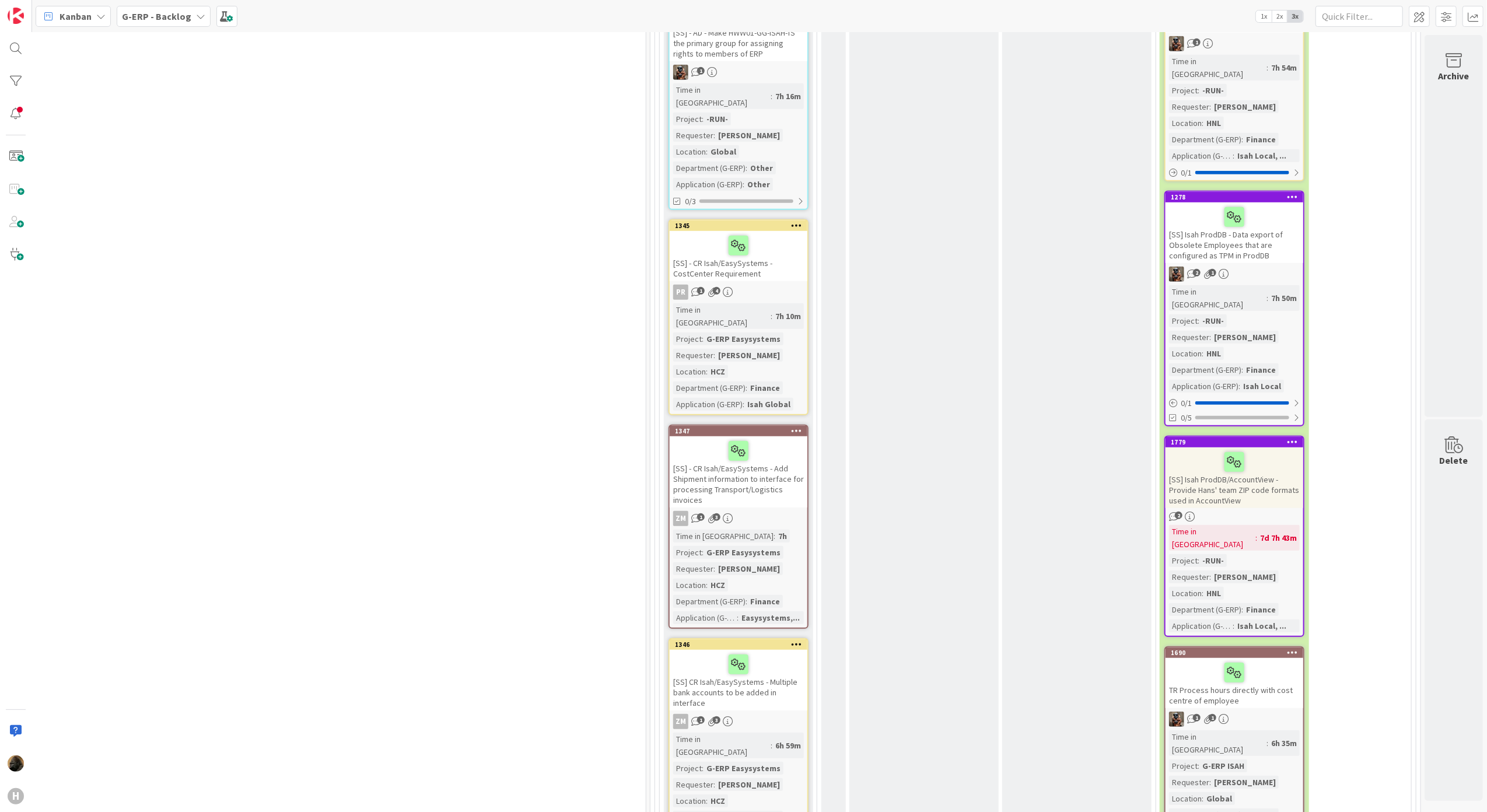
click at [159, 14] on b "G-ERP - Backlog" at bounding box center [156, 16] width 69 height 11
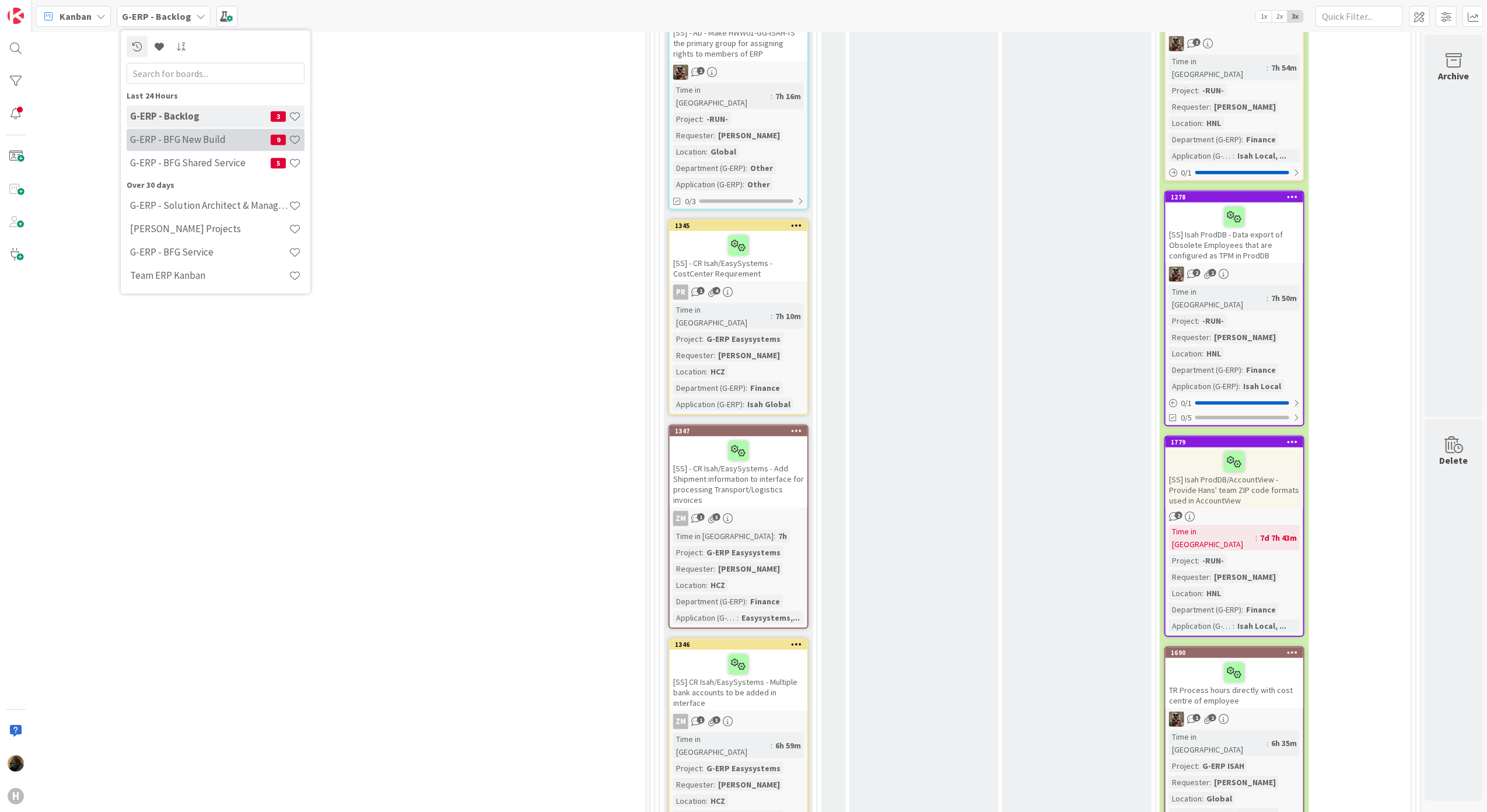
click at [179, 137] on h4 "G-ERP - BFG New Build" at bounding box center [200, 139] width 140 height 11
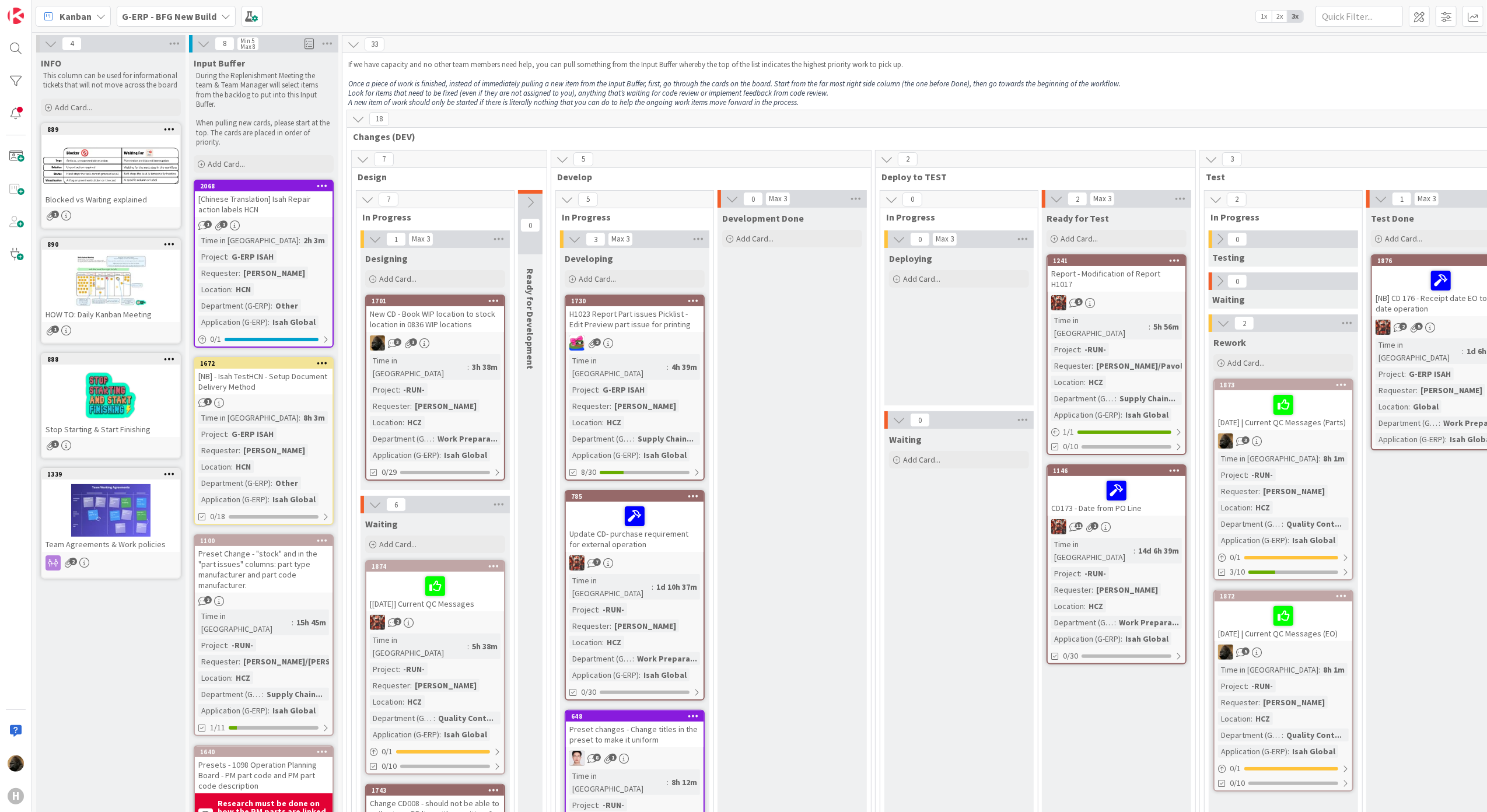
click at [461, 316] on div "New CD - Book WIP location to stock location in 0836 WIP locations" at bounding box center [435, 319] width 138 height 26
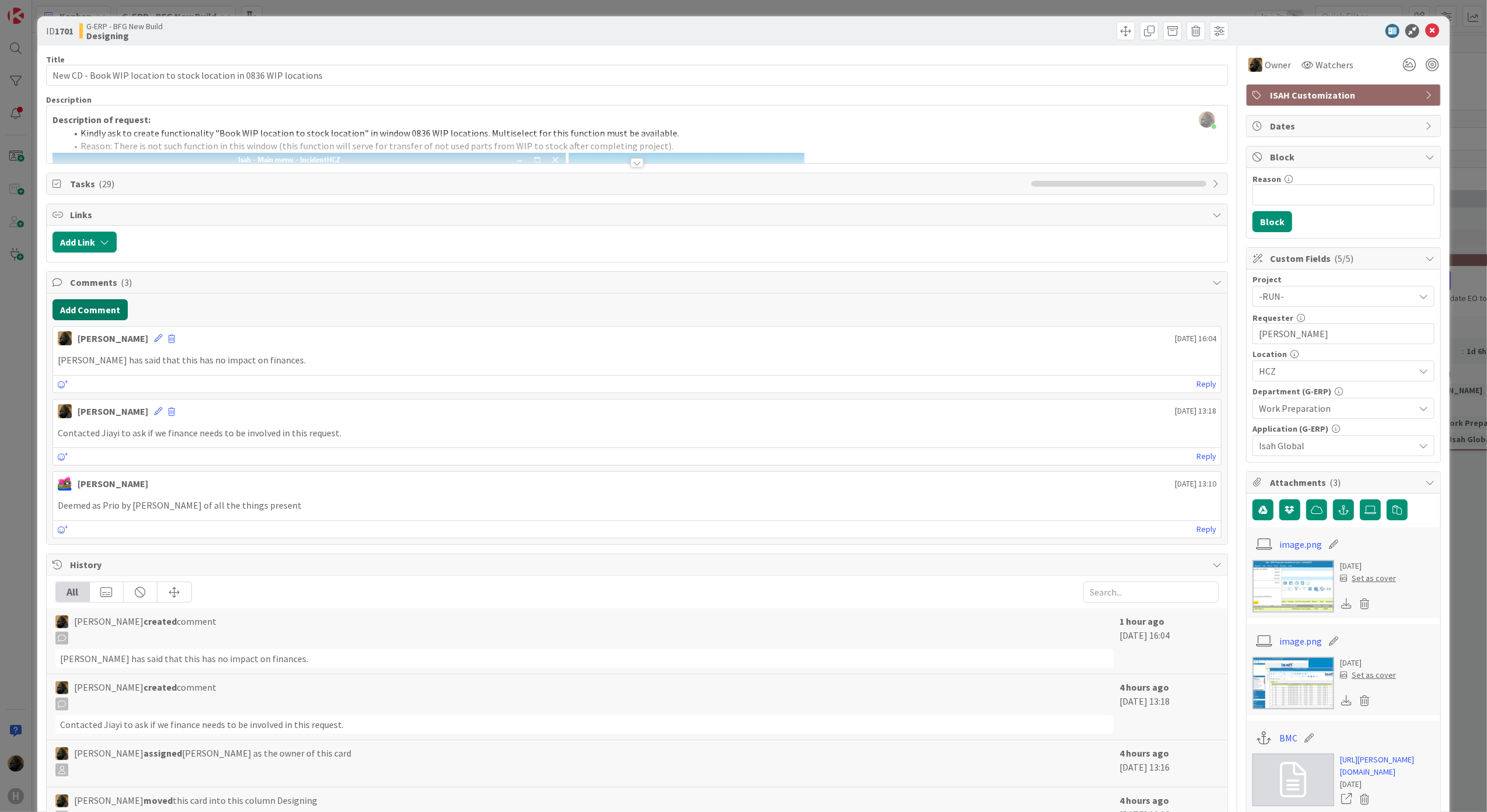
click at [73, 316] on button "Add Comment" at bounding box center [90, 309] width 76 height 21
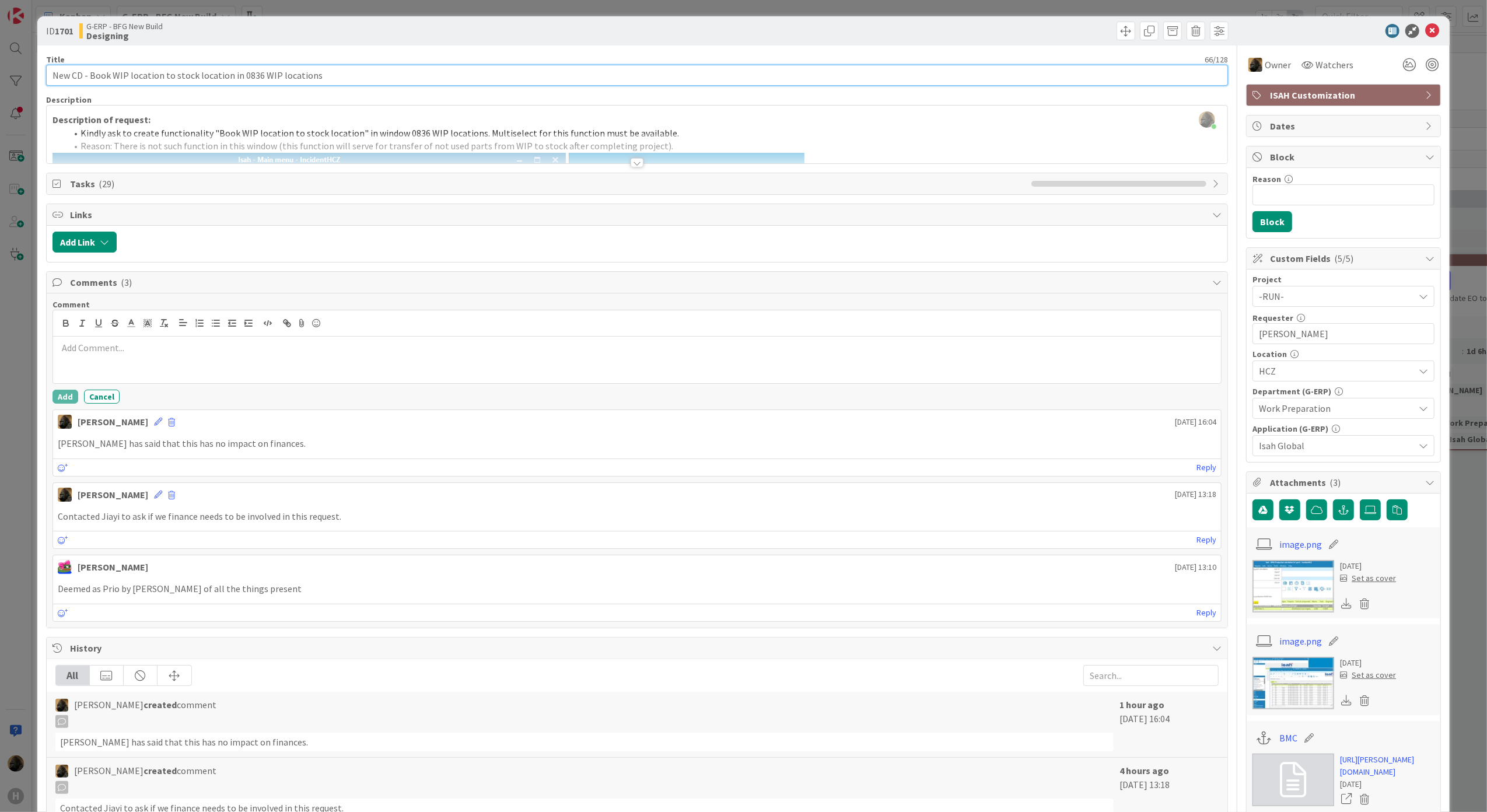
click at [55, 75] on input "New CD - Book WIP location to stock location in 0836 WIP locations" at bounding box center [638, 75] width 1183 height 21
type input "[DATE] | New CD - Book WIP location to stock location in 0836 WIP locations"
click at [108, 353] on p at bounding box center [637, 348] width 1159 height 14
click at [63, 397] on button "Add" at bounding box center [66, 397] width 26 height 14
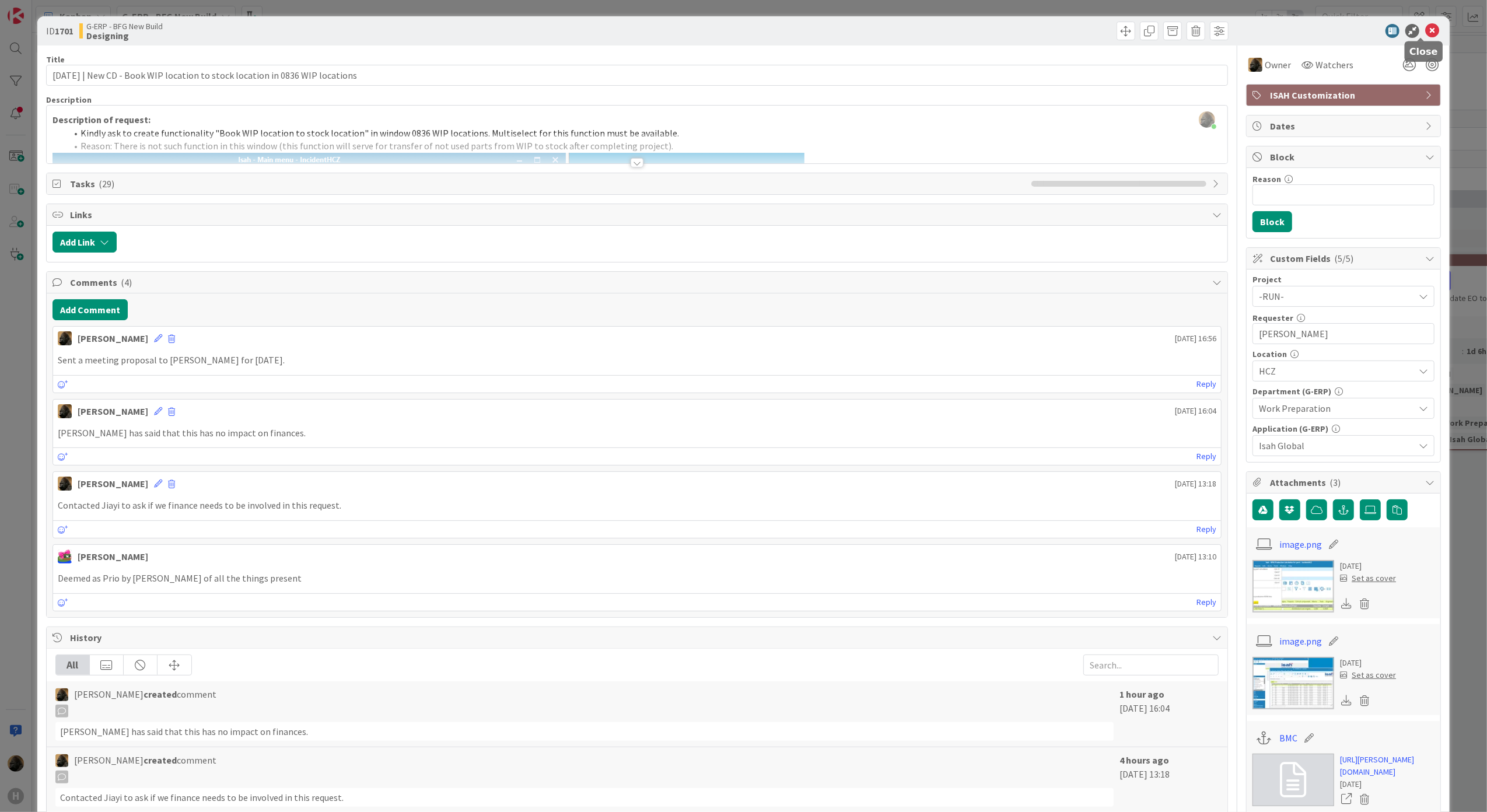
click at [1425, 24] on icon at bounding box center [1432, 31] width 14 height 14
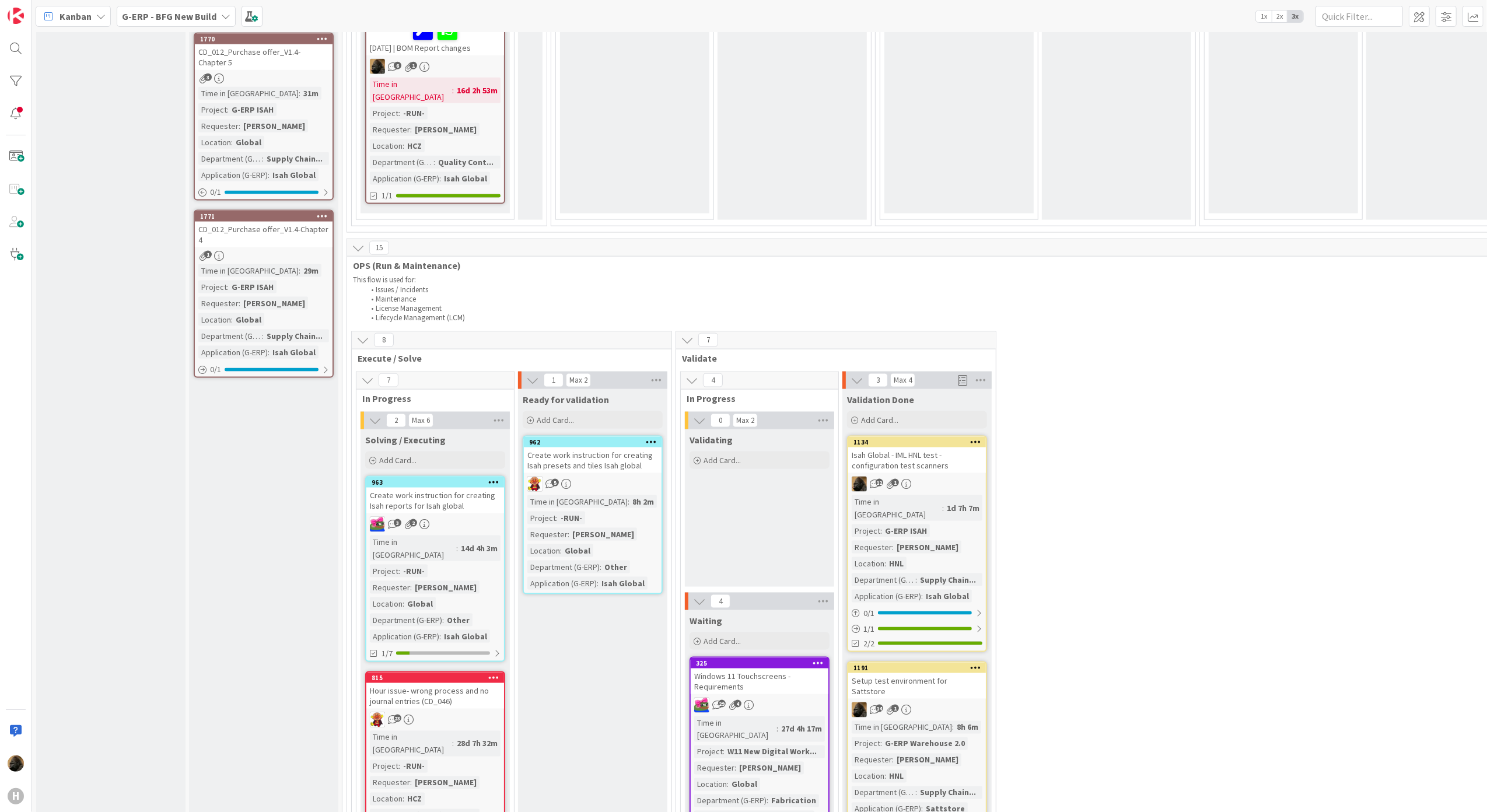
scroll to position [1788, 0]
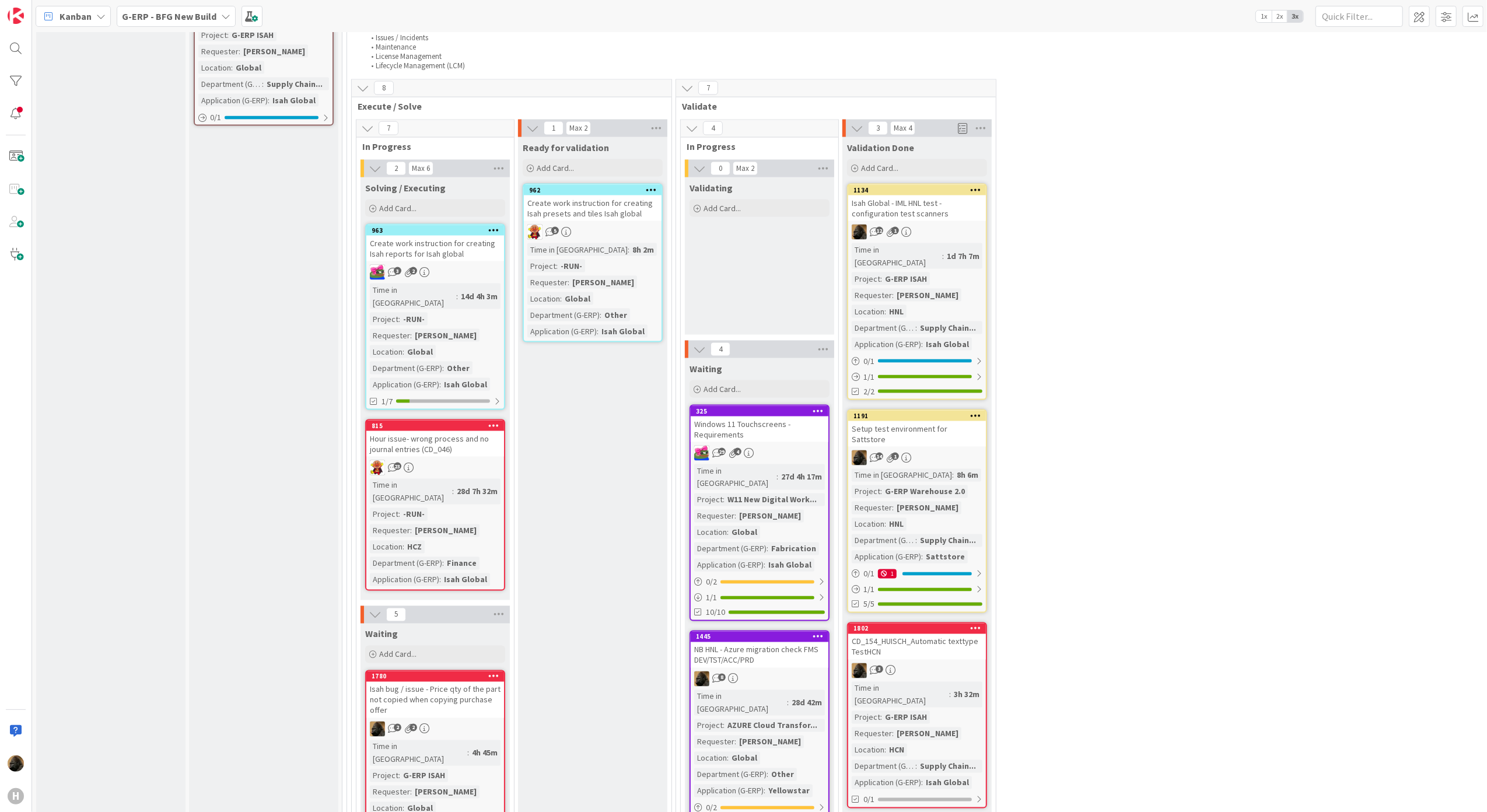
click at [214, 551] on div "Input Buffer During the Replenishment Meeting the team & Team Manager will sele…" at bounding box center [264, 63] width 150 height 3599
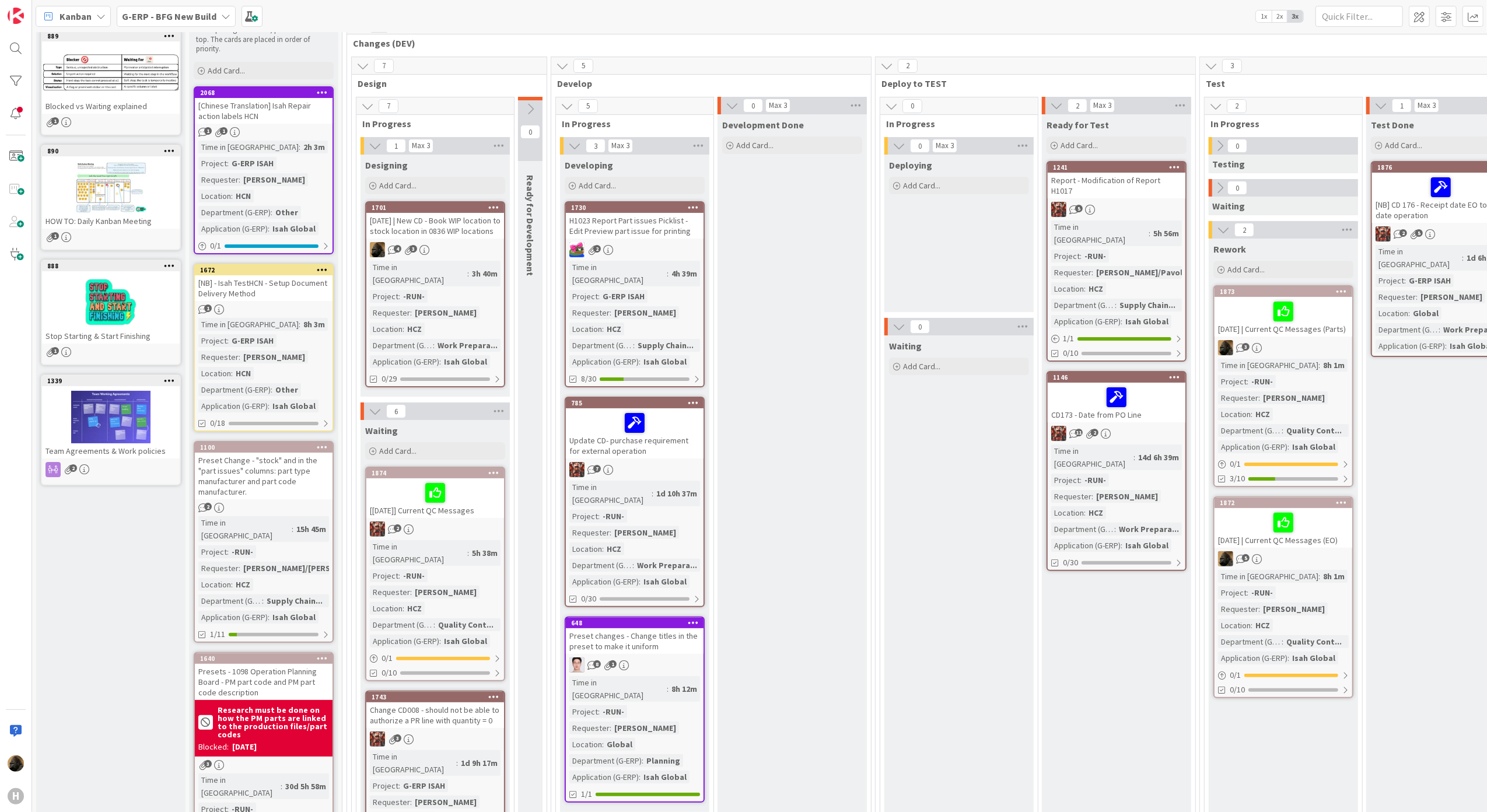
scroll to position [0, 0]
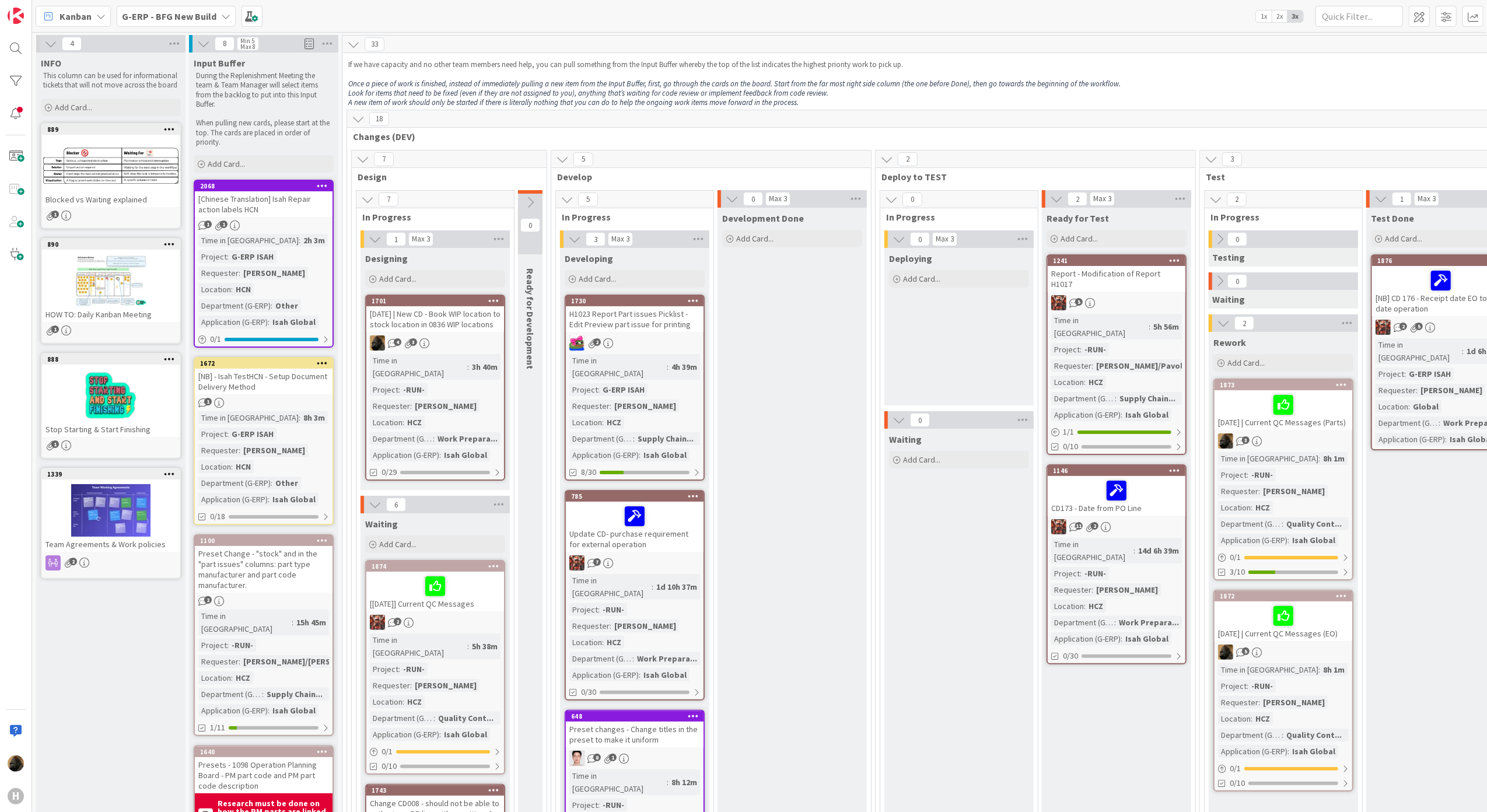
click at [145, 22] on span "G-ERP - BFG New Build" at bounding box center [169, 16] width 95 height 14
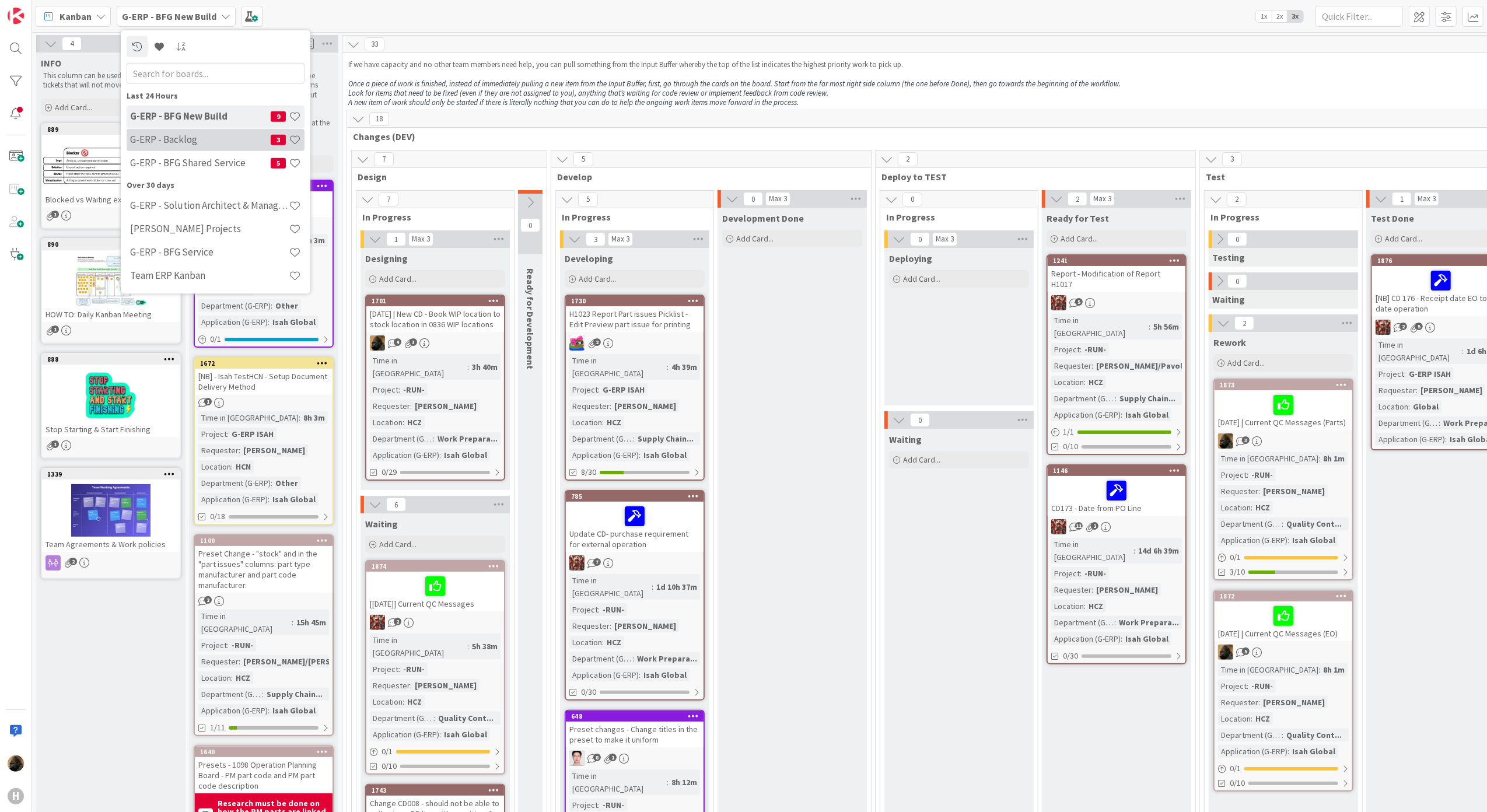
click at [192, 133] on h4 "G-ERP - Backlog" at bounding box center [200, 139] width 140 height 11
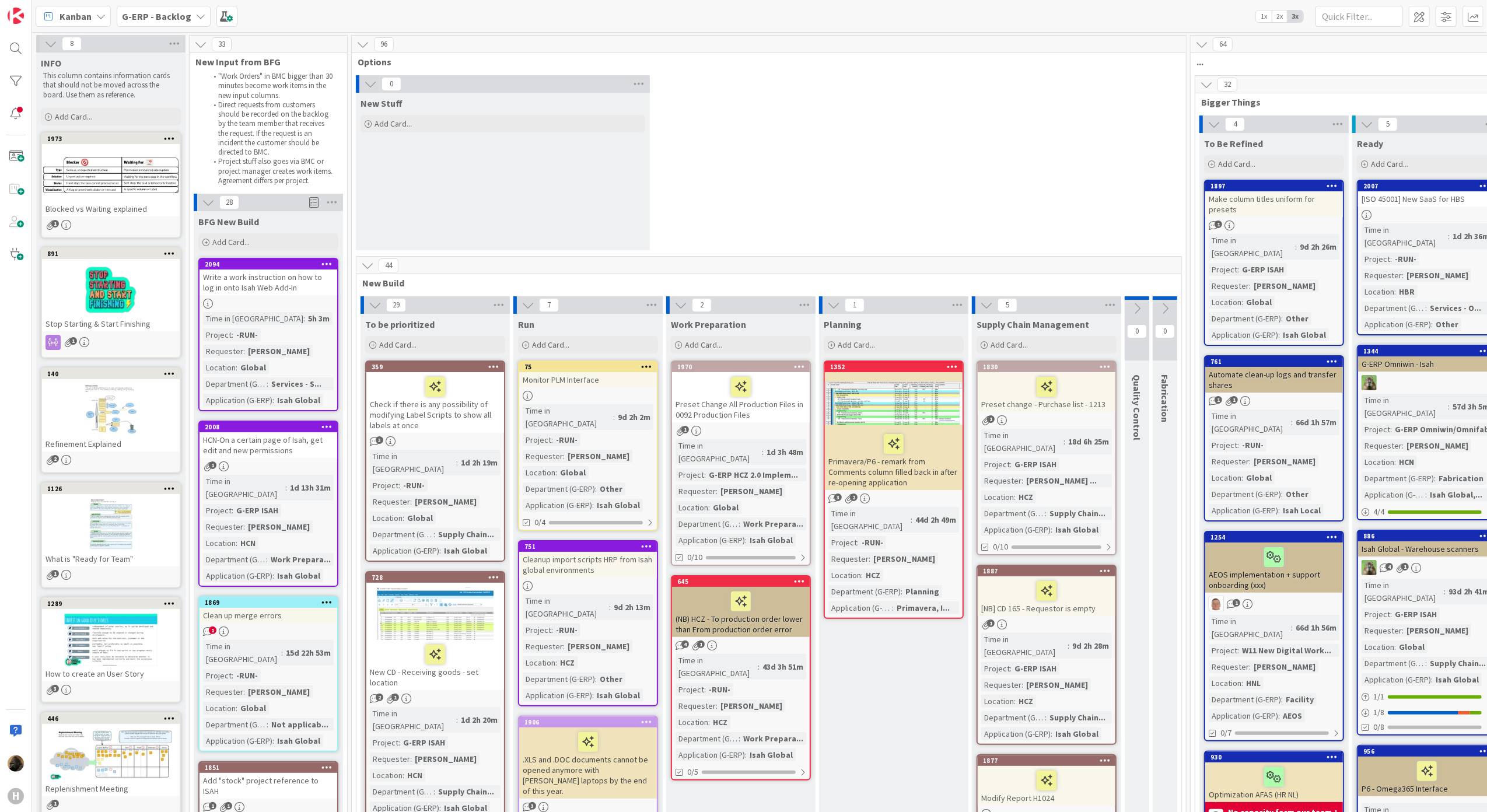
click at [697, 229] on div "0 New Stuff Add Card..." at bounding box center [769, 166] width 829 height 181
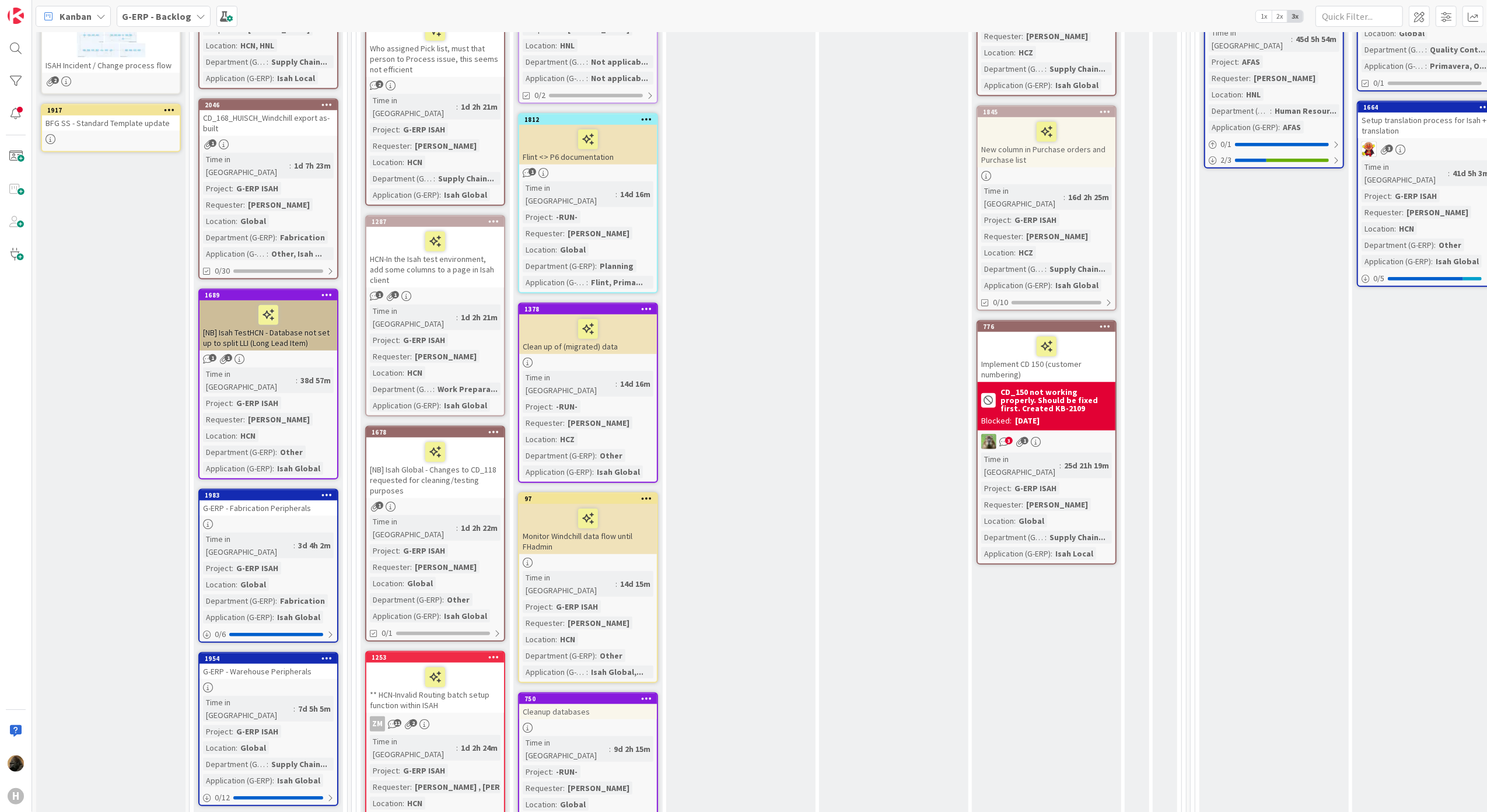
scroll to position [855, 0]
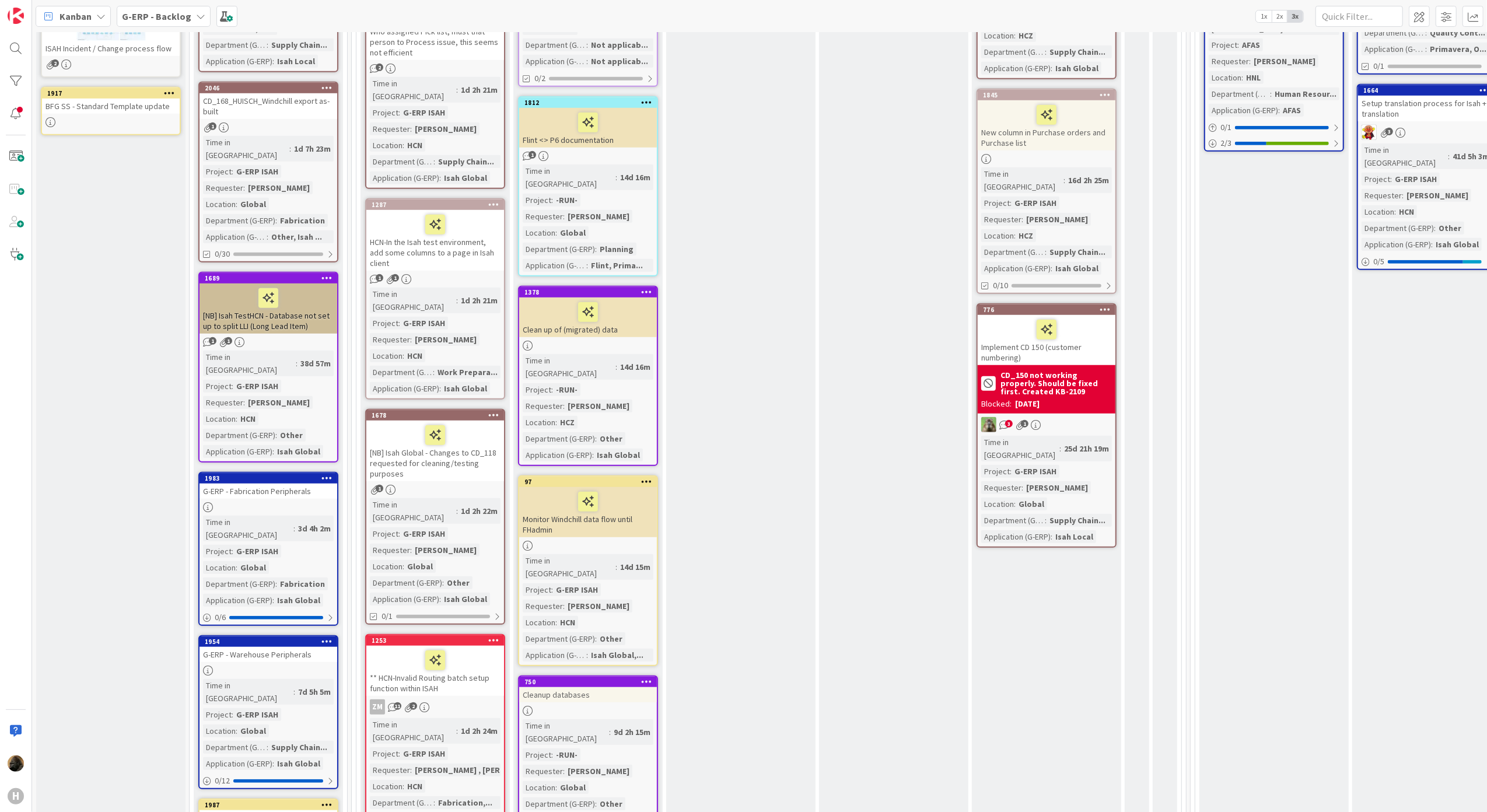
click at [728, 383] on div "Work Preparation Add Card... 1970 Preset Change All Production Files in 0092 Pr…" at bounding box center [741, 581] width 150 height 2246
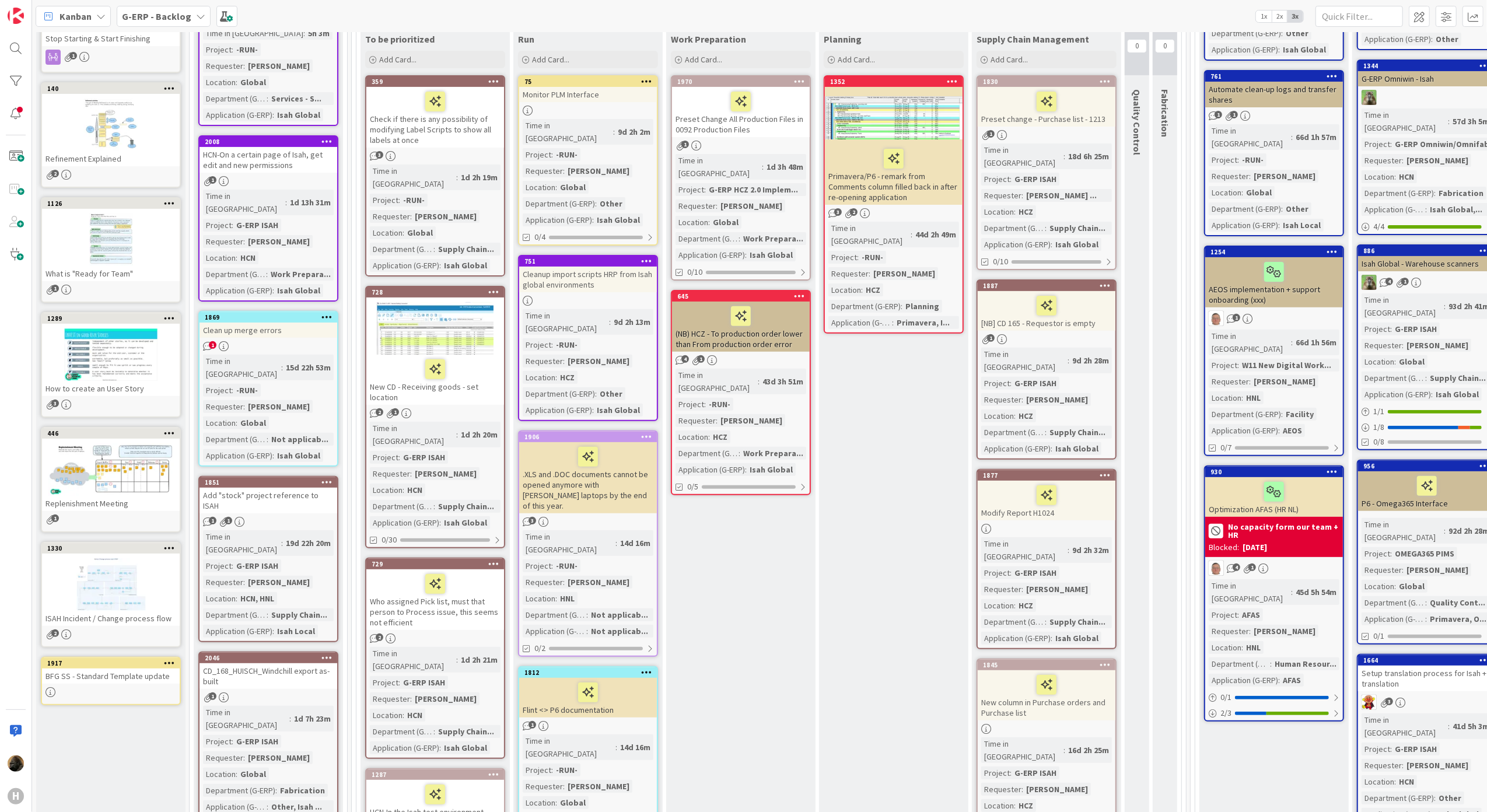
scroll to position [155, 0]
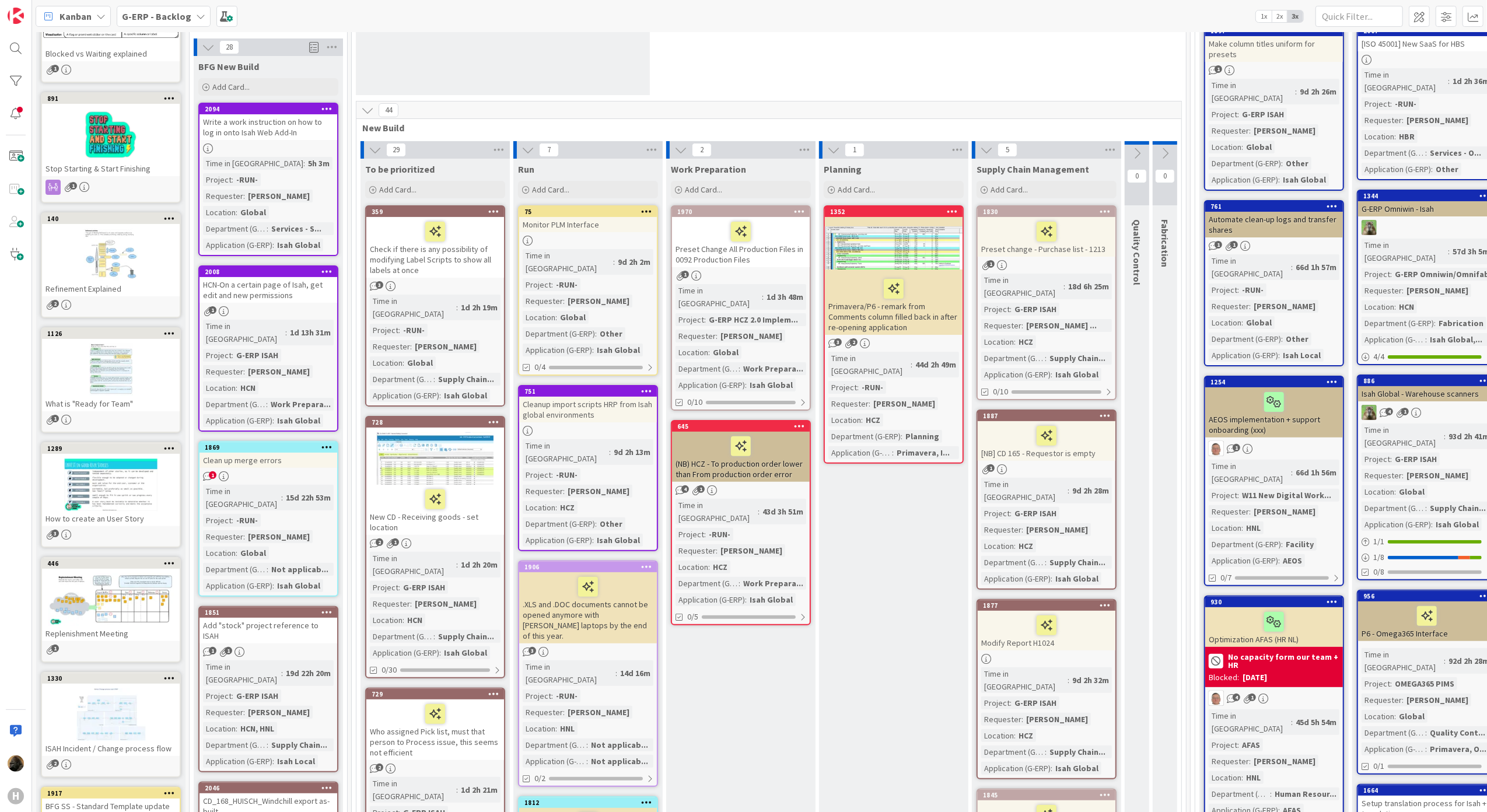
click at [453, 261] on div "Check if there is any possibility of modifying Label Scripts to show all labels…" at bounding box center [435, 247] width 138 height 61
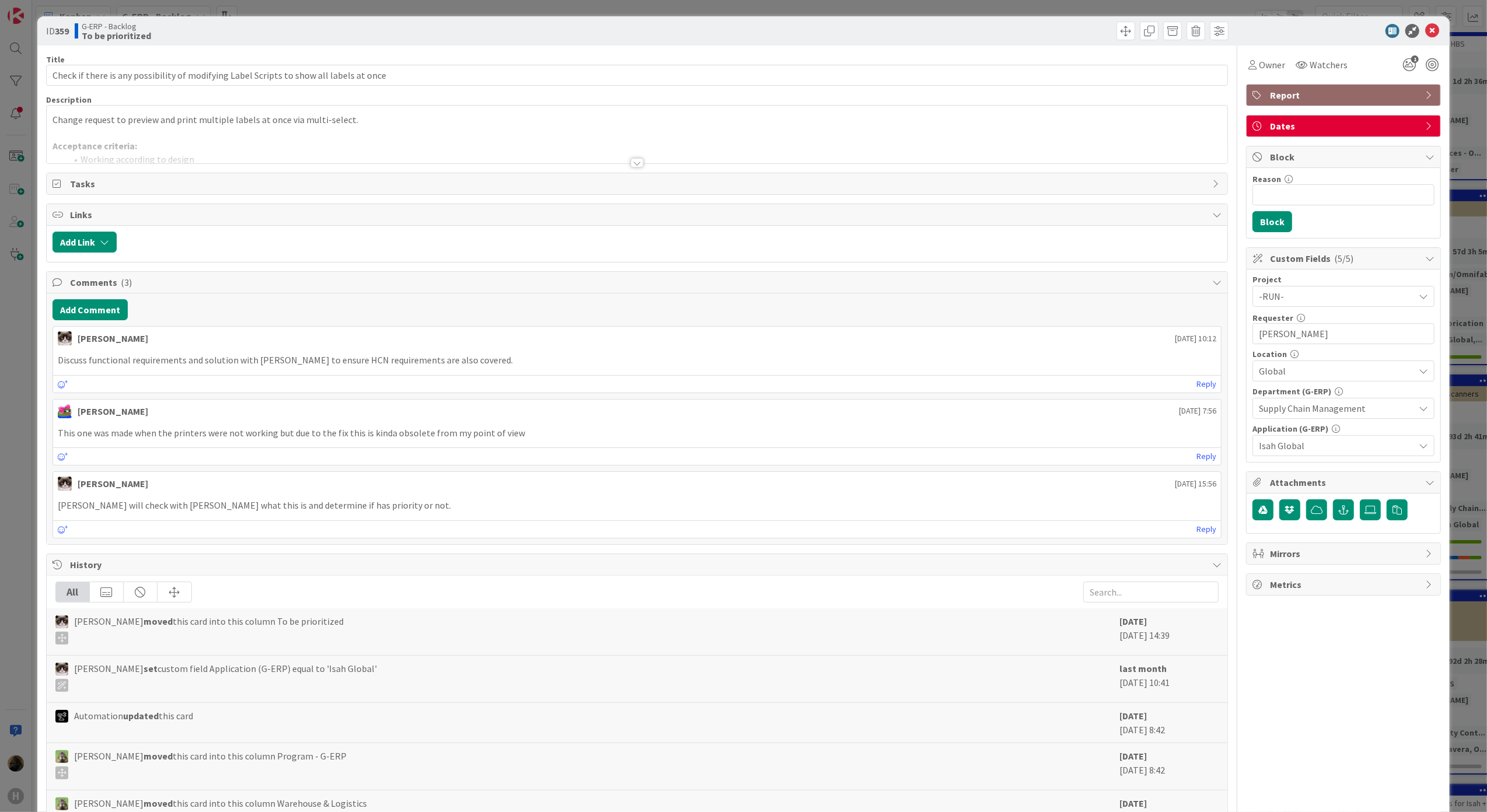
click at [633, 167] on div at bounding box center [637, 162] width 13 height 9
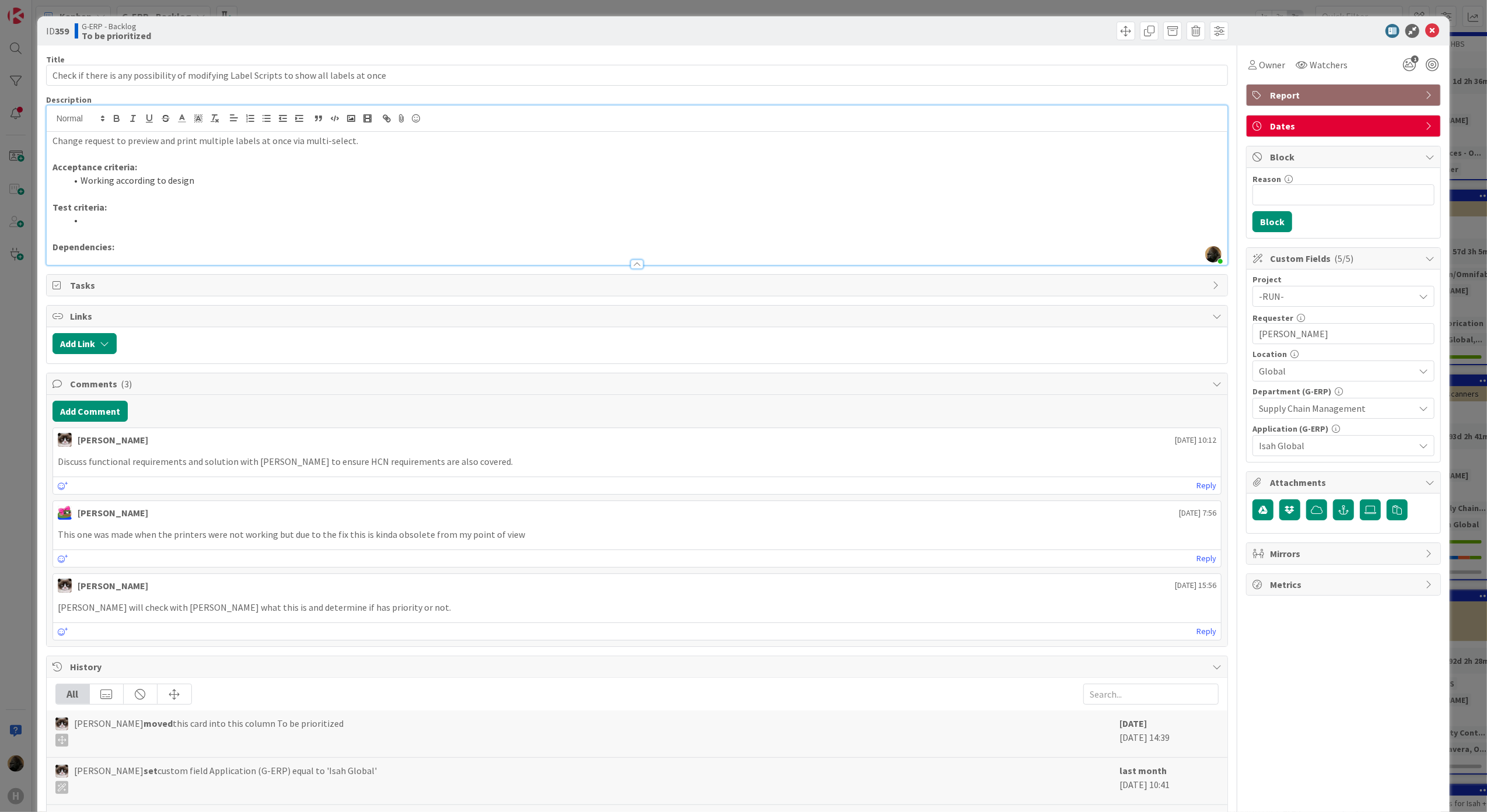
click at [631, 262] on div at bounding box center [637, 264] width 13 height 9
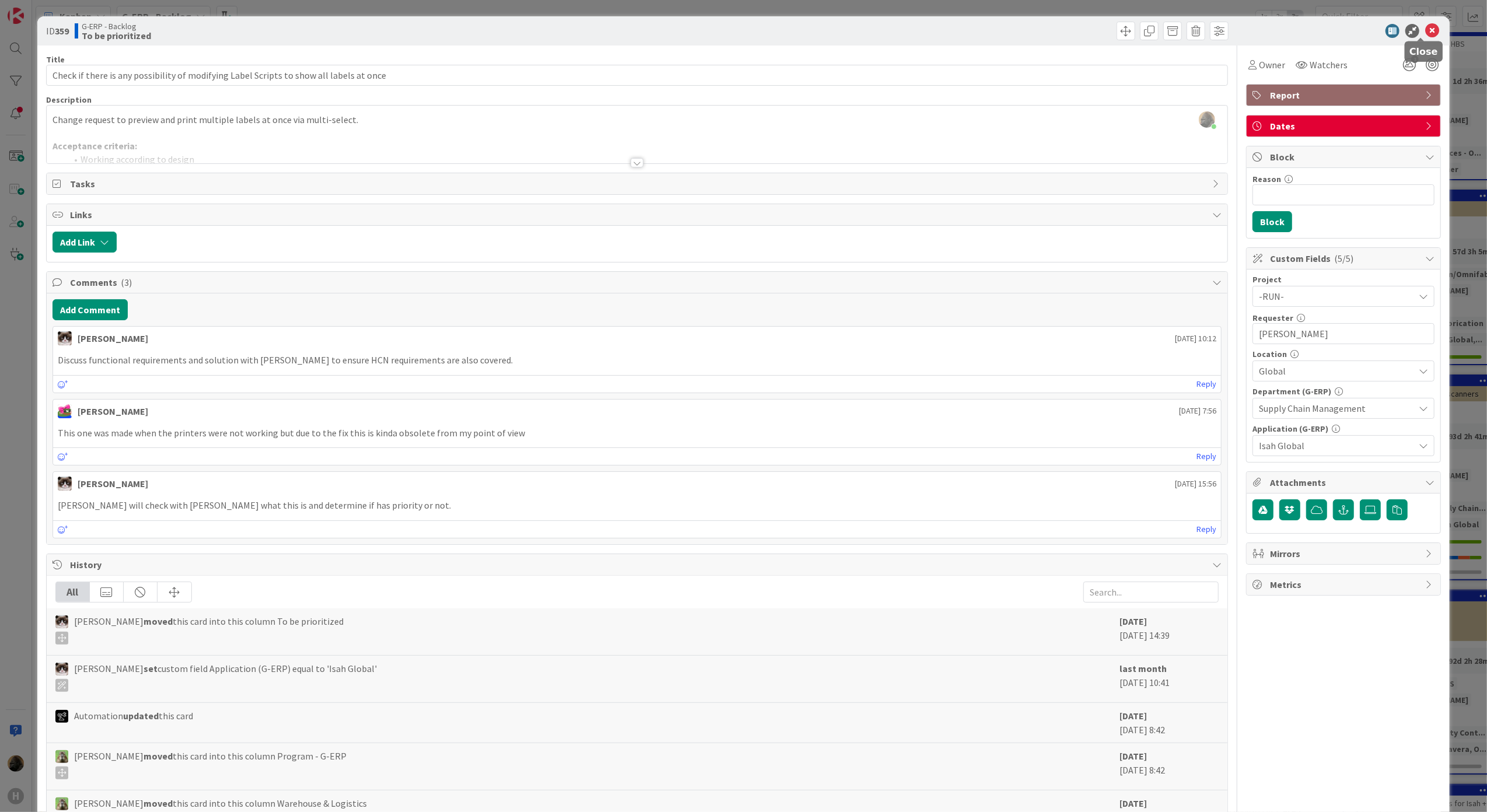
click at [1425, 33] on icon at bounding box center [1432, 31] width 14 height 14
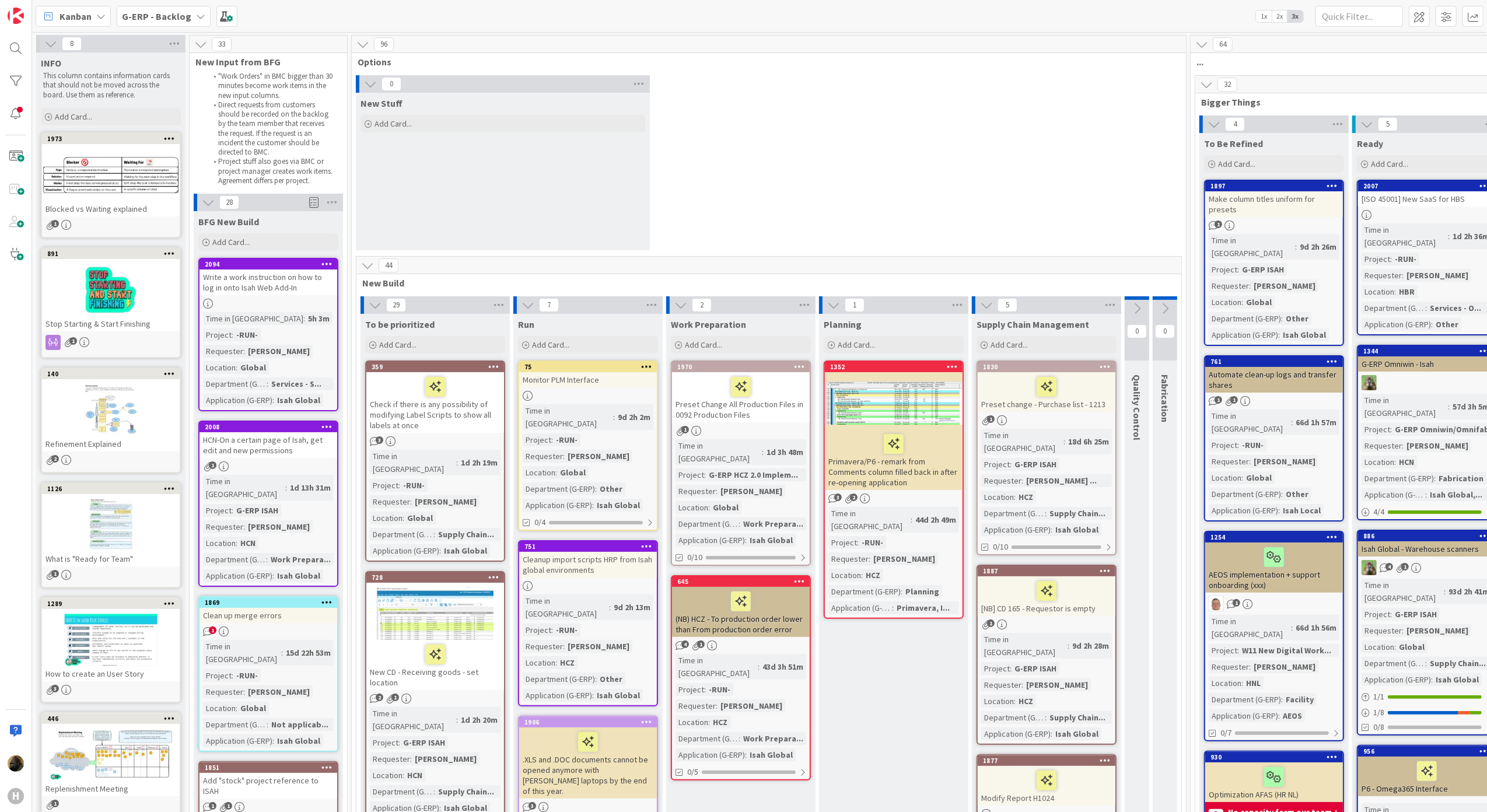
click at [140, 12] on b "G-ERP - Backlog" at bounding box center [156, 16] width 69 height 11
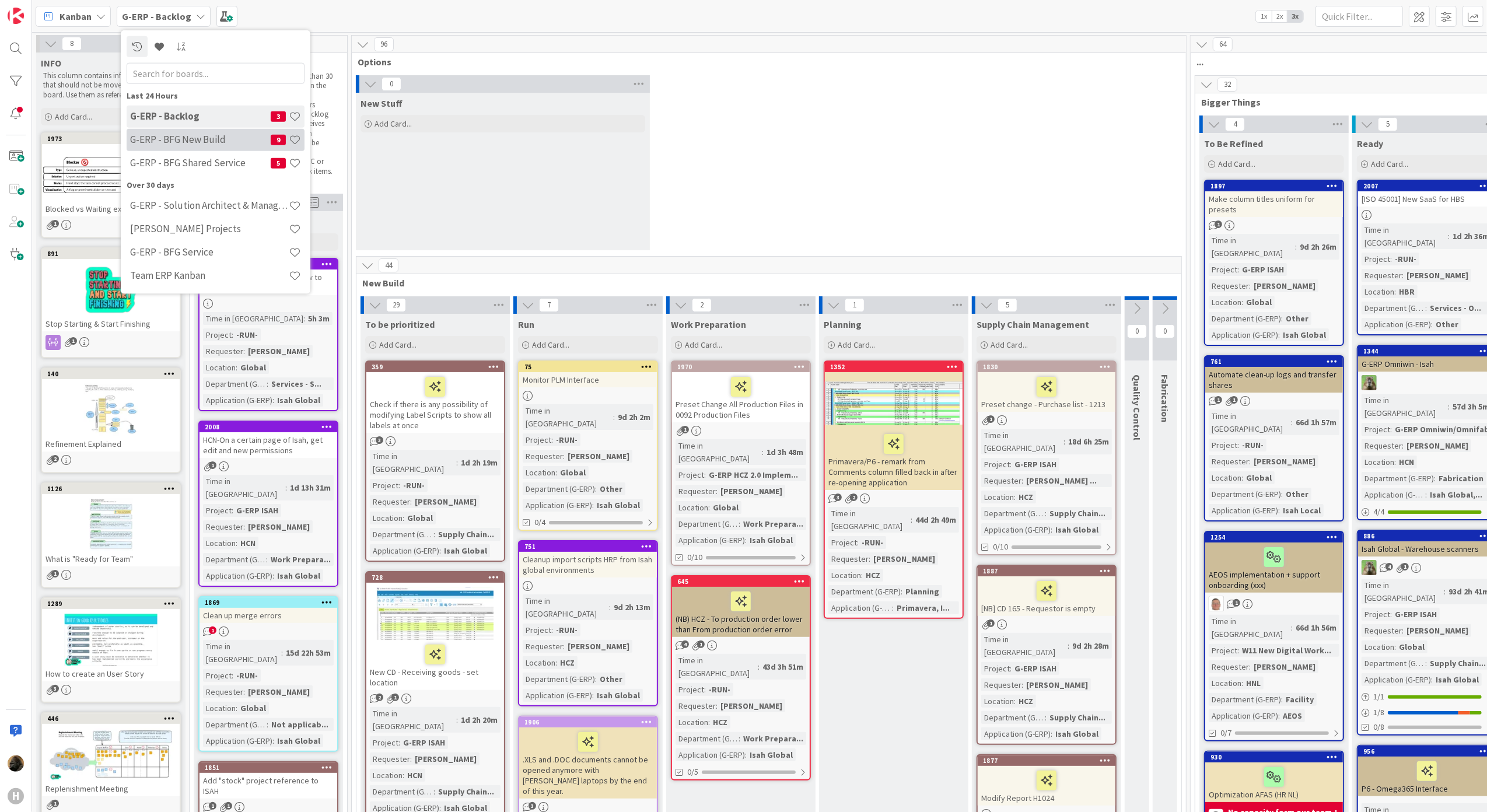
click at [197, 138] on h4 "G-ERP - BFG New Build" at bounding box center [200, 139] width 140 height 11
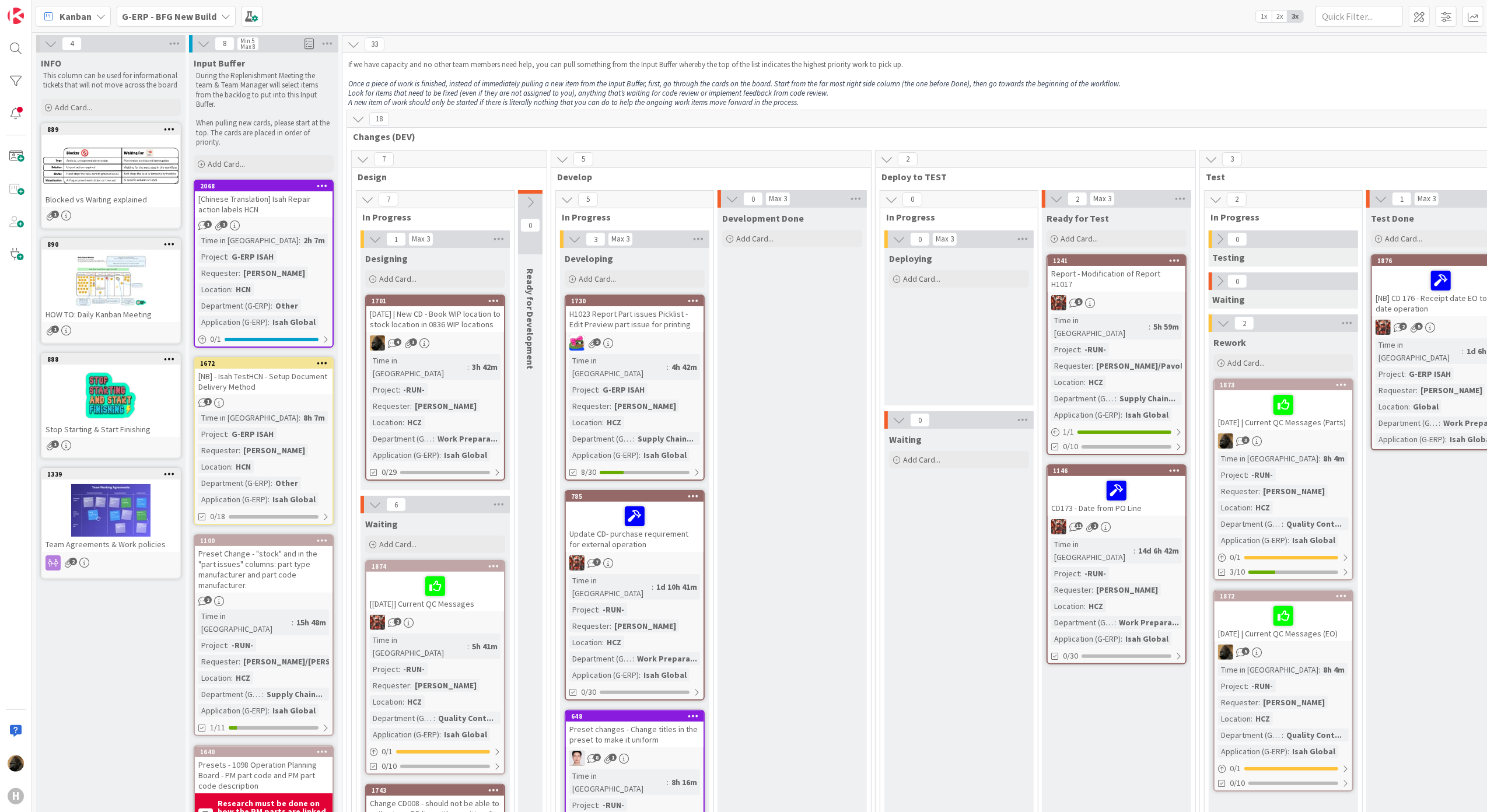
click at [76, 16] on span "Kanban" at bounding box center [76, 16] width 32 height 14
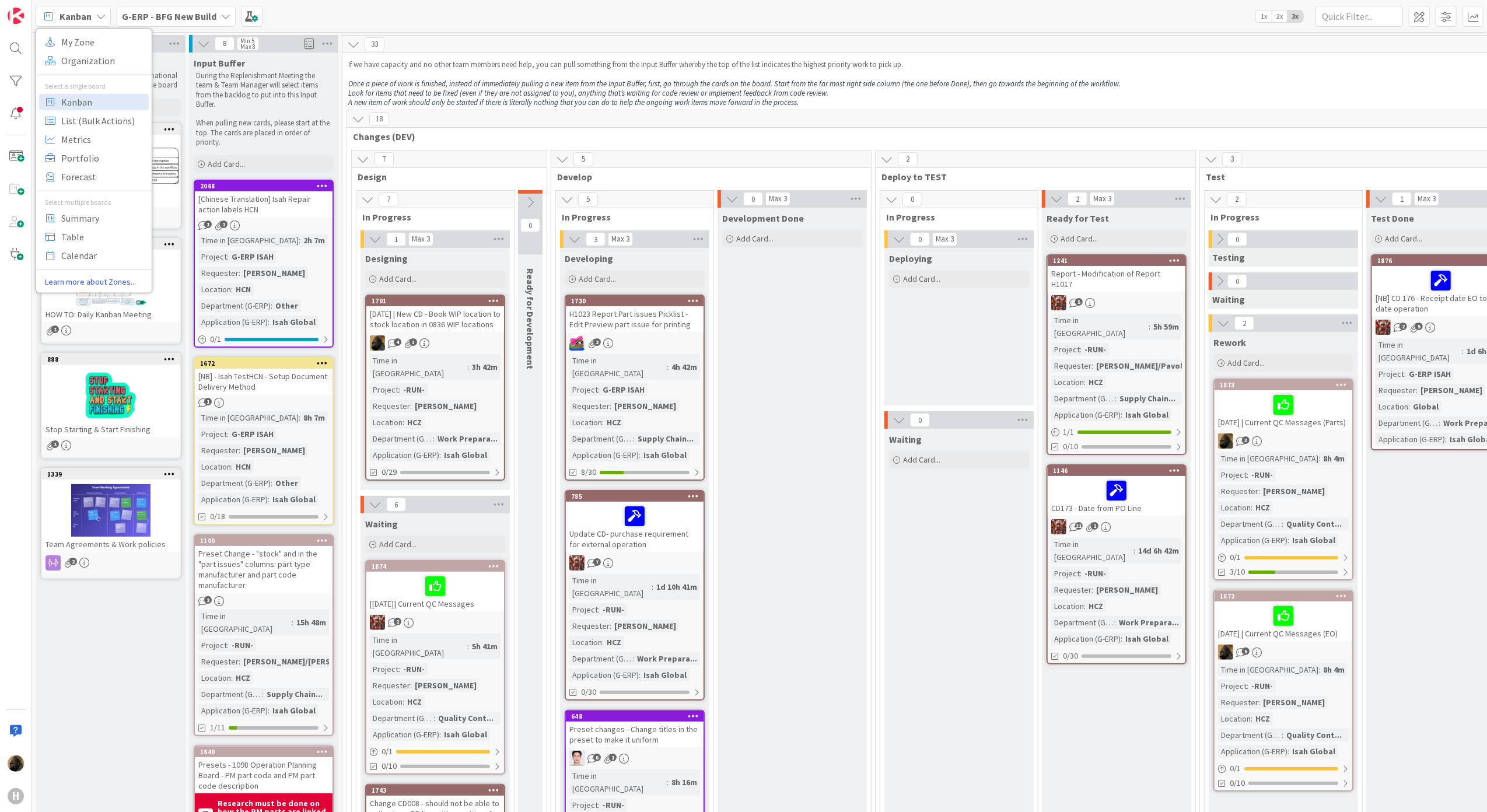
click at [90, 28] on div "My Zone Organization Select a single board Kanban List (Bulk Actions) Metrics P…" at bounding box center [94, 160] width 117 height 265
click at [92, 37] on span "My Zone" at bounding box center [103, 41] width 84 height 18
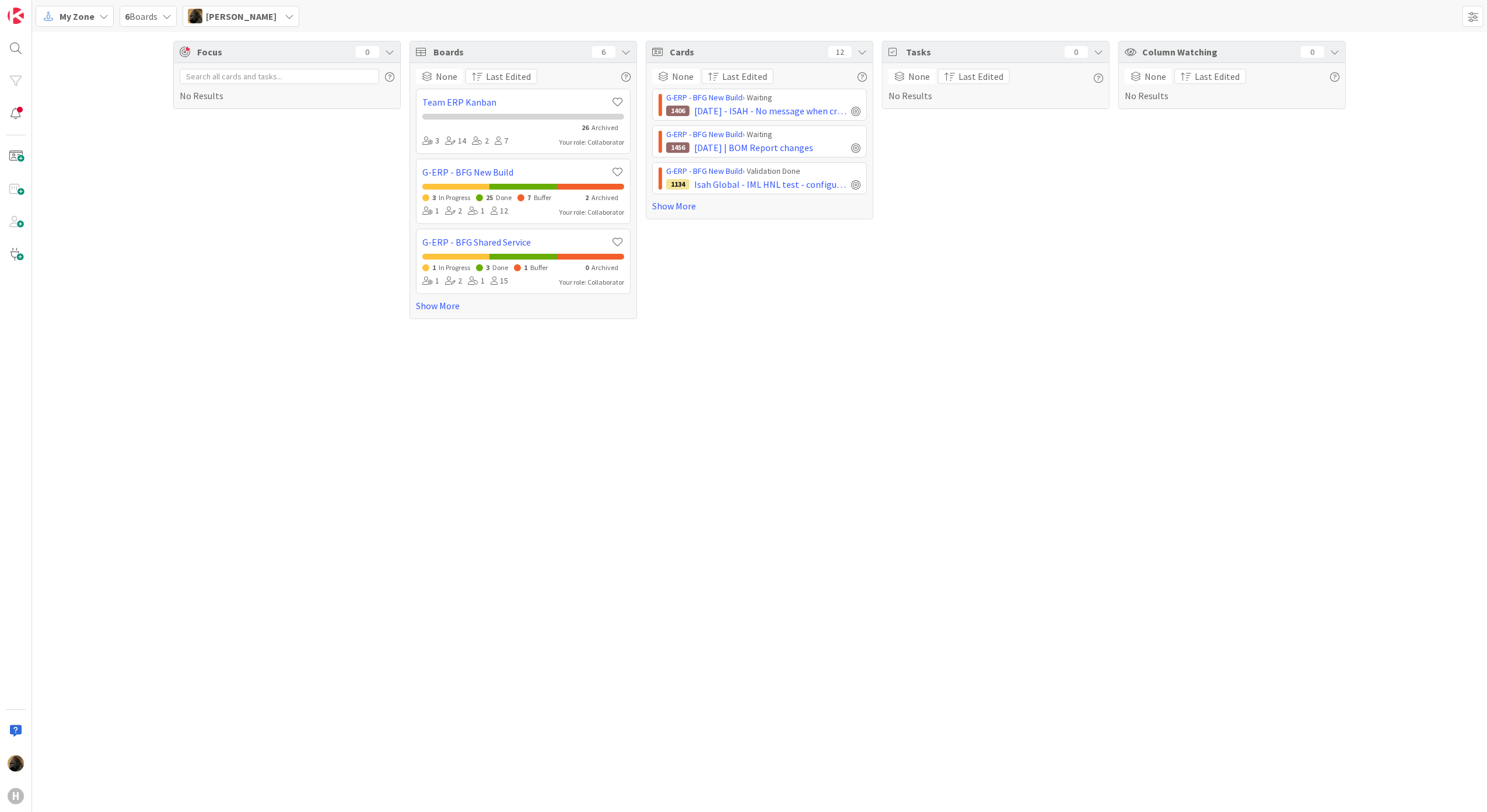
click at [680, 199] on div "G-ERP - BFG New Build › Waiting 1406 [DATE] - ISAH - No message when creating P…" at bounding box center [759, 150] width 214 height 124
click at [678, 203] on link "Show More" at bounding box center [759, 206] width 214 height 14
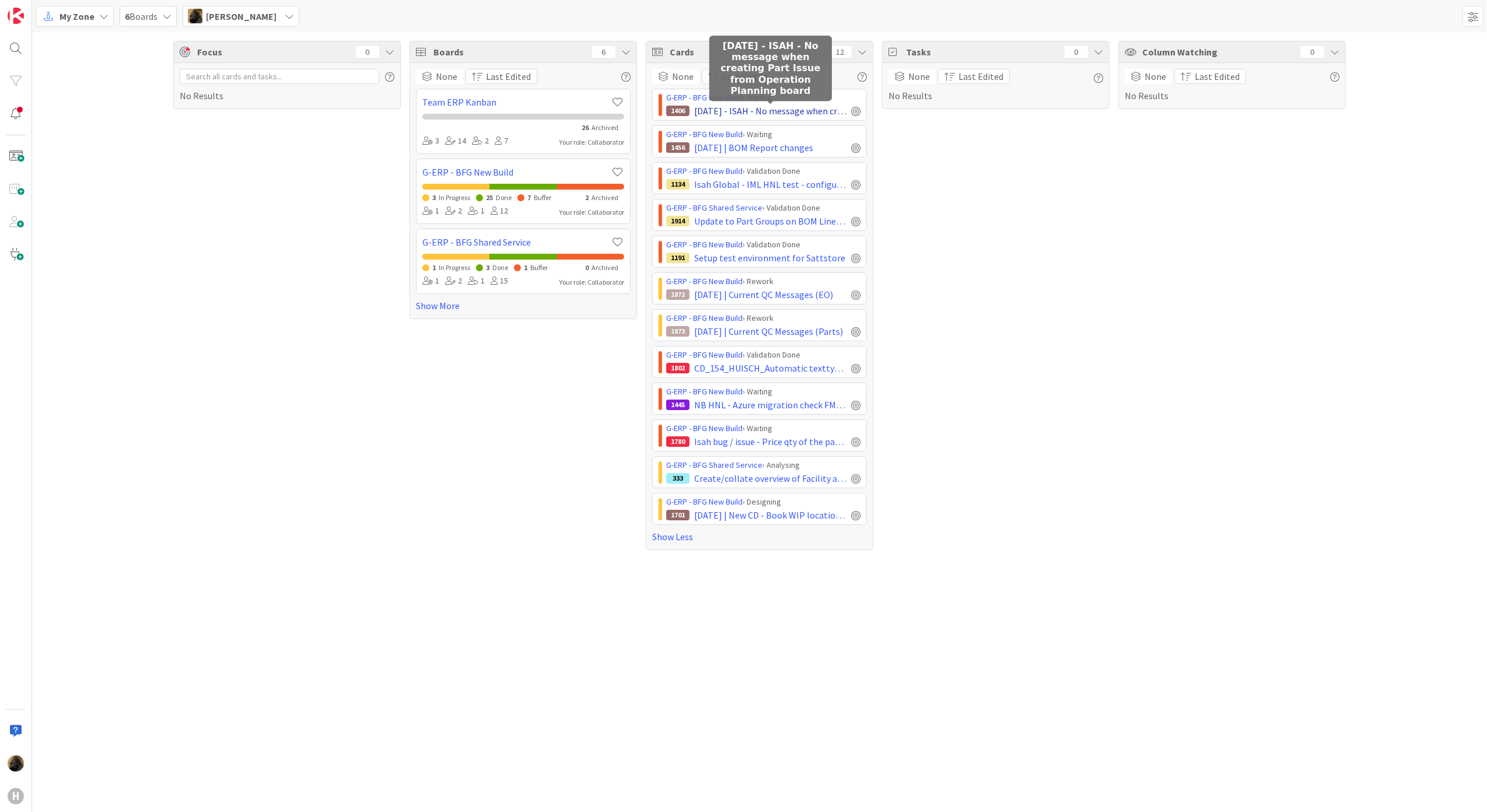
click at [803, 115] on span "[DATE] - ISAH - No message when creating Part Issue from Operation Planning boa…" at bounding box center [770, 111] width 152 height 14
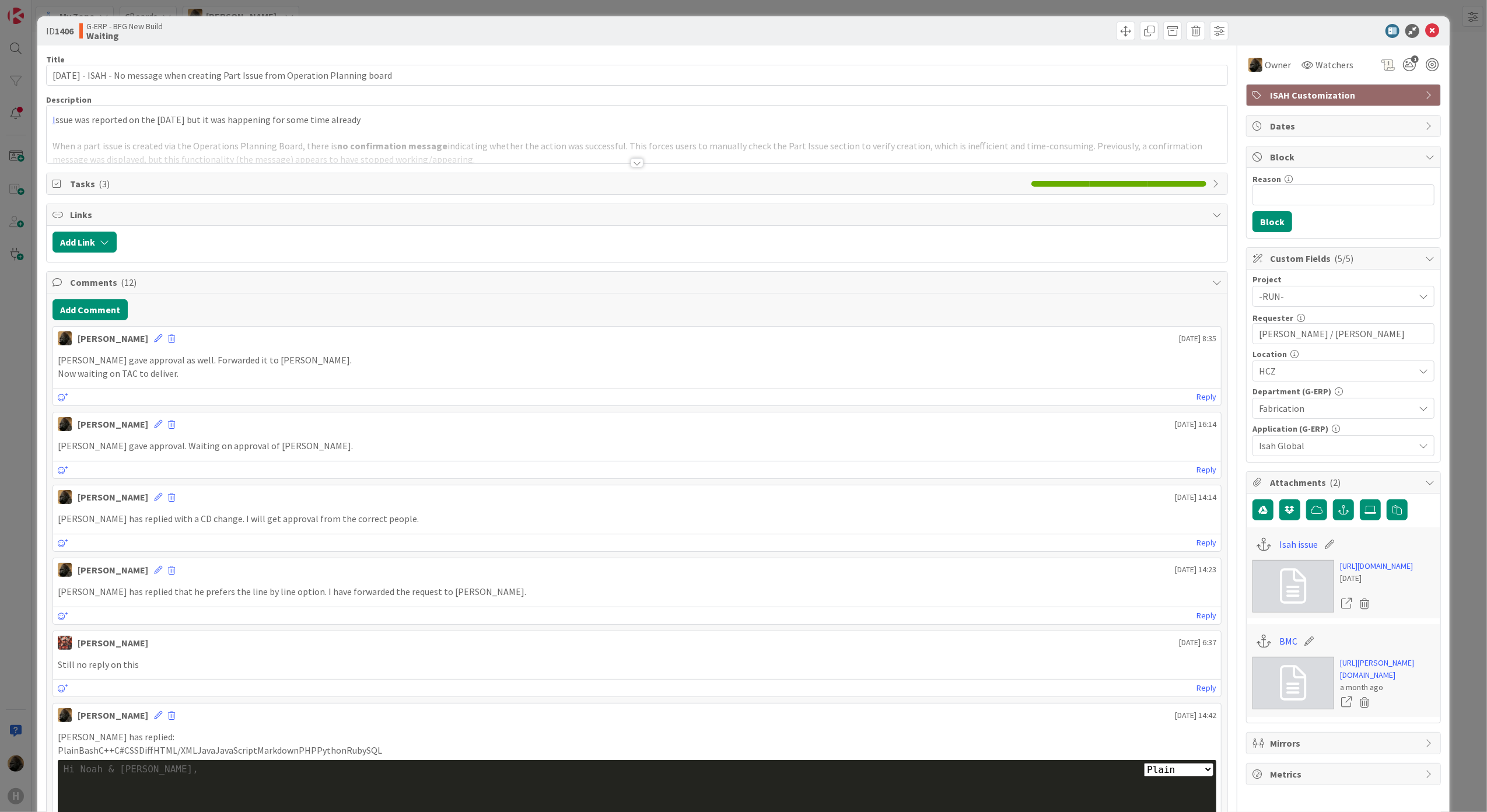
click at [21, 378] on div "ID 1406 G-ERP - BFG New Build Waiting Title 86 / 128 [DATE] - ISAH - No message…" at bounding box center [743, 406] width 1487 height 812
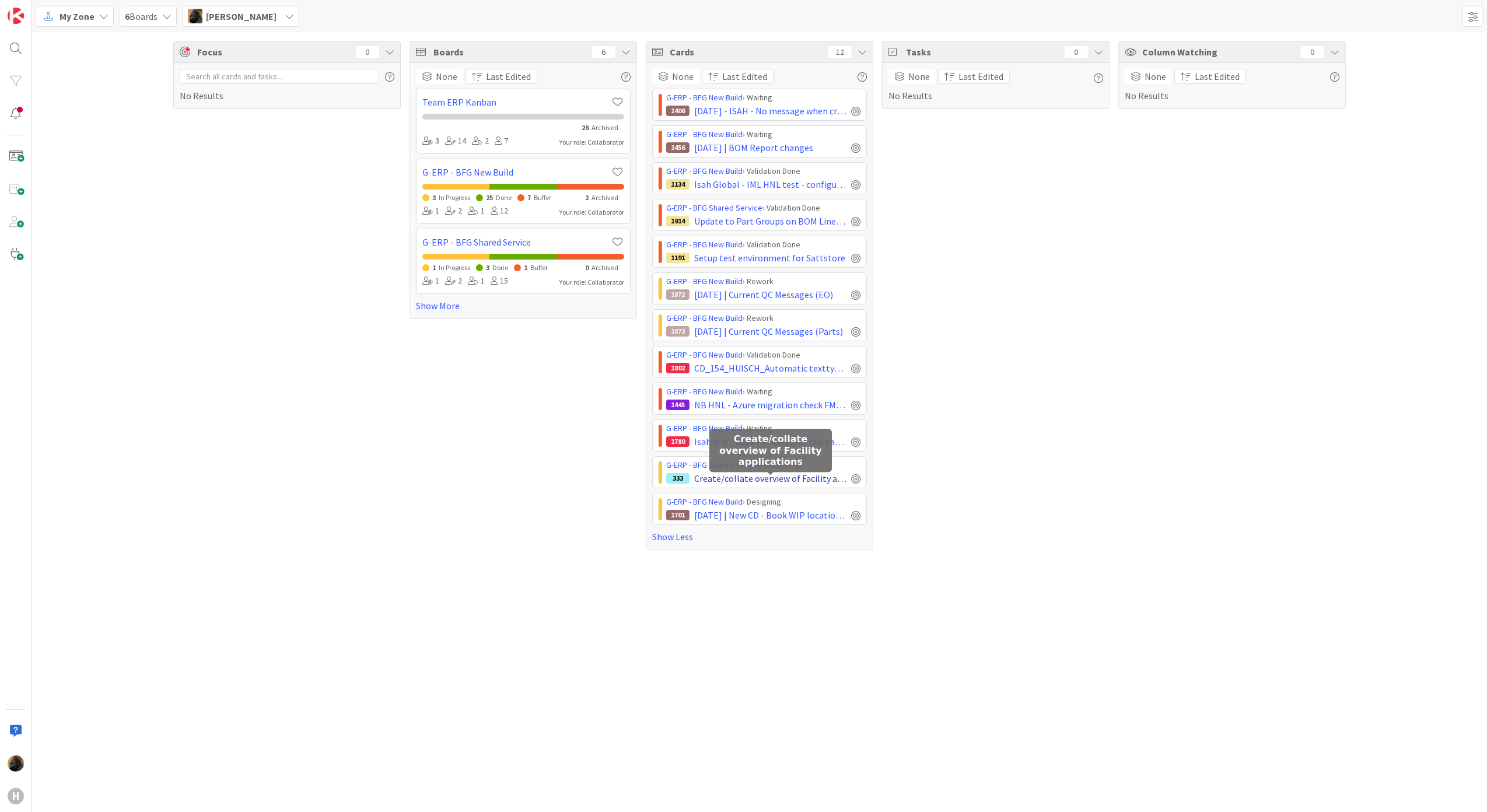
click at [816, 485] on span "Create/collate overview of Facility applications" at bounding box center [770, 479] width 152 height 14
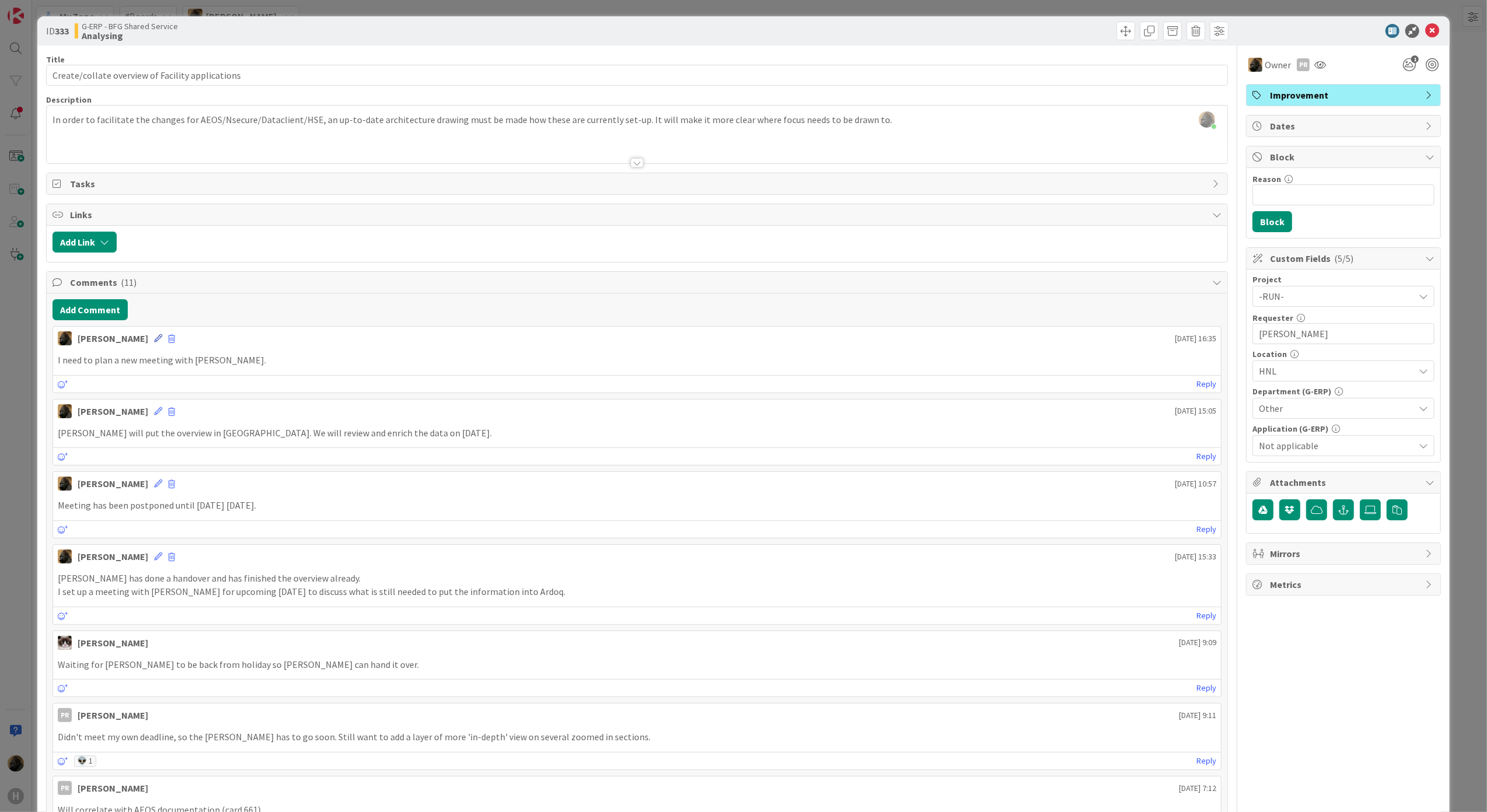
click at [154, 343] on icon at bounding box center [157, 338] width 8 height 8
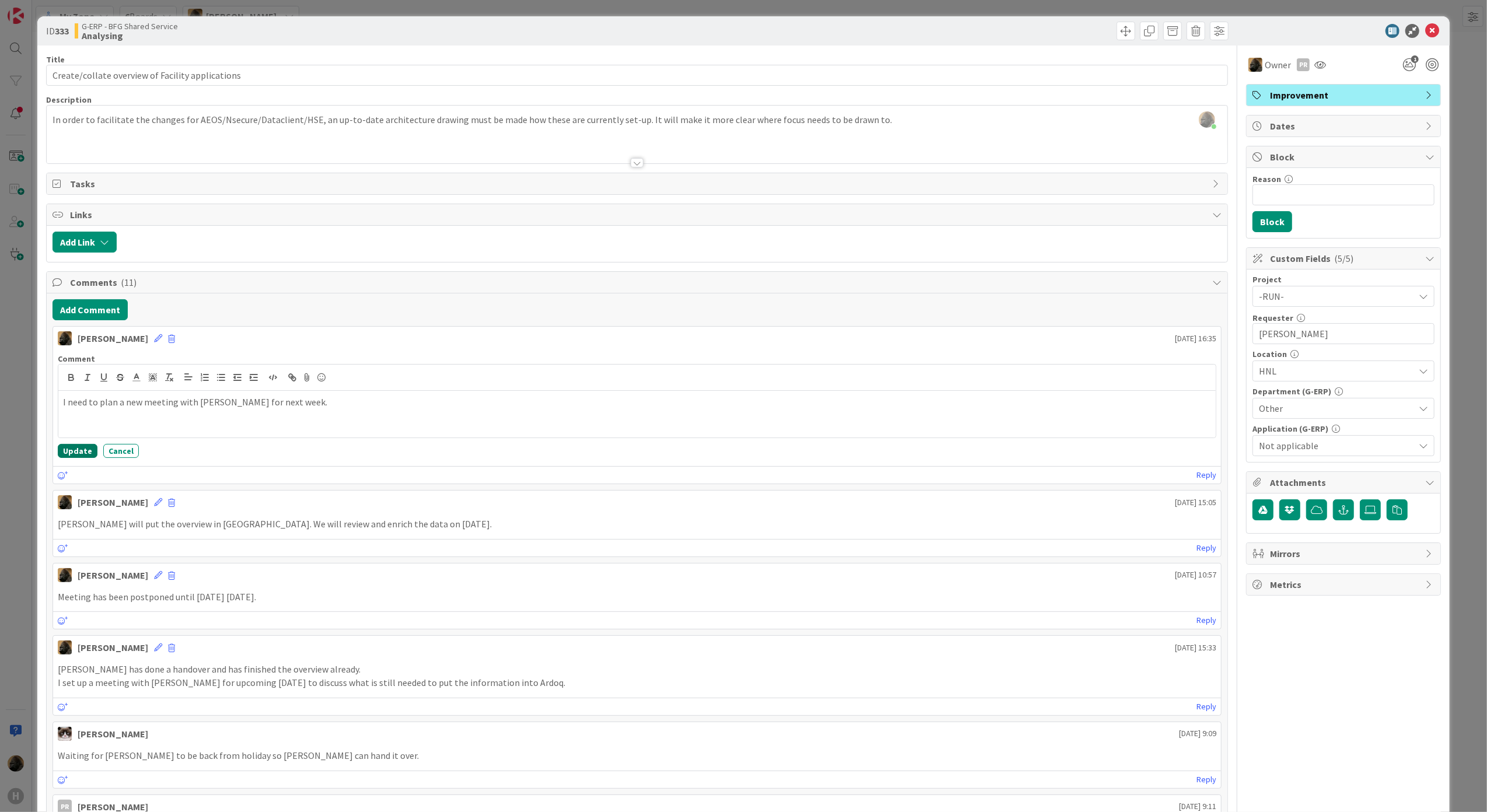
click at [76, 452] on button "Update" at bounding box center [78, 451] width 40 height 14
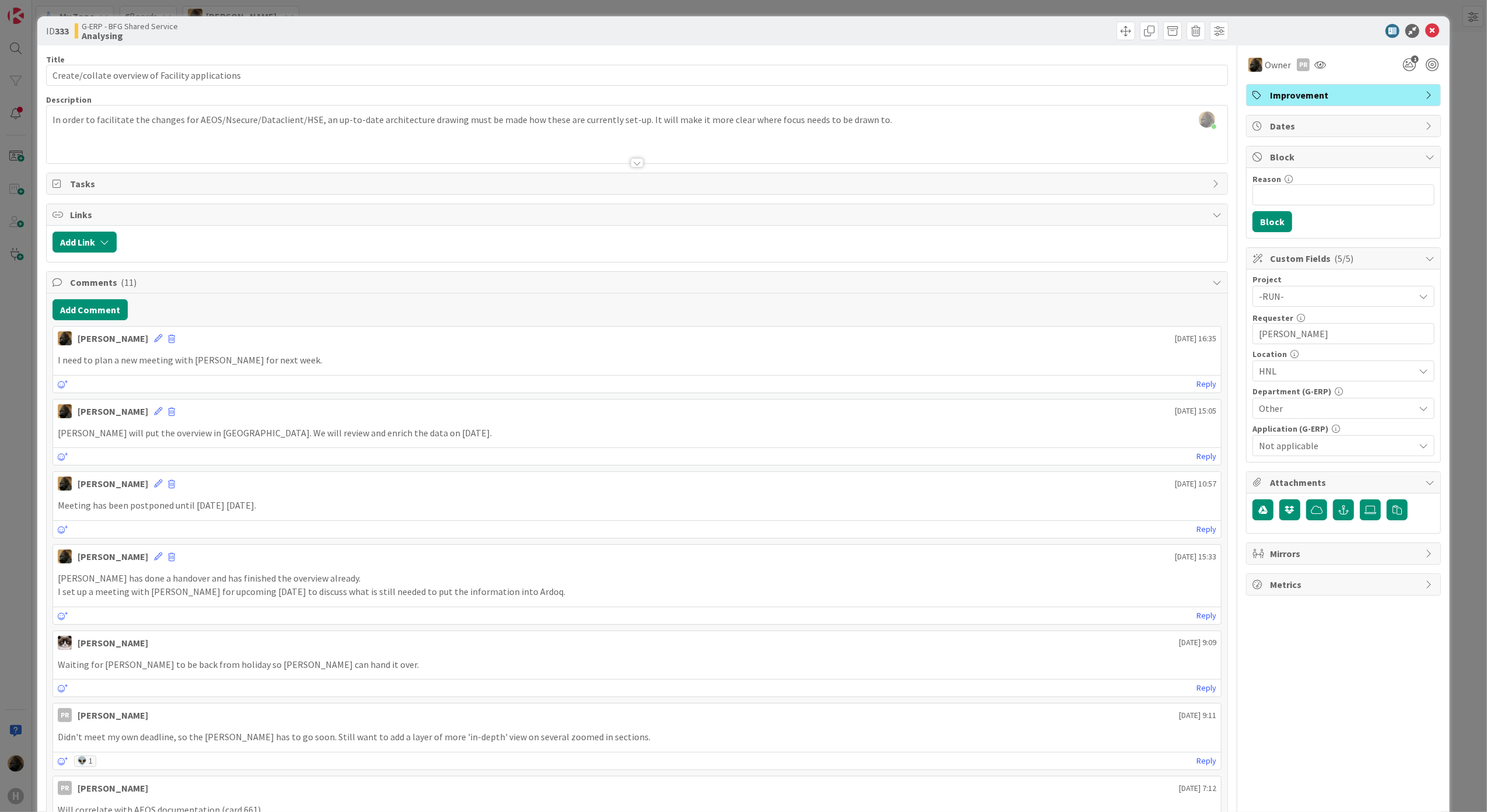
click at [24, 423] on div "ID 333 G-ERP - BFG Shared Service Analysing Title 48 / 128 Create/collate overv…" at bounding box center [743, 406] width 1487 height 812
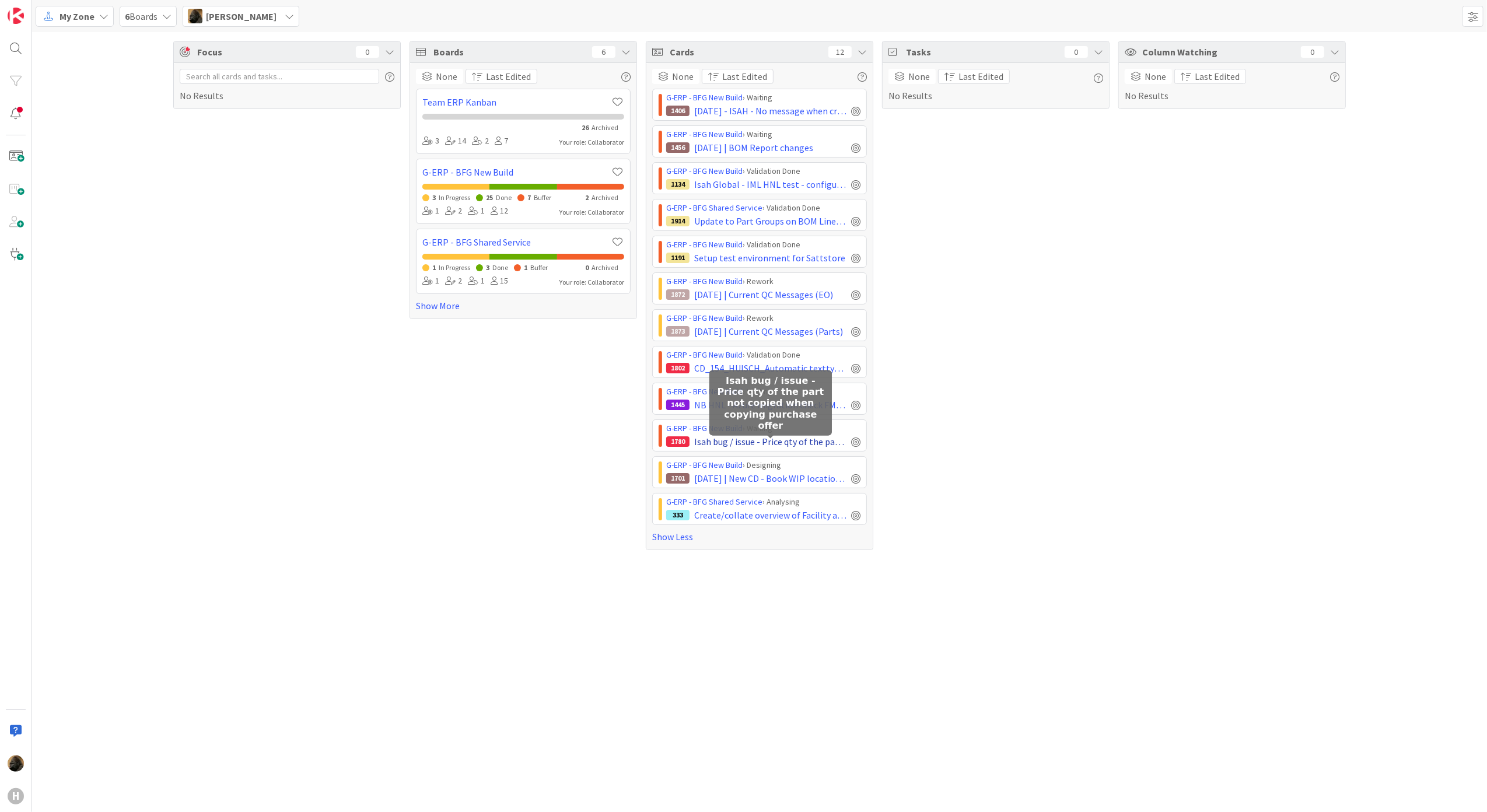
click at [731, 443] on span "Isah bug / issue - Price qty of the part not copied when copying purchase offer" at bounding box center [770, 442] width 152 height 14
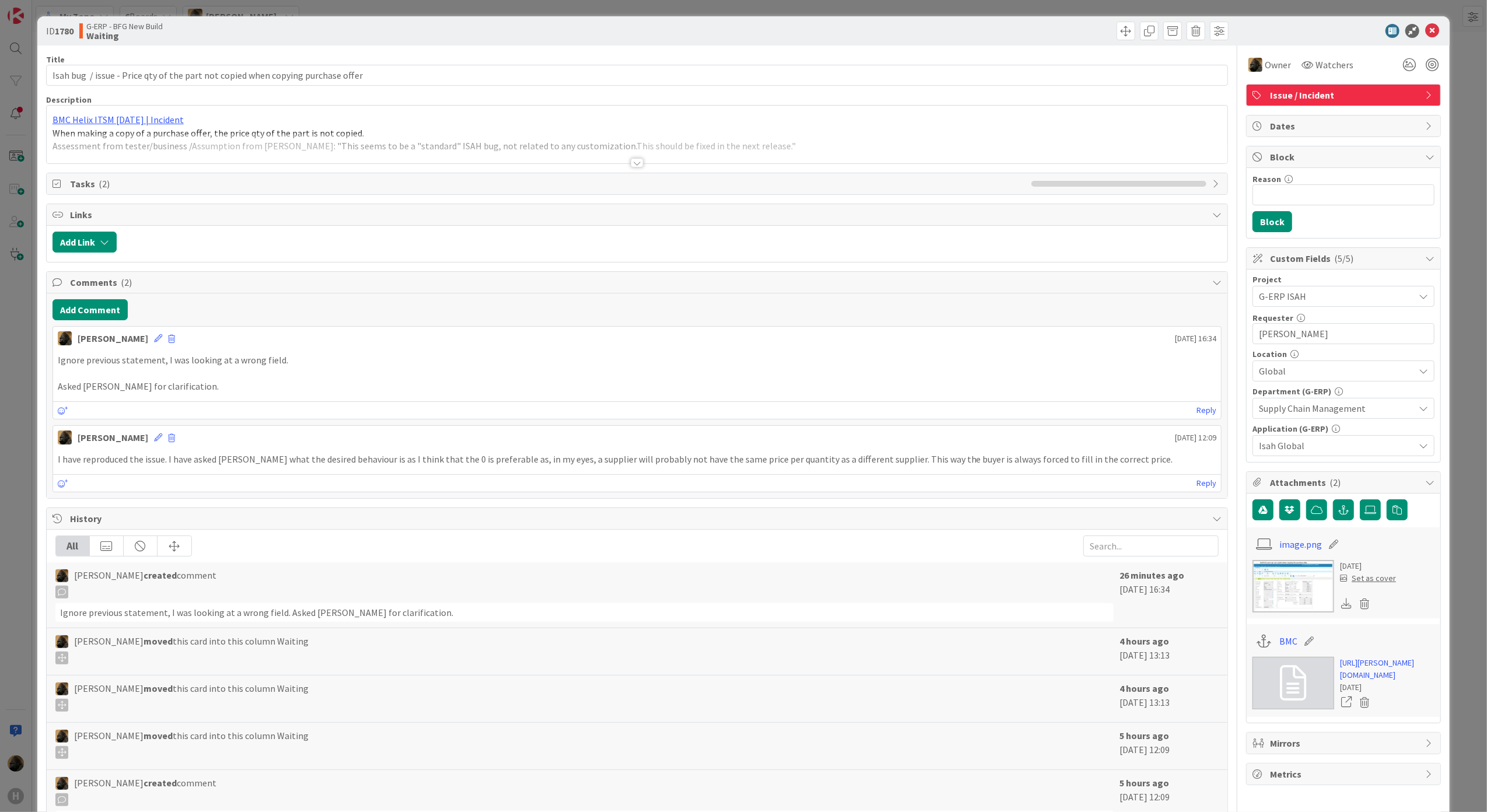
click at [31, 472] on div "ID 1780 G-ERP - BFG New Build Waiting Title 80 / 128 Isah bug / issue - Price q…" at bounding box center [743, 406] width 1487 height 812
